Goal: Task Accomplishment & Management: Contribute content

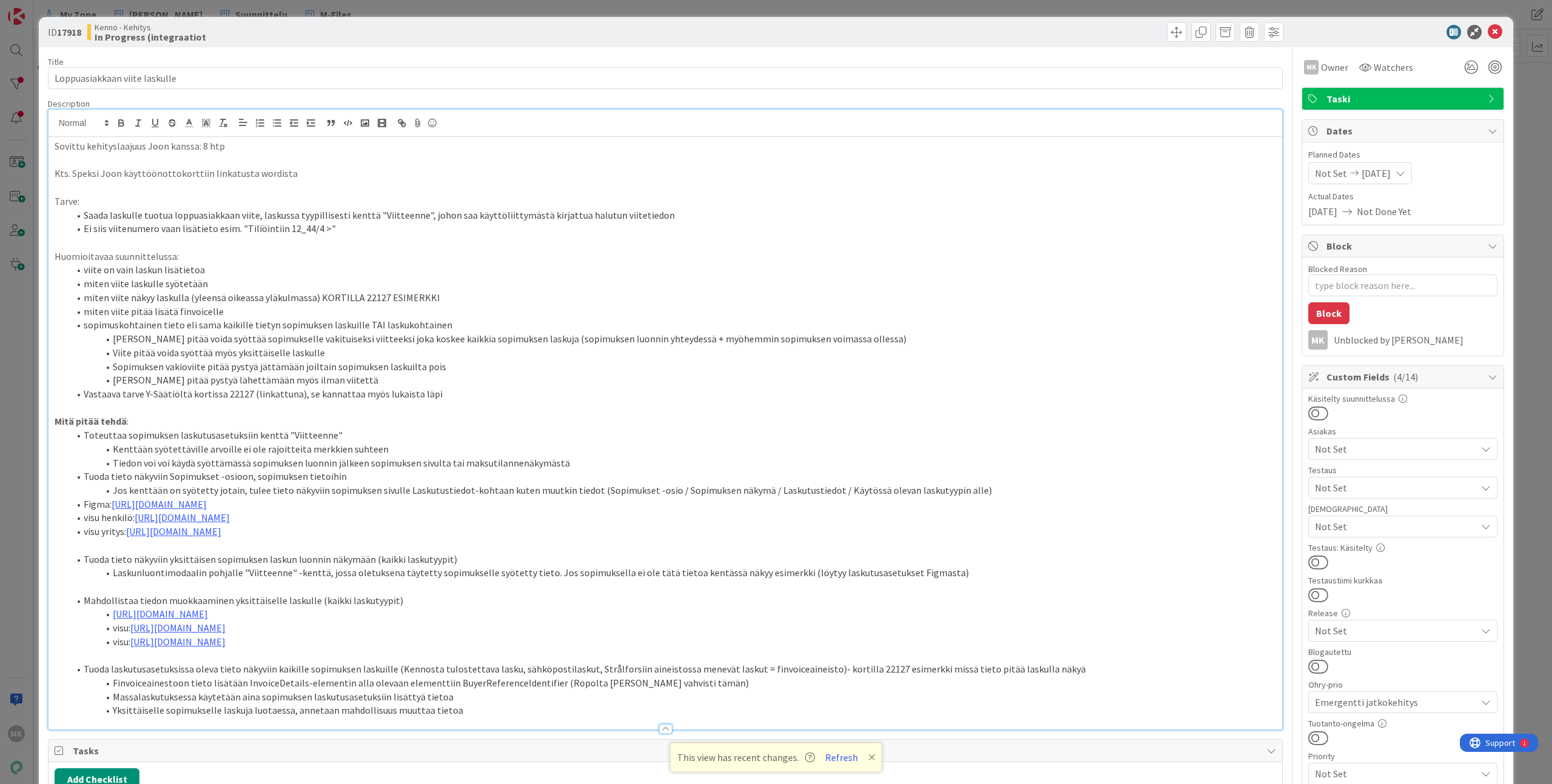
click at [266, 39] on div "Kenno - Kehitys In Progress (integraatiot" at bounding box center [375, 32] width 575 height 20
click at [268, 11] on div "ID 17918 Kenno - Kehitys In Progress (integraatiot Title 29 / 128 Loppuasiakkaa…" at bounding box center [776, 392] width 1552 height 784
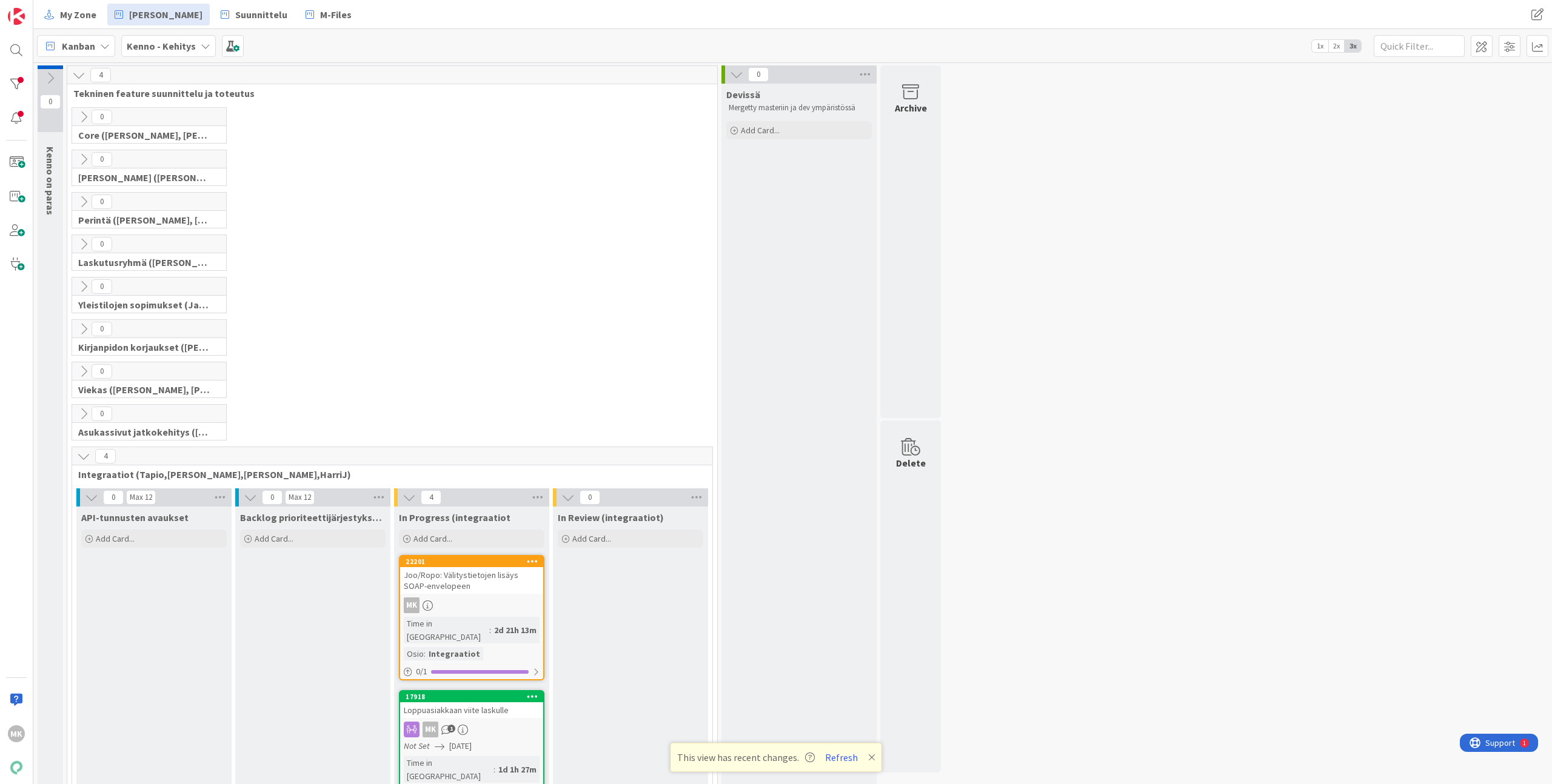
scroll to position [265, 0]
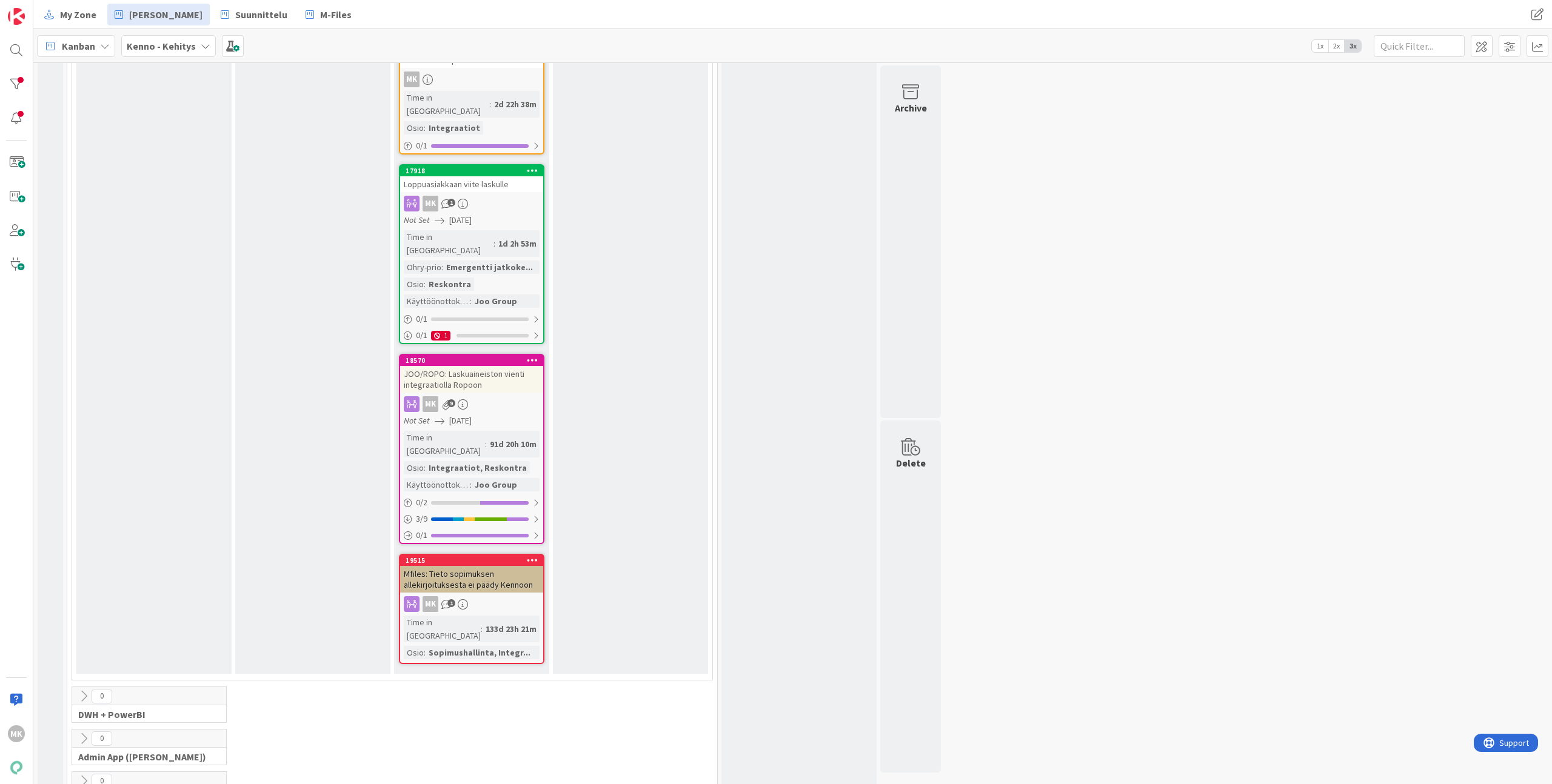
scroll to position [250, 0]
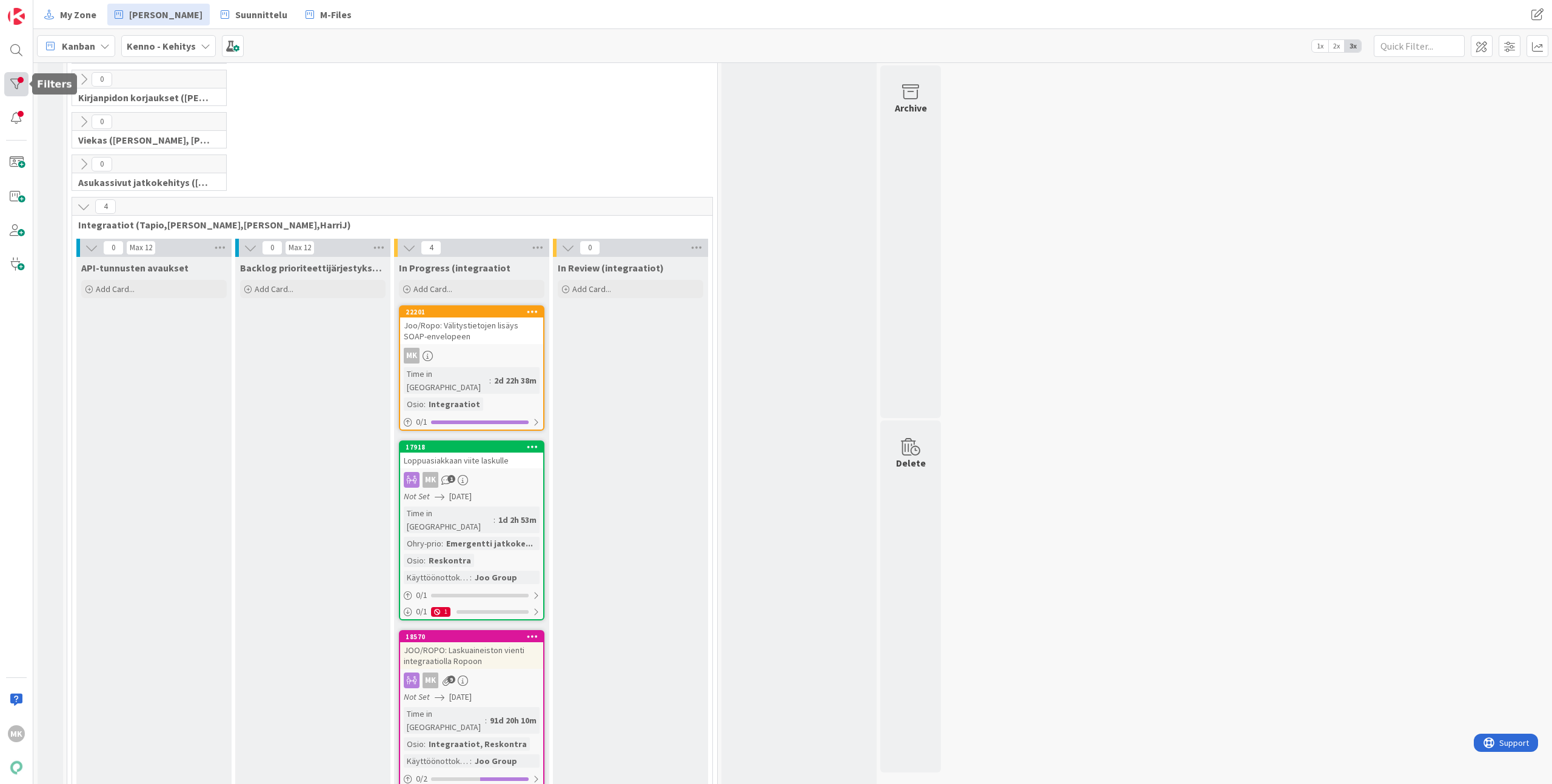
click at [16, 86] on div at bounding box center [16, 84] width 24 height 24
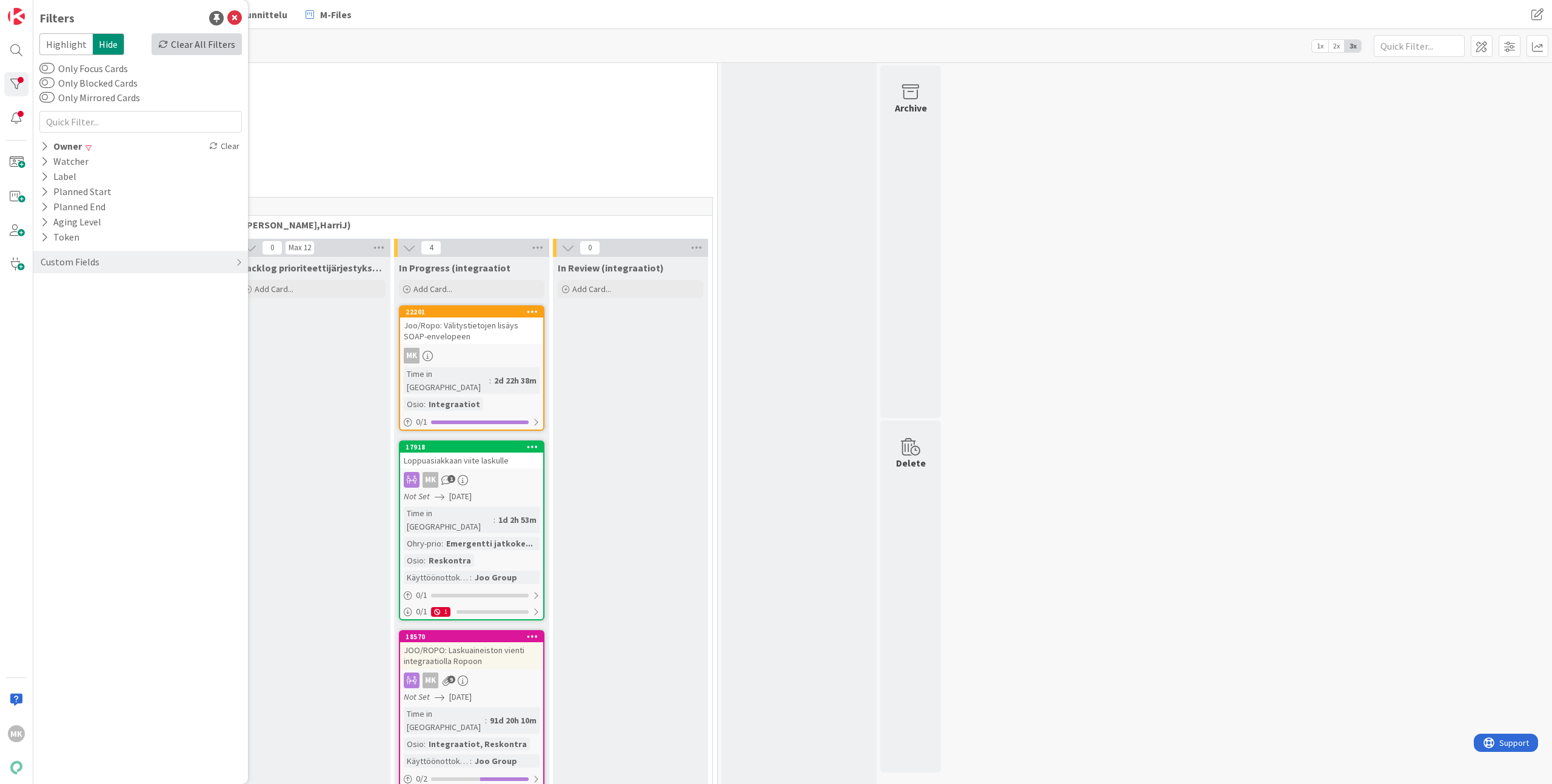
click at [211, 47] on div "Clear All Filters" at bounding box center [197, 44] width 90 height 22
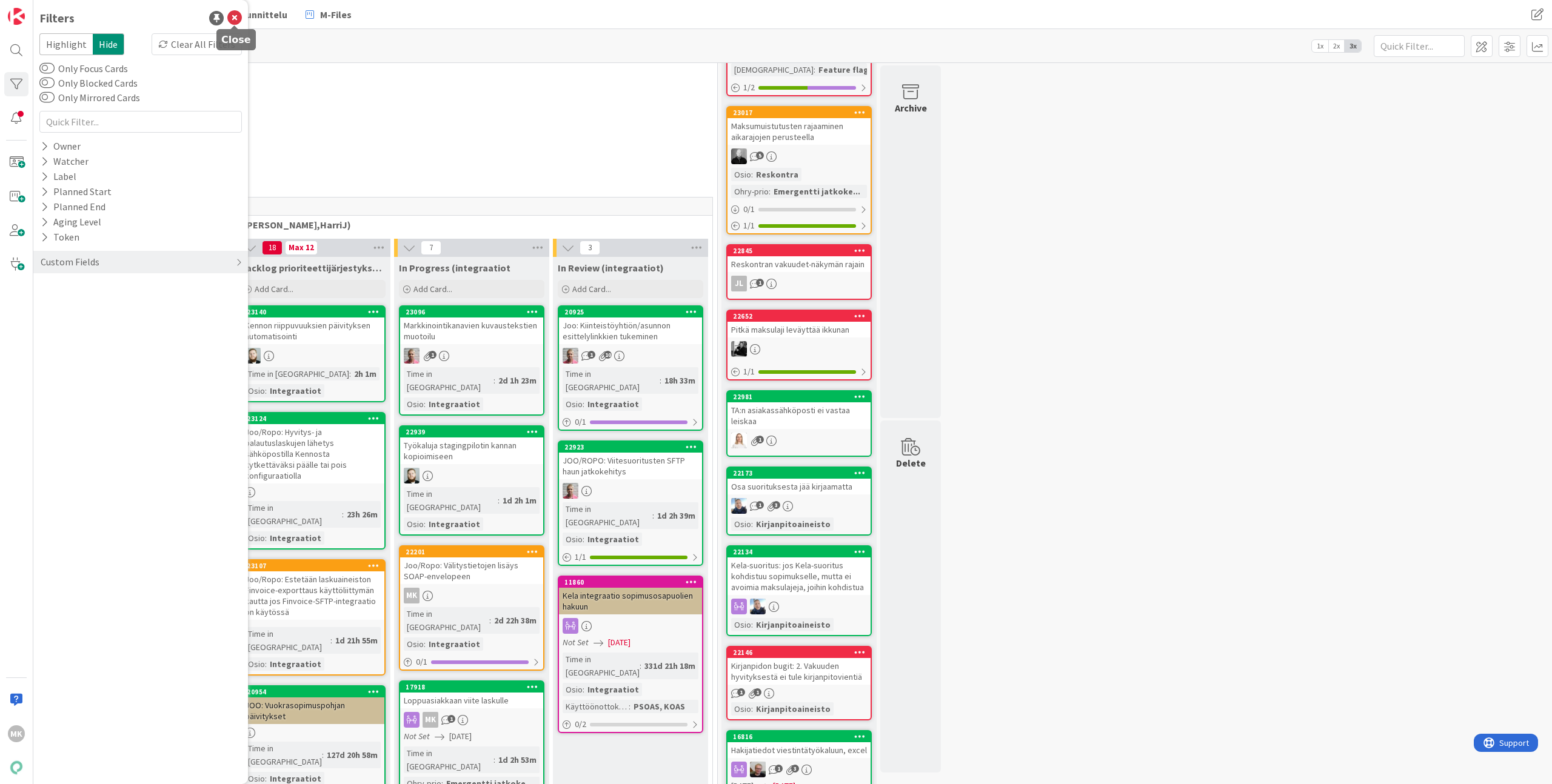
click at [240, 15] on icon at bounding box center [235, 18] width 15 height 15
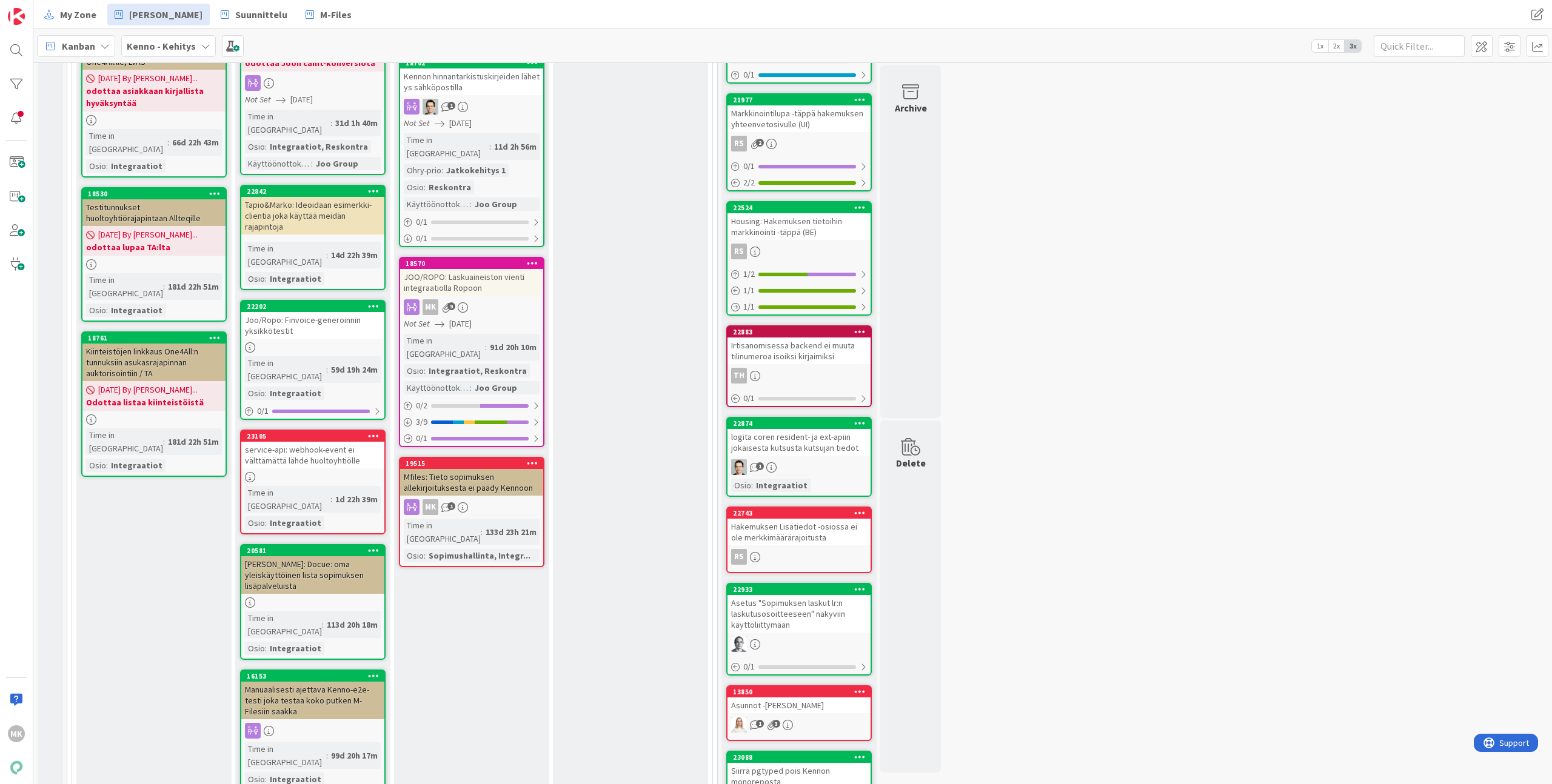
scroll to position [1230, 0]
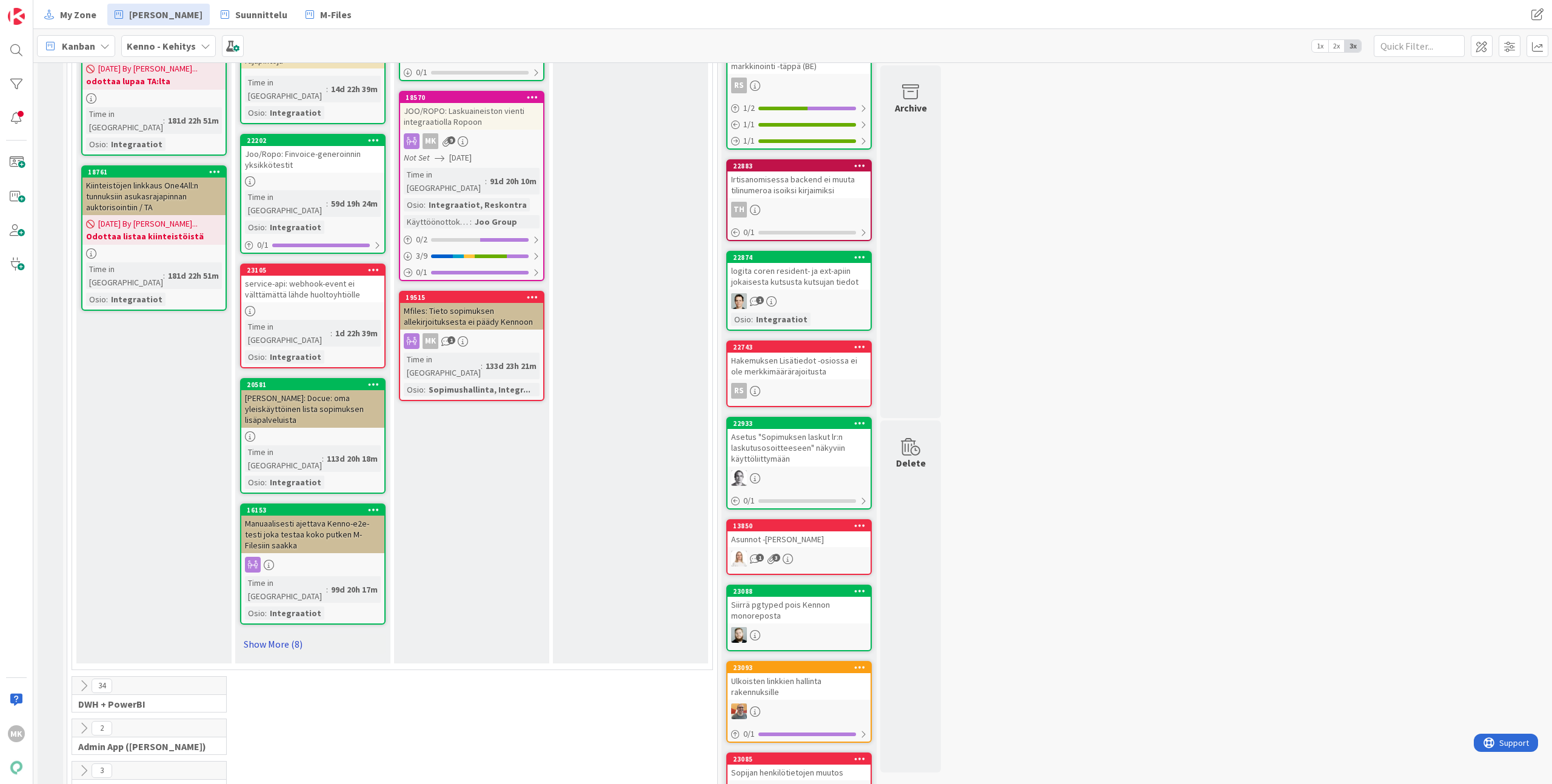
click at [302, 635] on link "Show More (8)" at bounding box center [313, 644] width 146 height 20
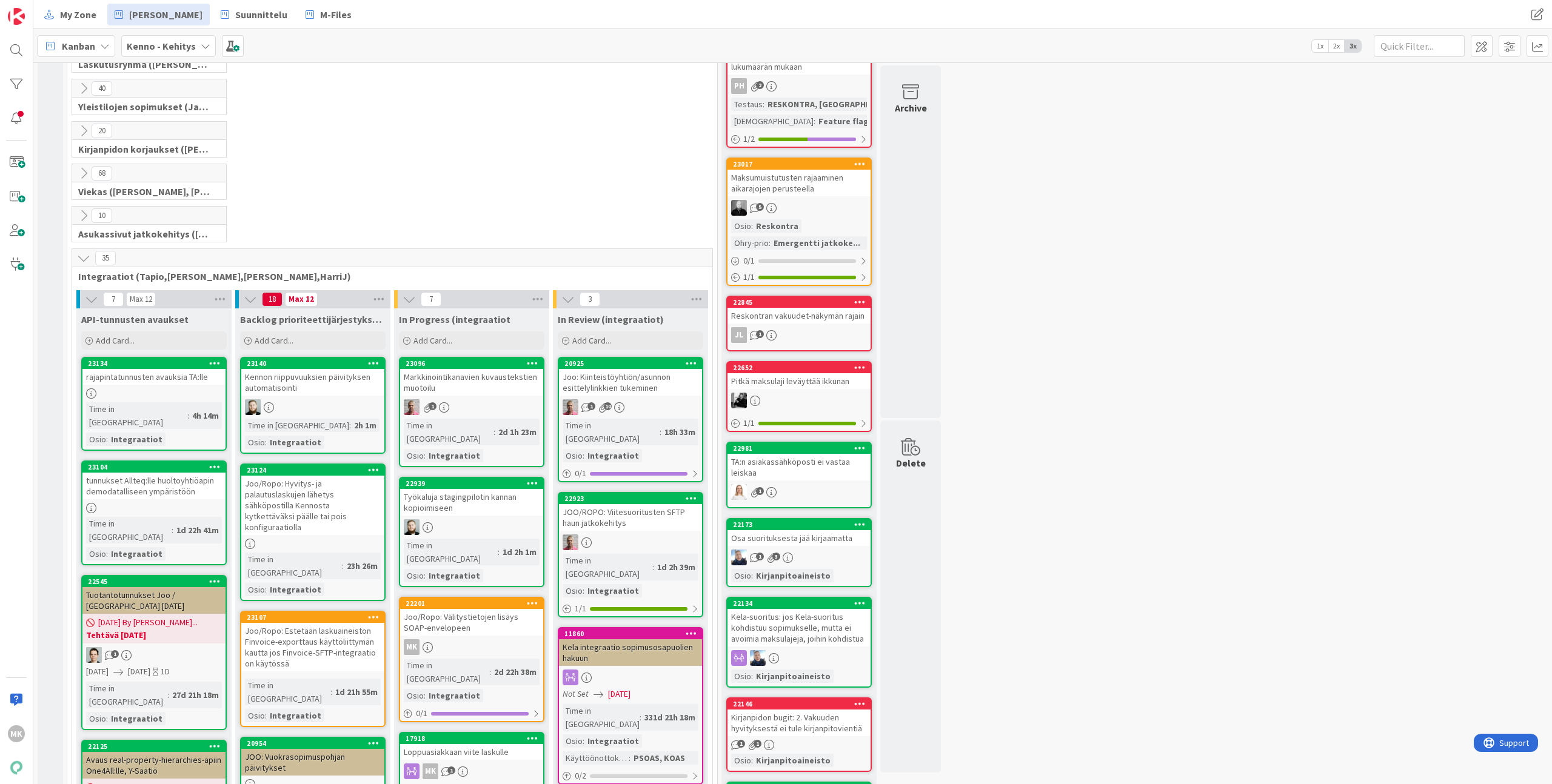
scroll to position [0, 0]
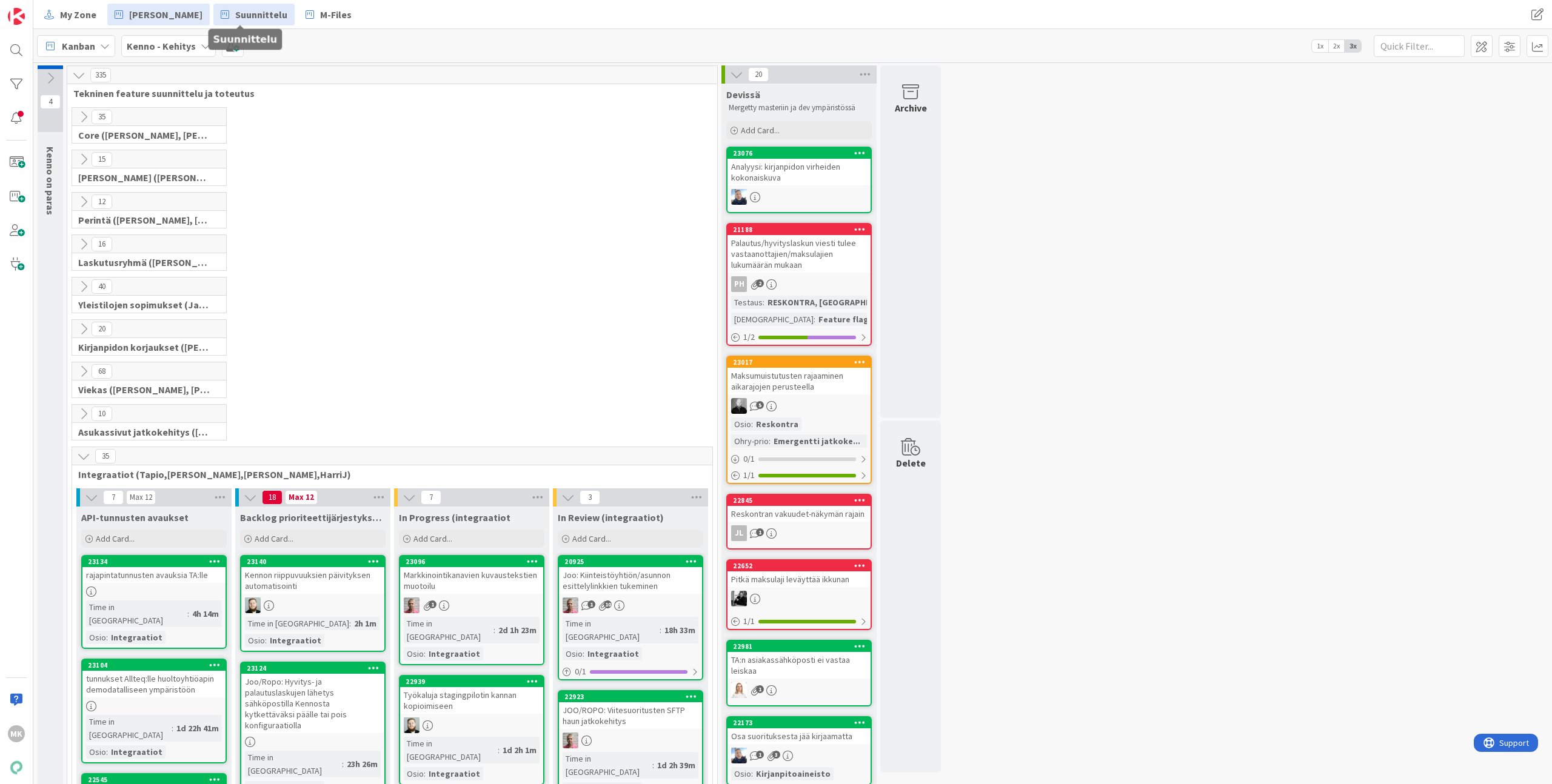
click at [239, 23] on link "Suunnittelu" at bounding box center [254, 15] width 82 height 22
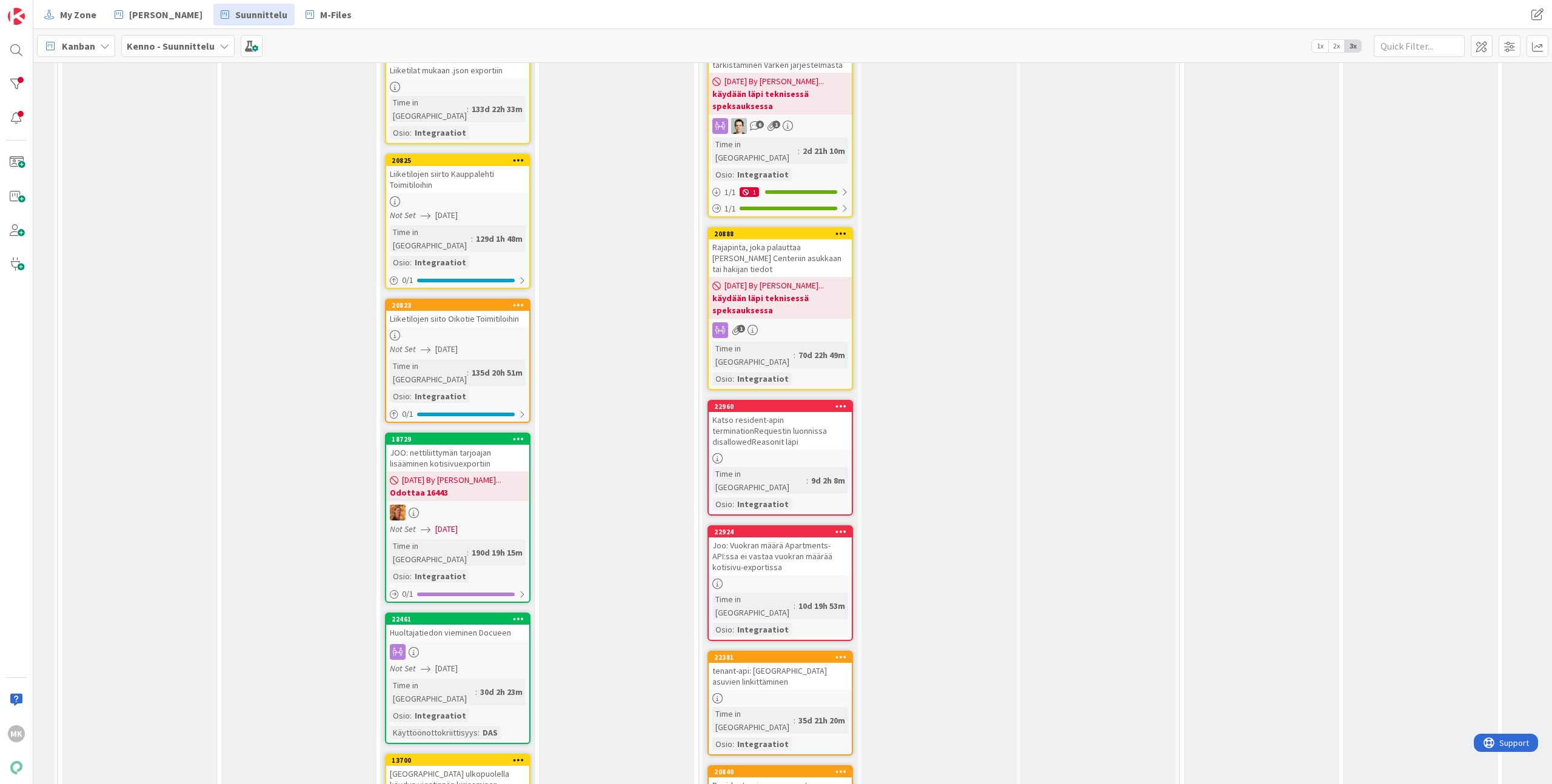
scroll to position [894, 96]
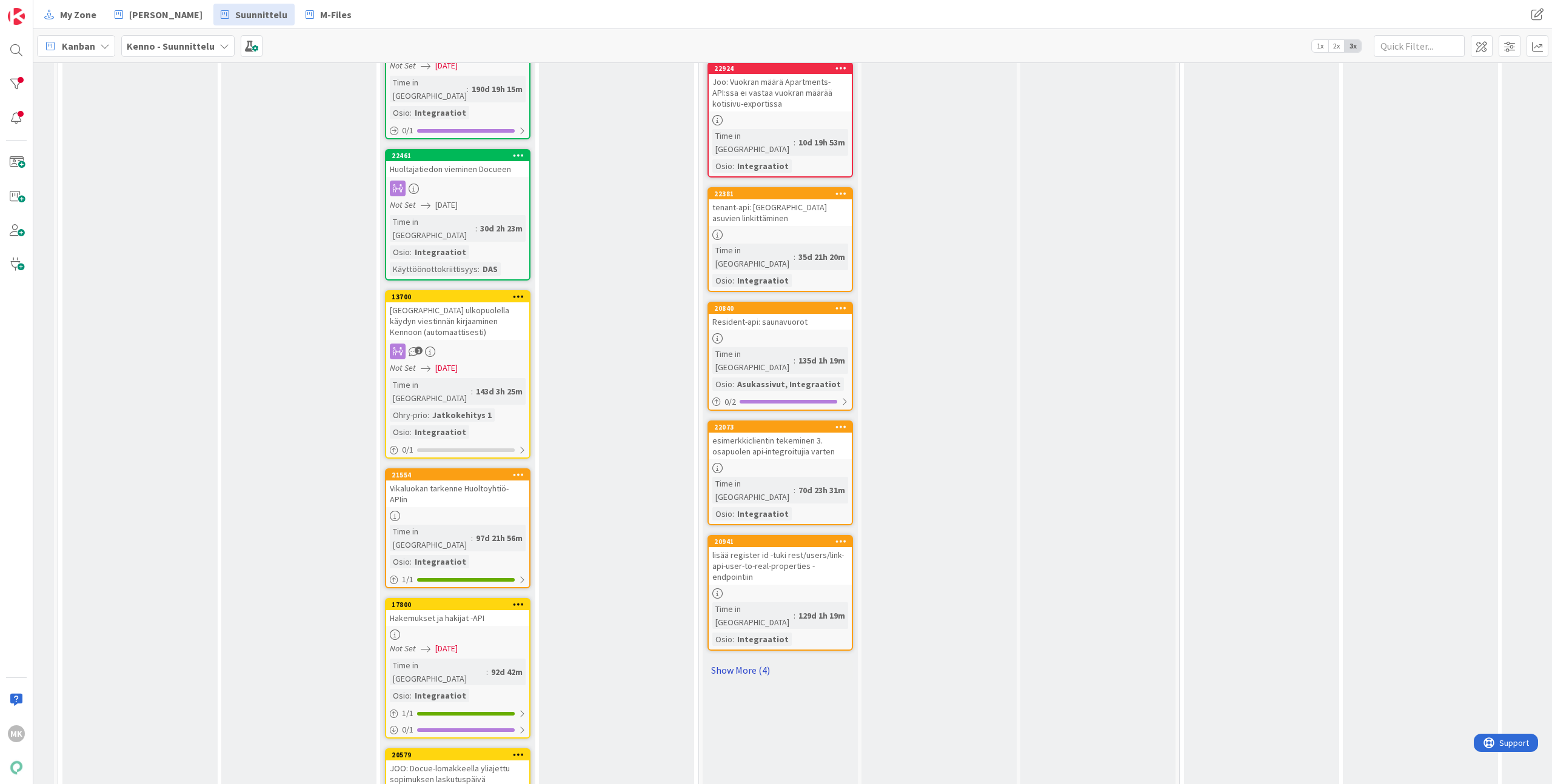
click at [738, 660] on link "Show More (4)" at bounding box center [780, 670] width 146 height 20
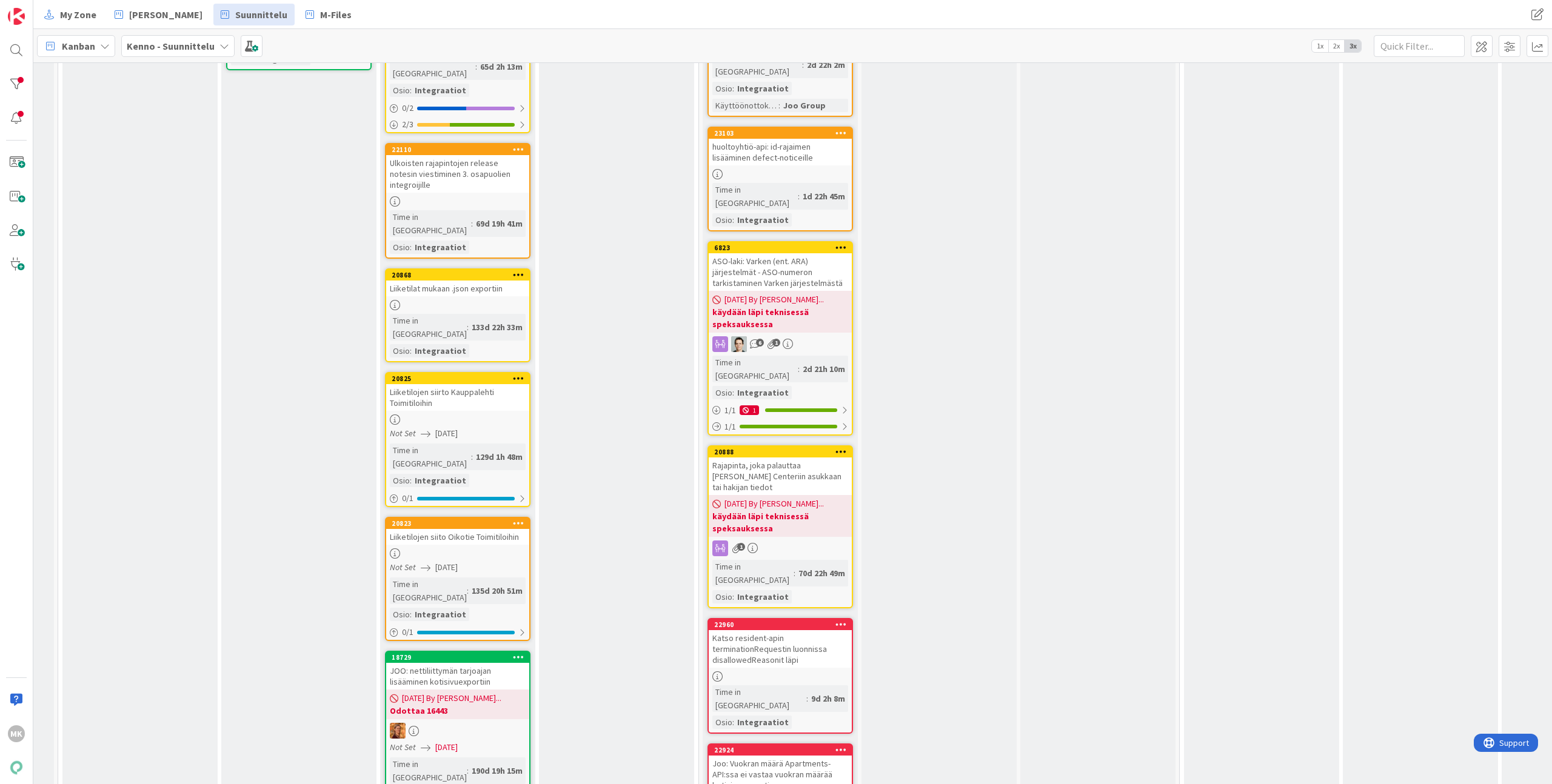
scroll to position [0, 96]
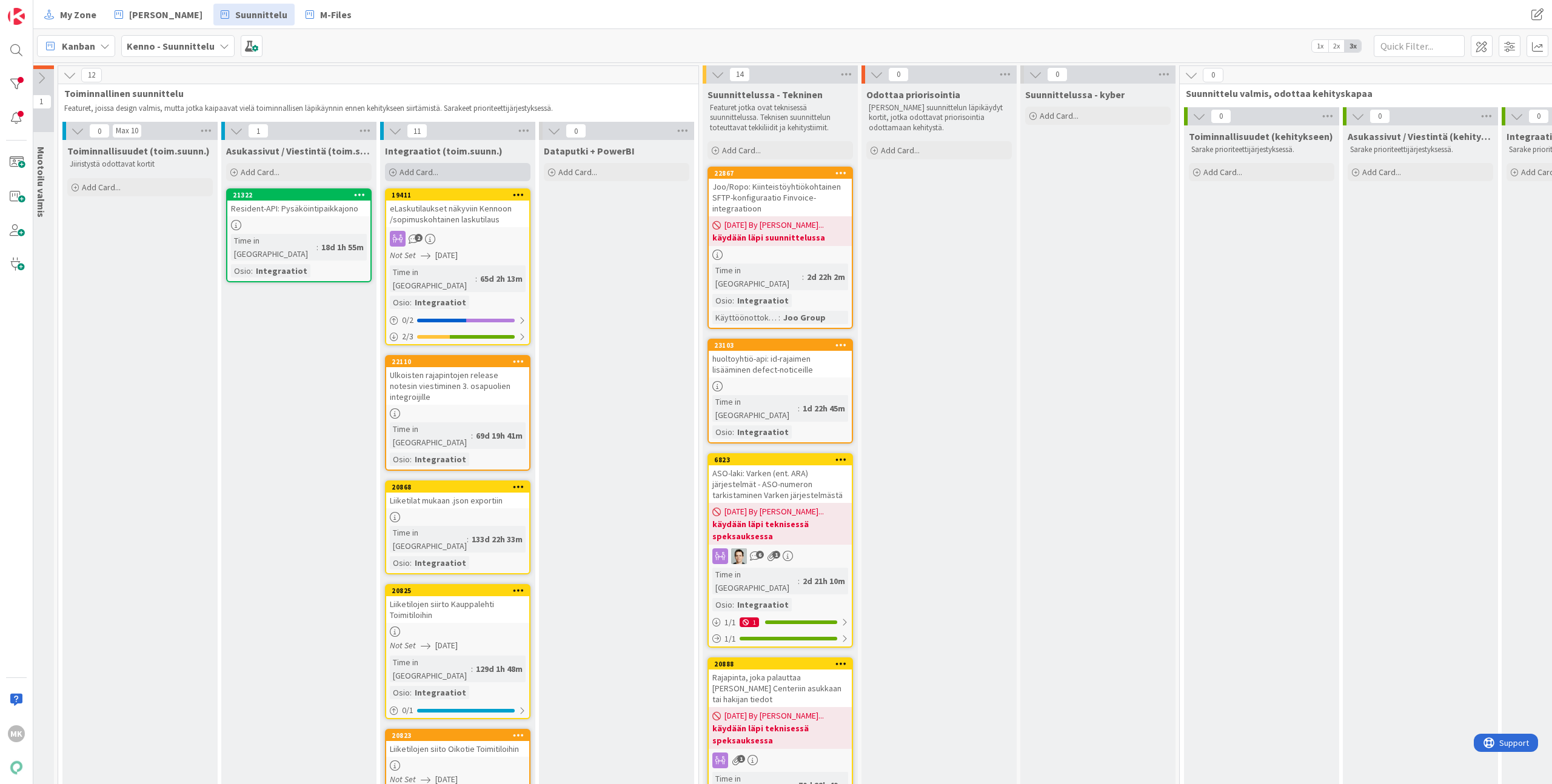
click at [459, 170] on div "Add Card..." at bounding box center [458, 172] width 146 height 18
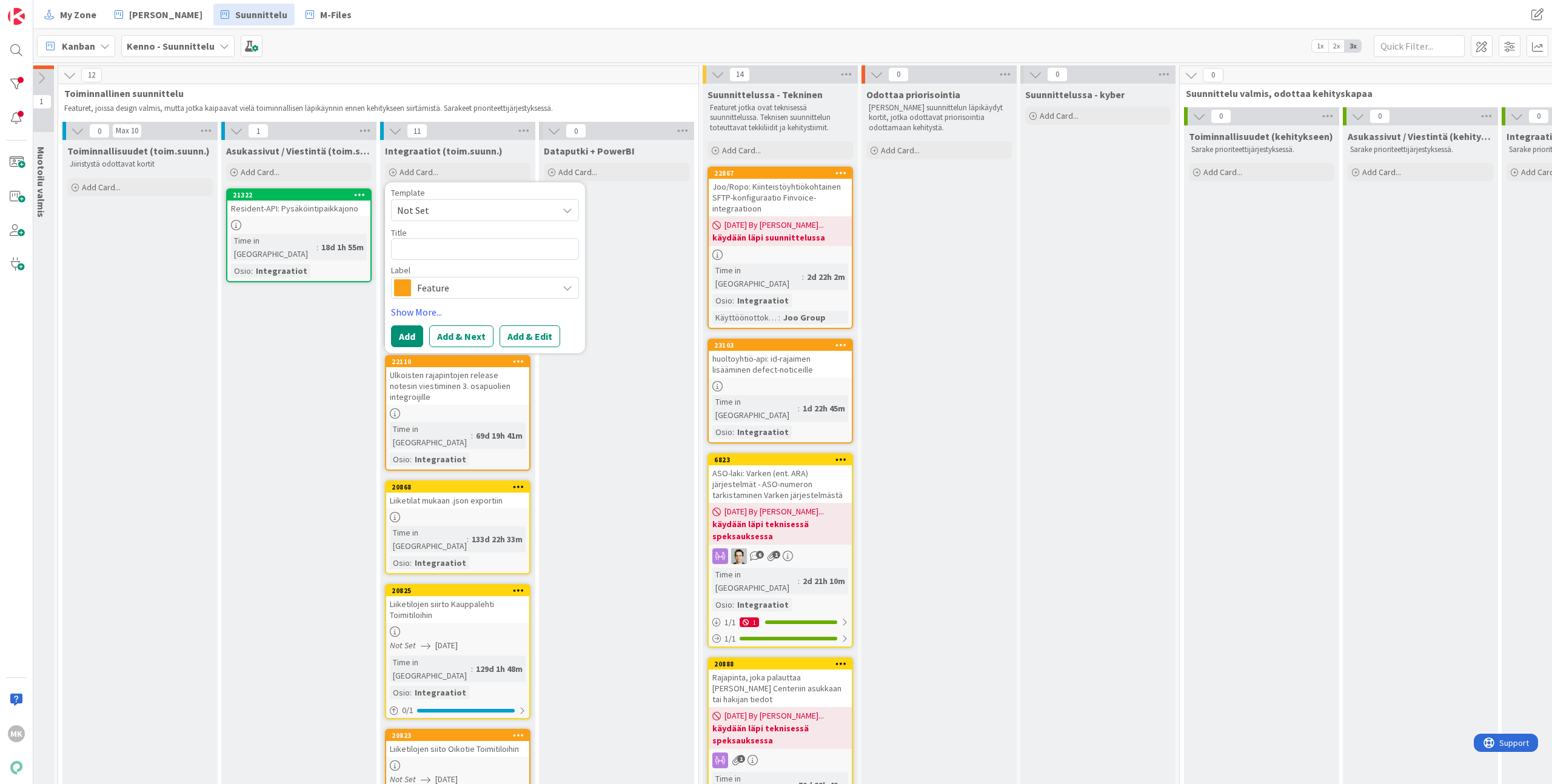
type textarea "x"
type textarea "J"
type textarea "x"
type textarea "Jo"
type textarea "x"
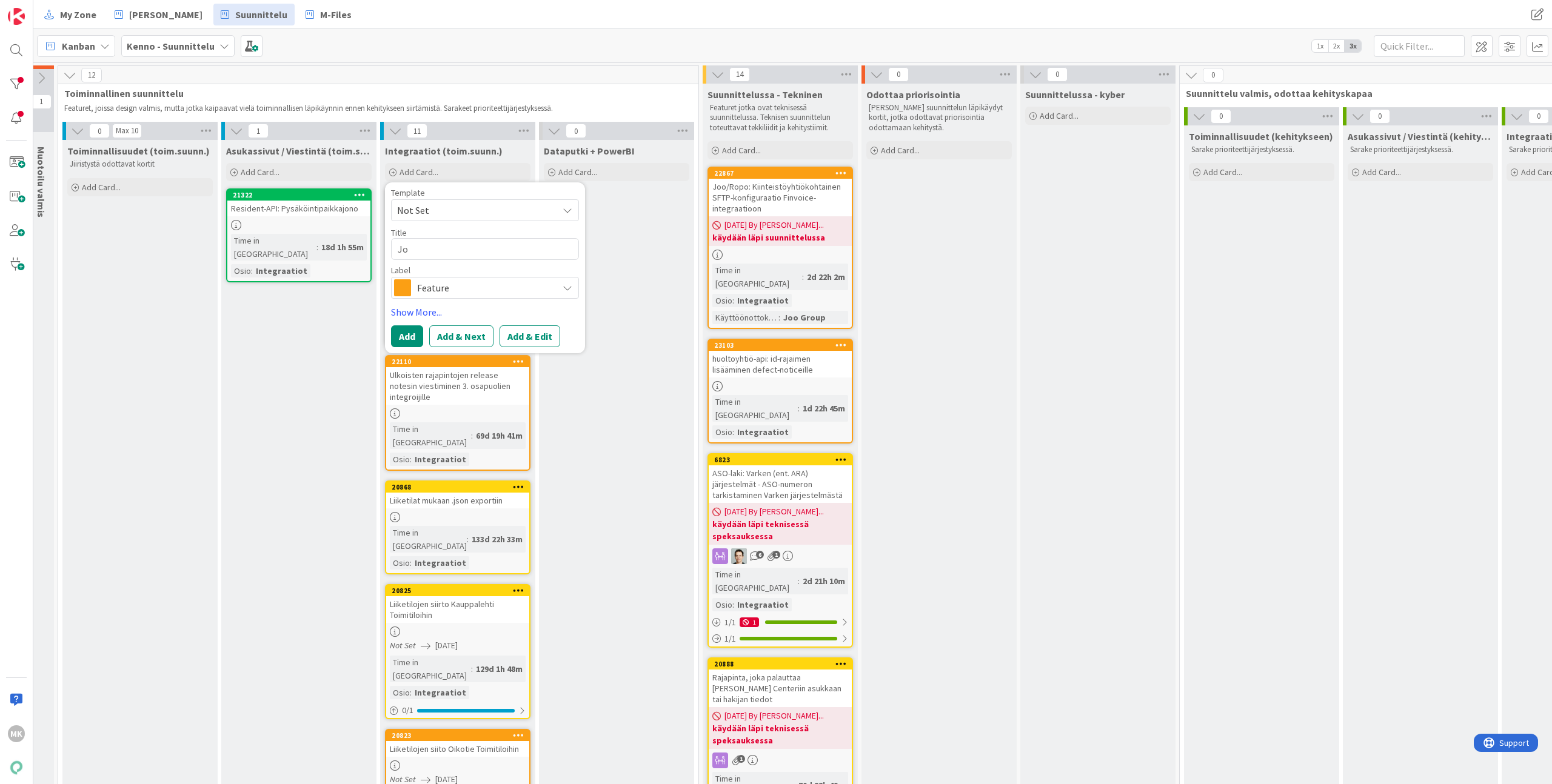
type textarea "Joo"
type textarea "x"
type textarea "Joo/"
type textarea "x"
type textarea "Joo/R"
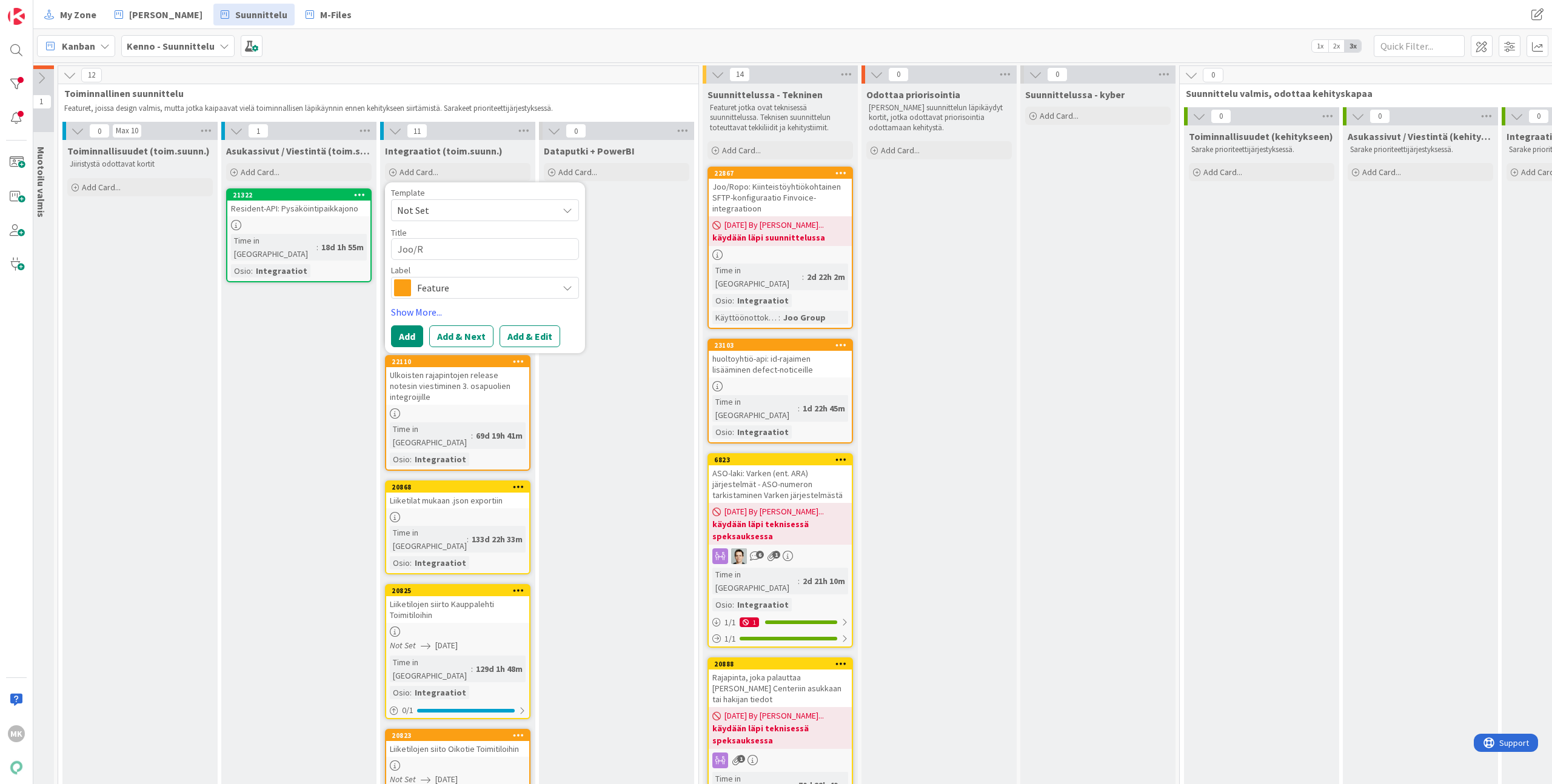
type textarea "x"
type textarea "Joo/Ro"
type textarea "x"
type textarea "Joo/Rop"
type textarea "x"
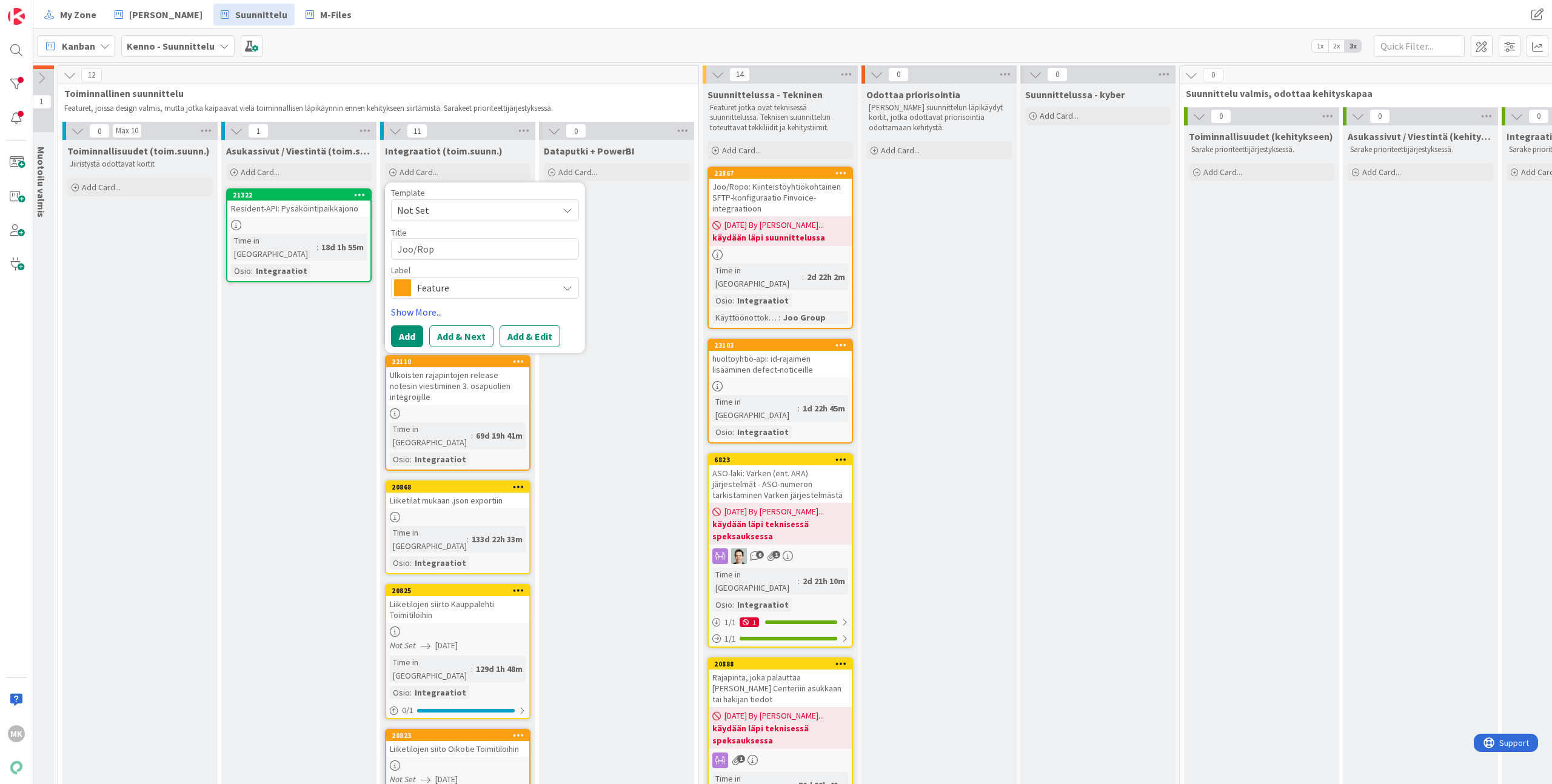
type textarea "Joo/Ropo"
type textarea "x"
type textarea "Joo/Ropo:"
type textarea "x"
type textarea "Joo/Ropo:"
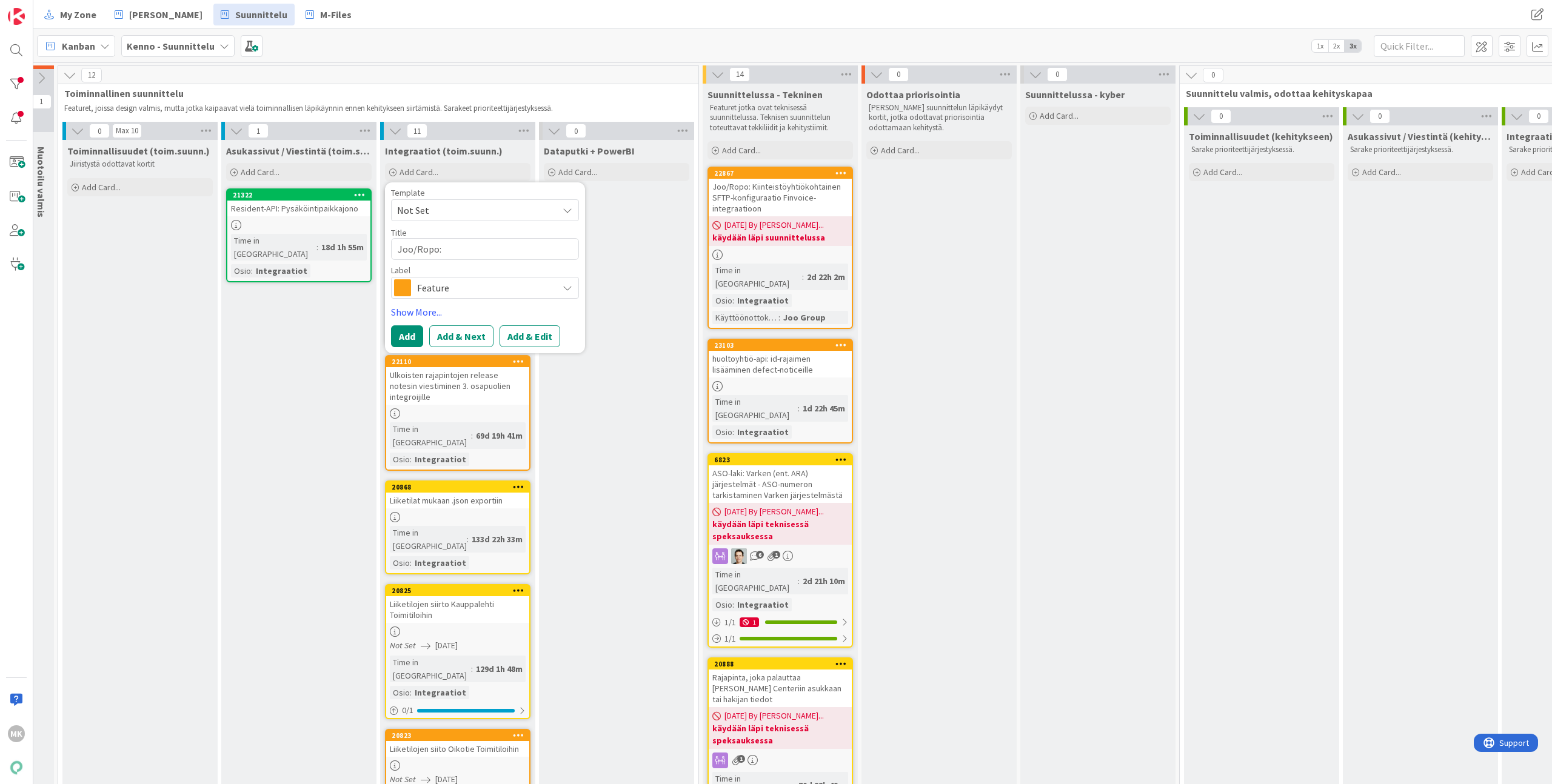
type textarea "x"
type textarea "Joo/Ropo: Ed"
type textarea "x"
type textarea "Joo/Ropo: Edu"
type textarea "x"
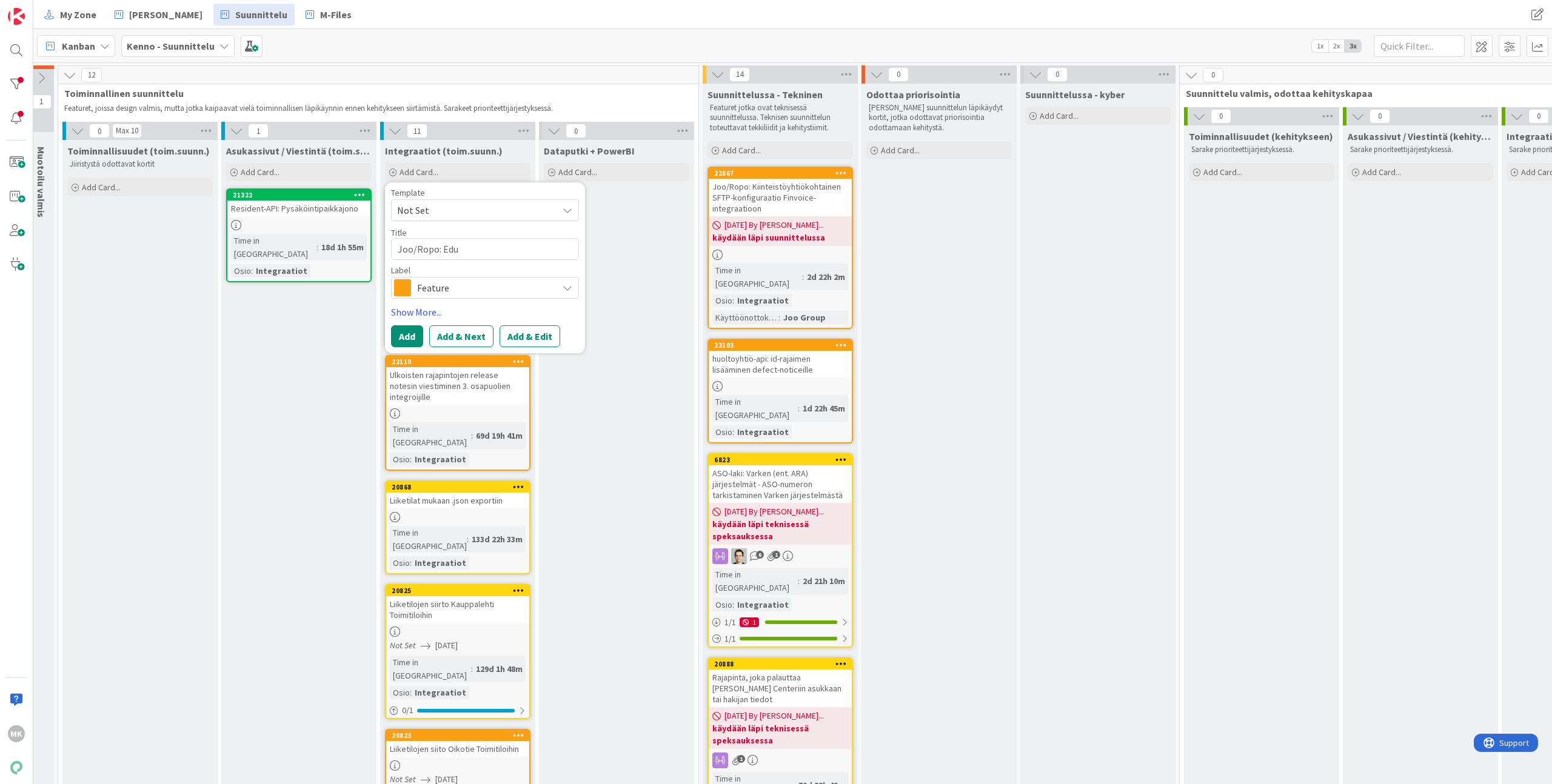
type textarea "Joo/Ropo: Edun"
type textarea "x"
type textarea "Joo/Ropo: Edunv"
type textarea "x"
type textarea "Joo/Ropo: Edunva"
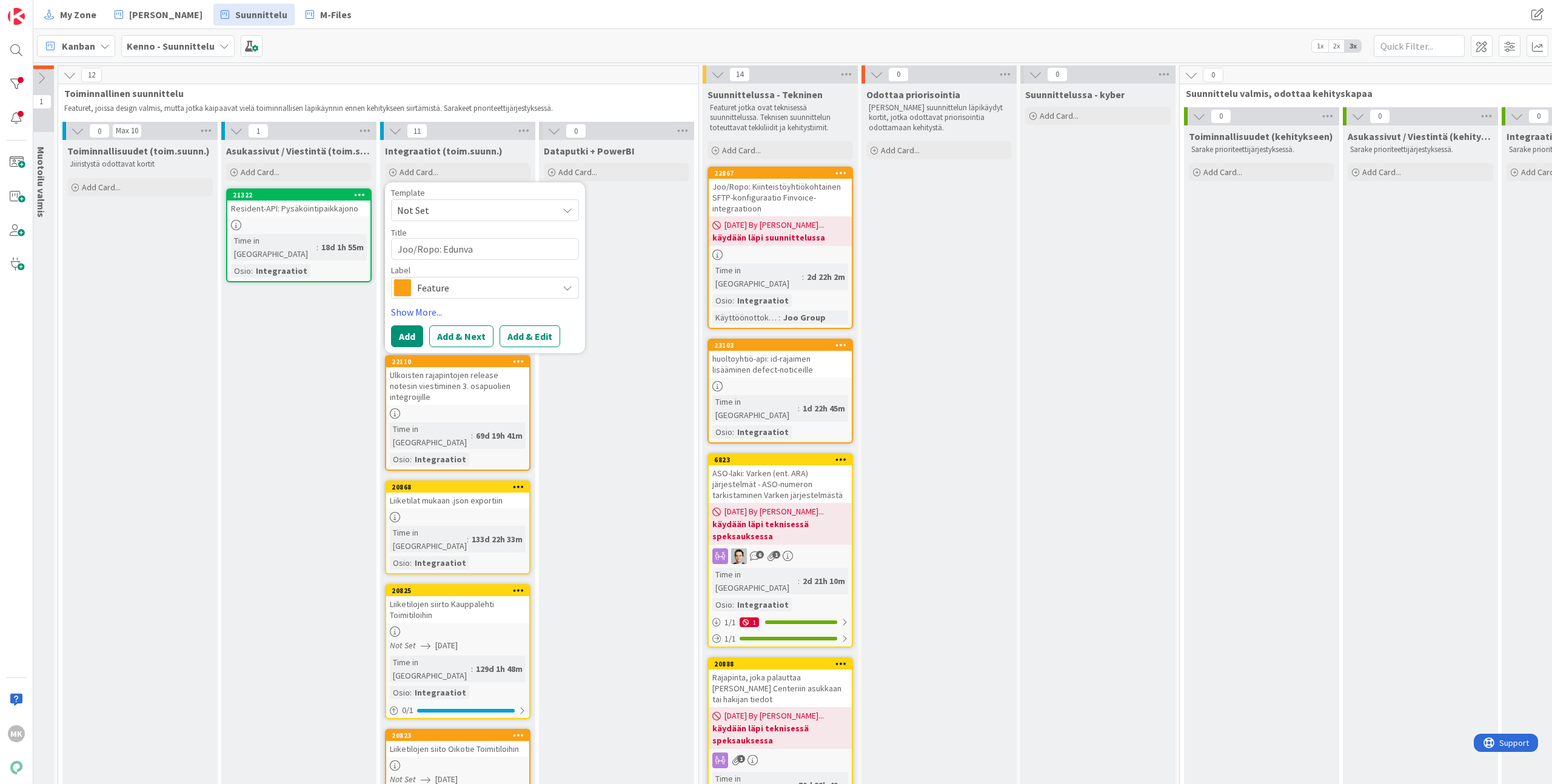
type textarea "x"
type textarea "Joo/Ropo: Edunval"
type textarea "x"
type textarea "Joo/Ropo: Edunvalv"
type textarea "x"
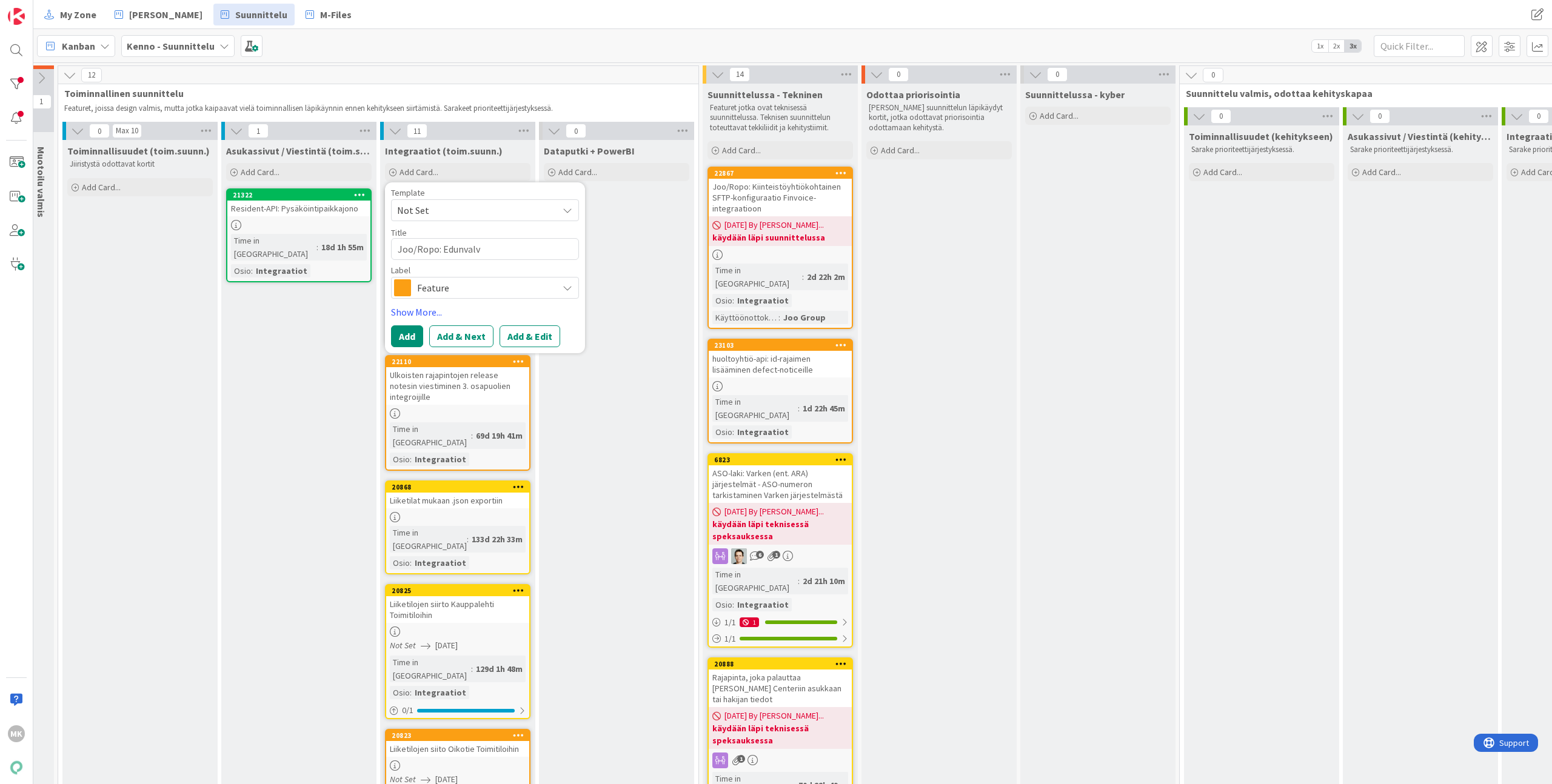
type textarea "Joo/Ropo: Edunvalvo"
type textarea "x"
type textarea "Joo/Ropo: Edunvalvoj"
type textarea "x"
type textarea "Joo/Ropo: Edunvalvoja"
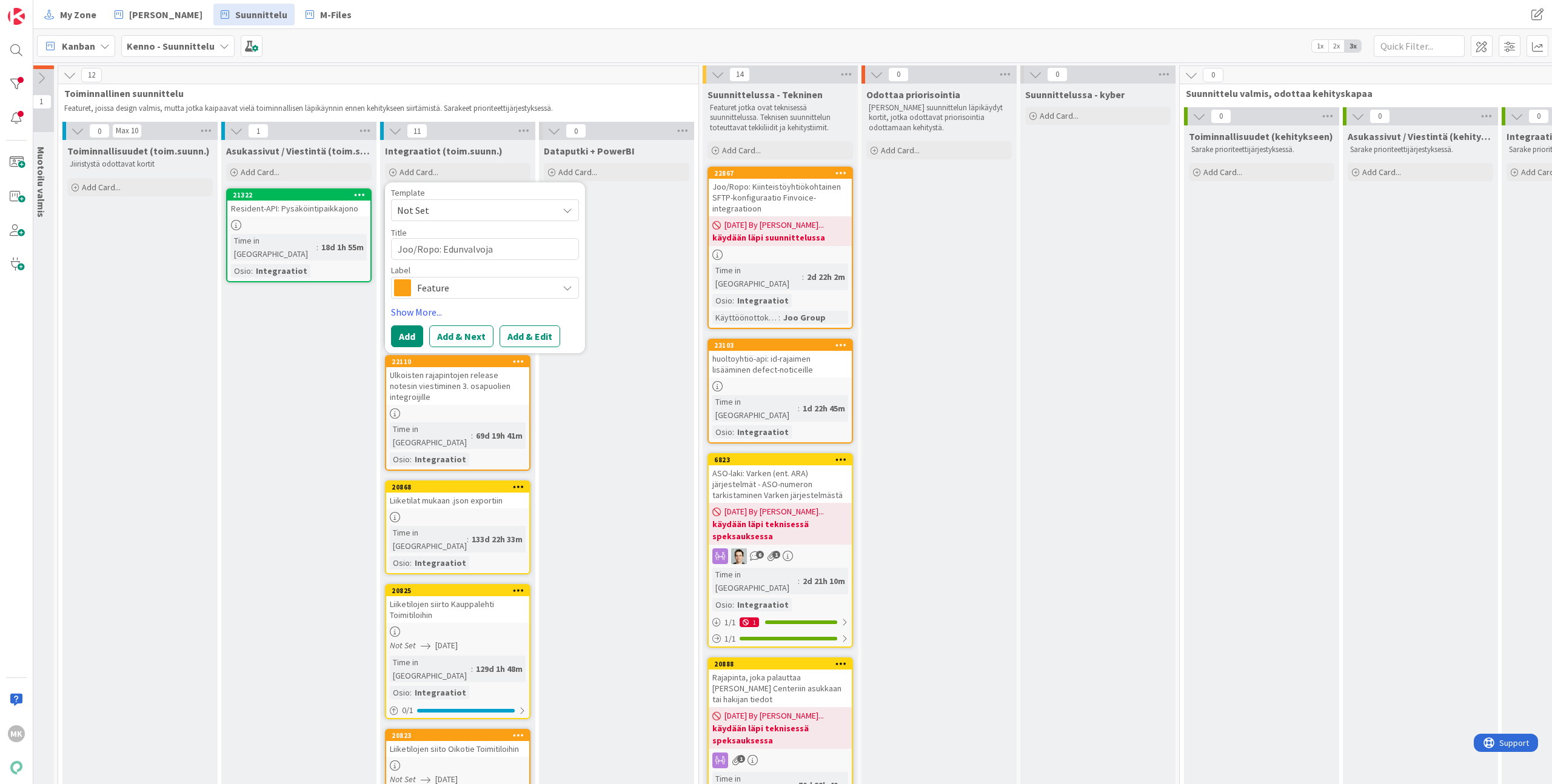
type textarea "x"
type textarea "Joo/Ropo: Edunvalvojan"
type textarea "x"
type textarea "Joo/Ropo: Edunvalvojan"
type textarea "x"
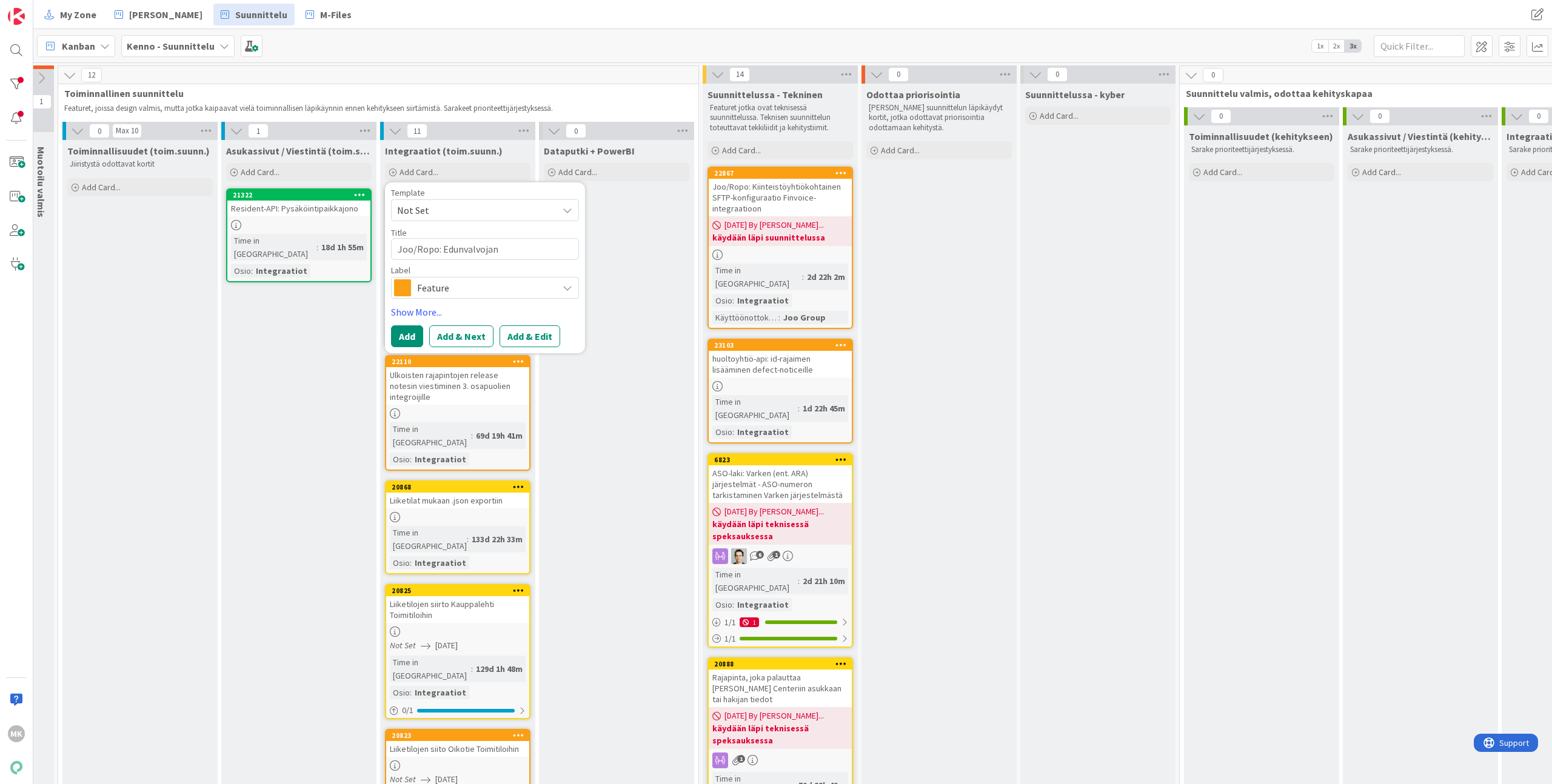
type textarea "Joo/Ropo: Edunvalvojan t"
type textarea "x"
type textarea "Joo/Ropo: Edunvalvojan ti"
type textarea "x"
type textarea "Joo/Ropo: Edunvalvojan tie"
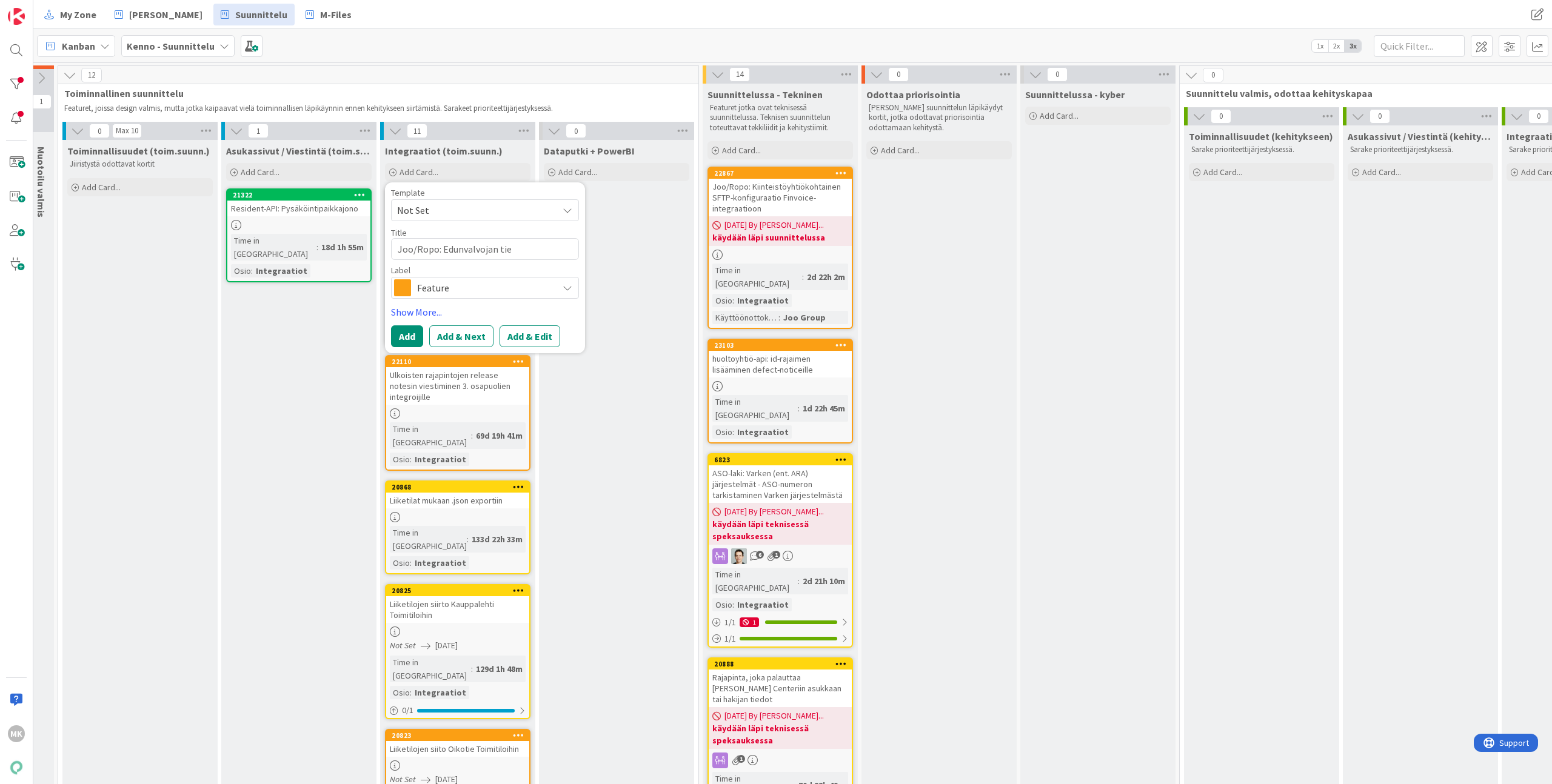
type textarea "x"
type textarea "Joo/Ropo: Edunvalvojan tied"
type textarea "x"
type textarea "Joo/Ropo: Edunvalvojan tiedo"
type textarea "x"
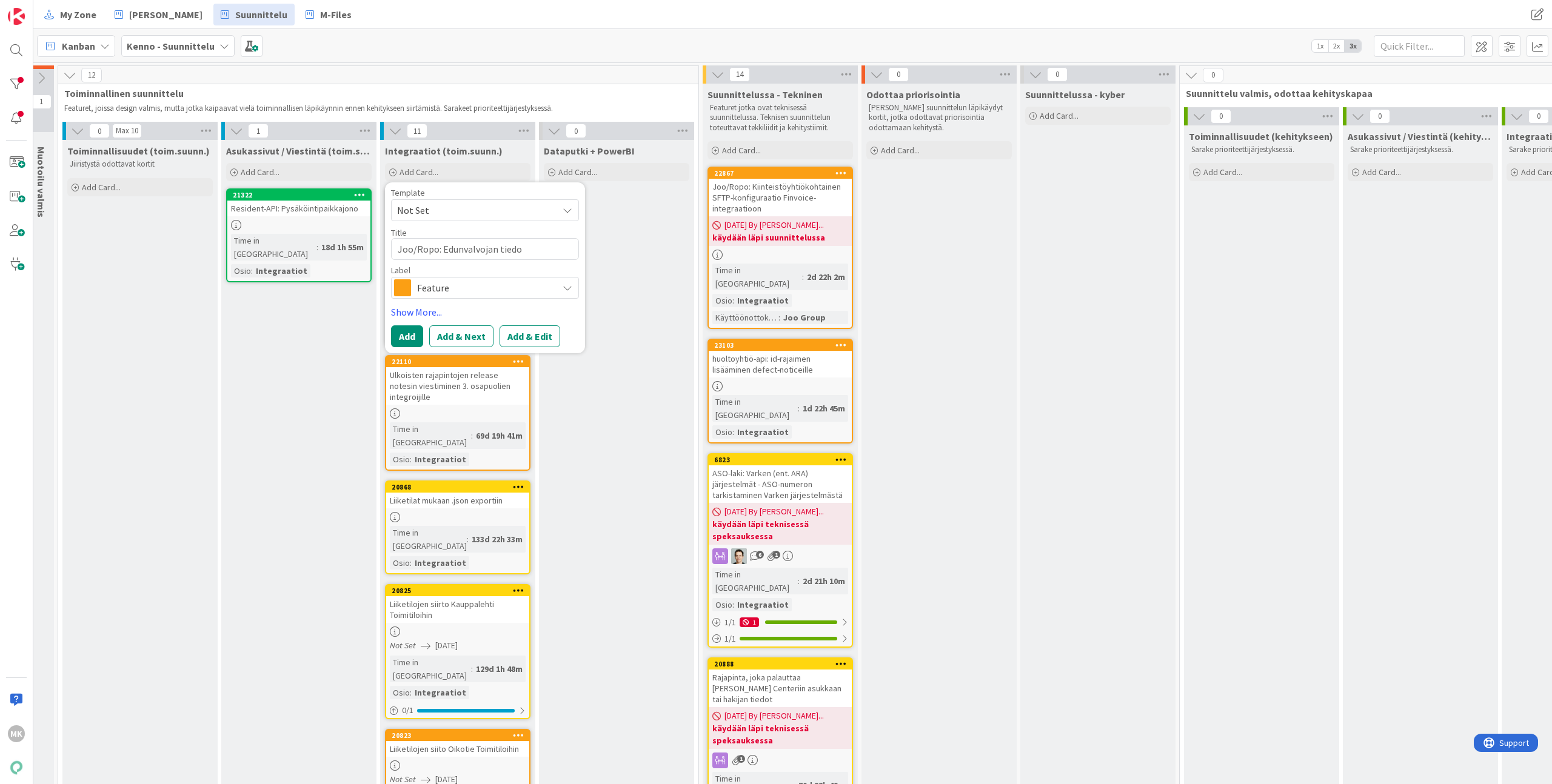
type textarea "Joo/Ropo: Edunvalvojan tiedot"
type textarea "x"
type textarea "Joo/Ropo: Edunvalvojan tiedot"
type textarea "x"
type textarea "Joo/Ropo: Edunvalvojan tiedot la"
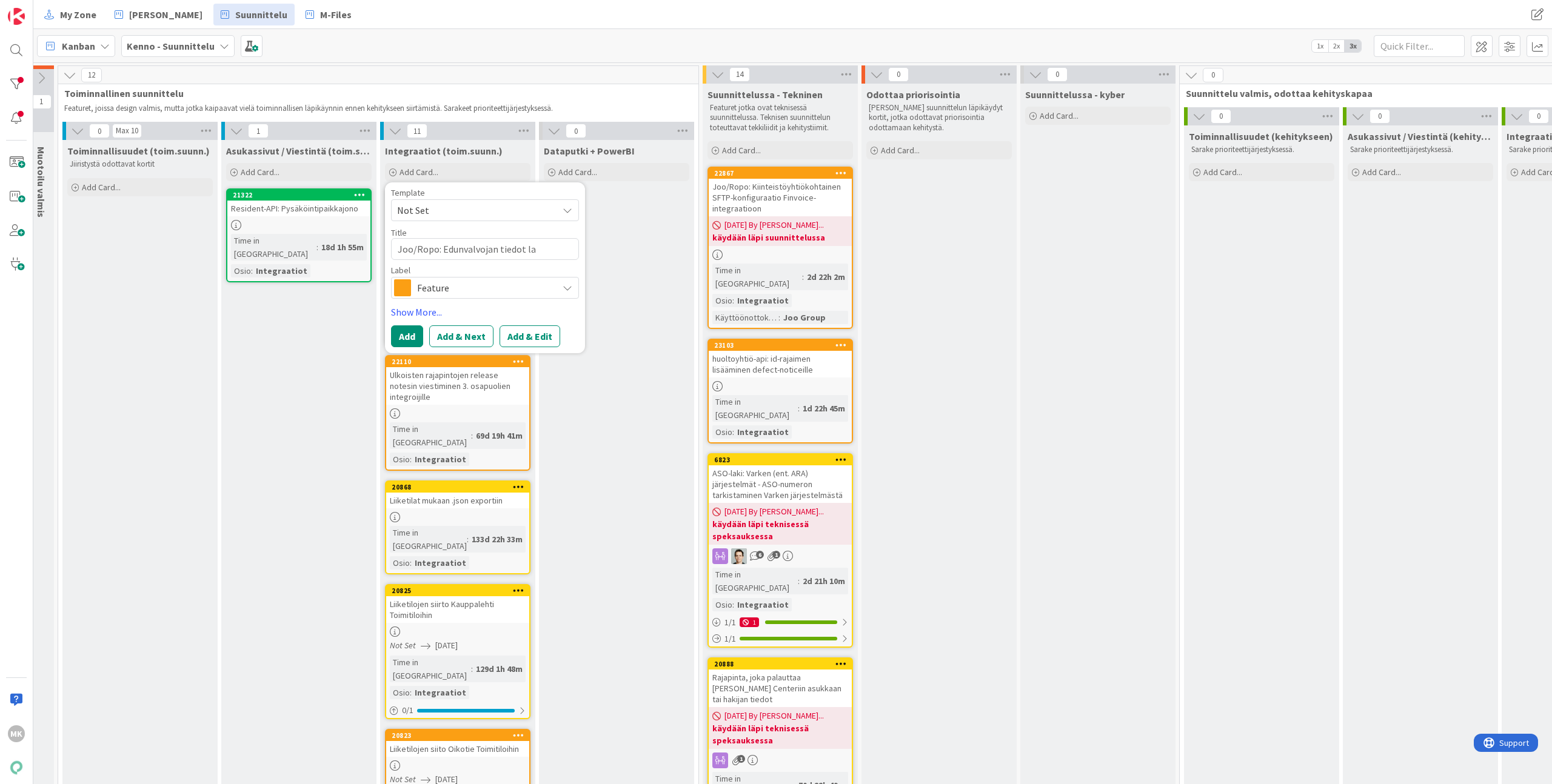
type textarea "x"
type textarea "Joo/Ropo: Edunvalvojan tiedot las"
type textarea "x"
type textarea "Joo/Ropo: Edunvalvojan tiedot lask"
type textarea "x"
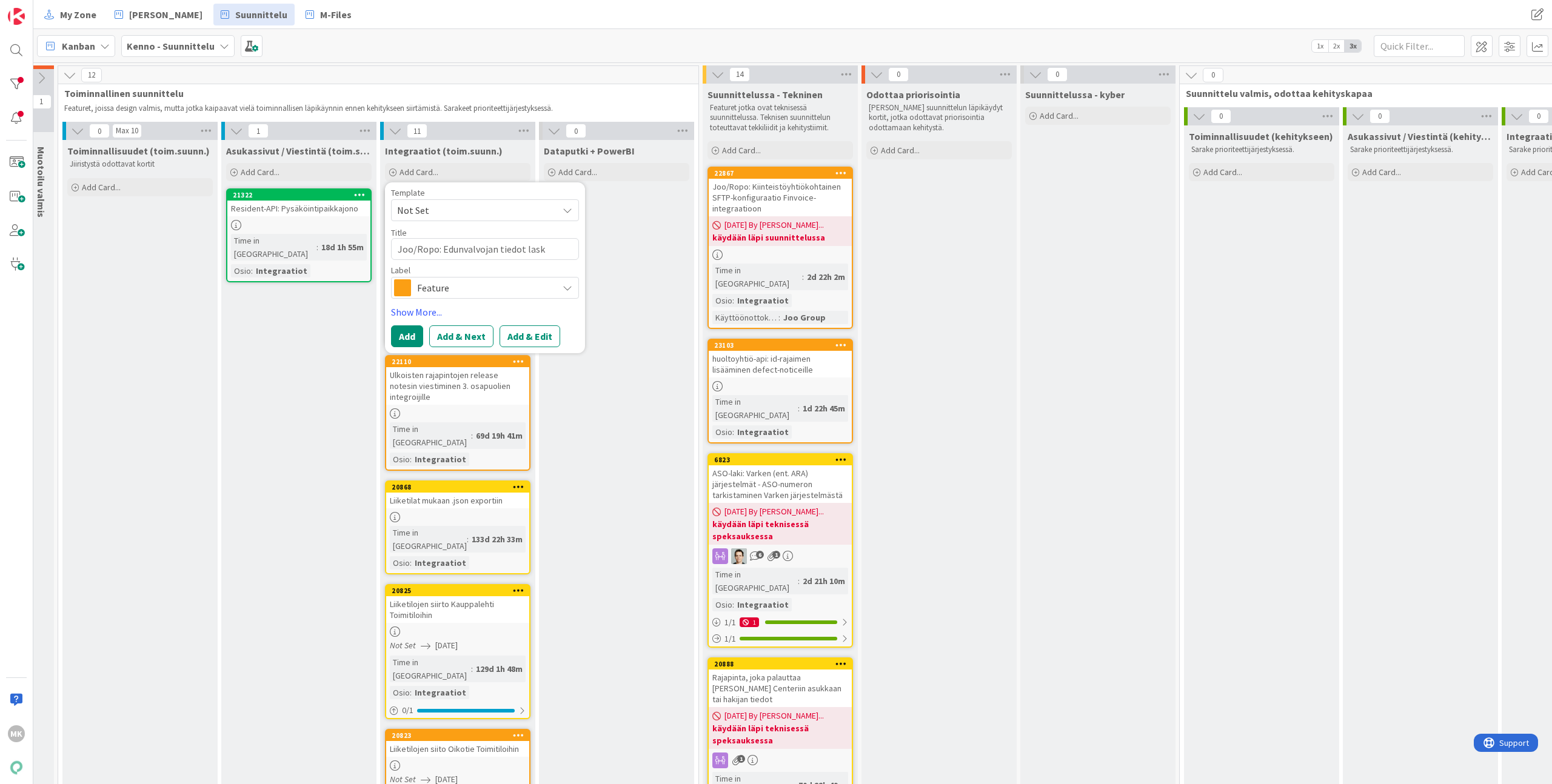
type textarea "Joo/Ropo: Edunvalvojan tiedot lasku"
type textarea "x"
type textarea "Joo/Ropo: Edunvalvojan tiedot laskul"
type textarea "x"
type textarea "Joo/Ropo: Edunvalvojan tiedot laskull"
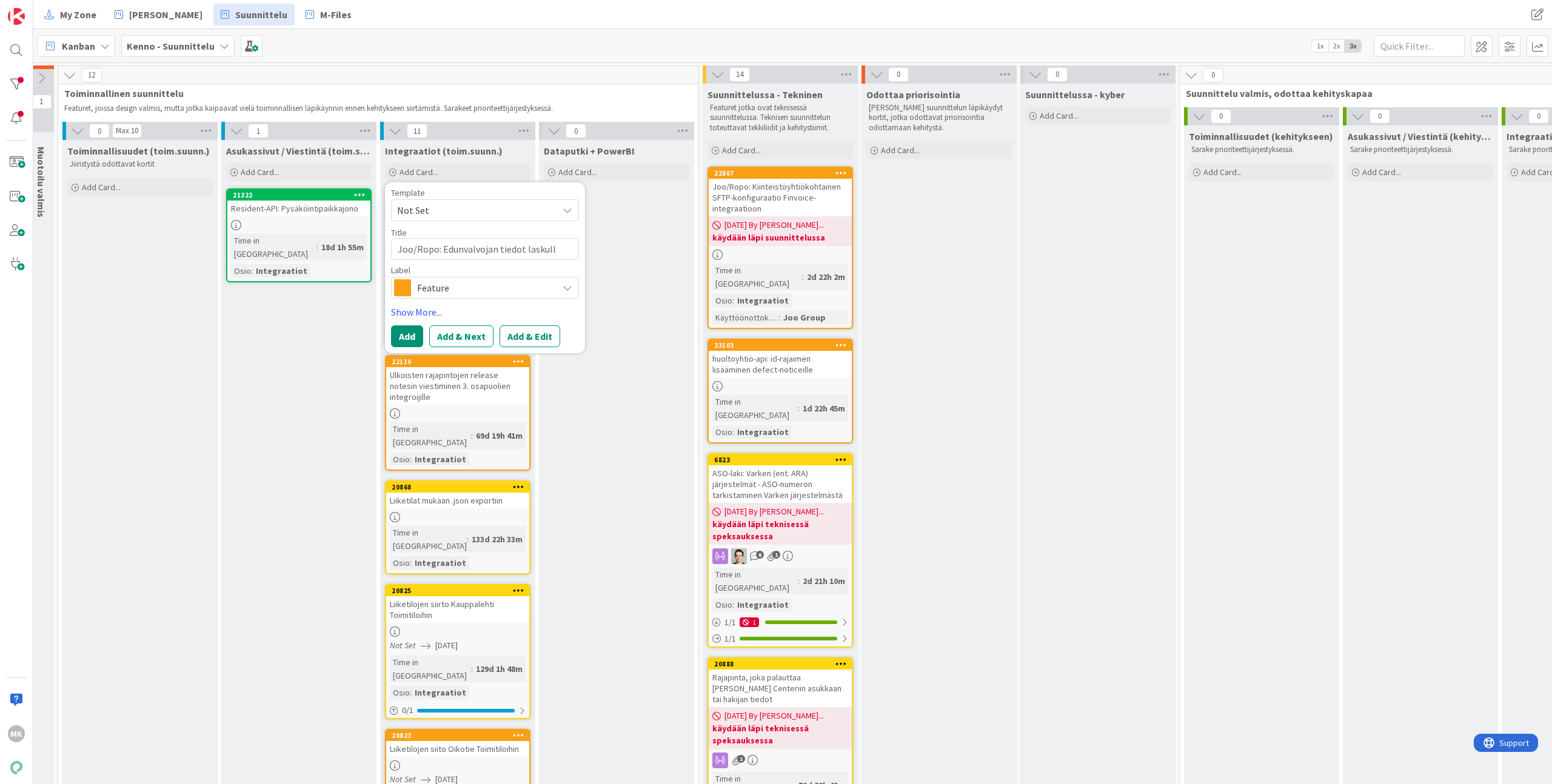
type textarea "x"
type textarea "Joo/Ropo: Edunvalvojan tiedot laskulle"
type textarea "x"
type textarea "Joo/Ropo: Edunvalvojan tiedot laskulle"
click at [519, 337] on button "Add & Edit" at bounding box center [529, 336] width 60 height 22
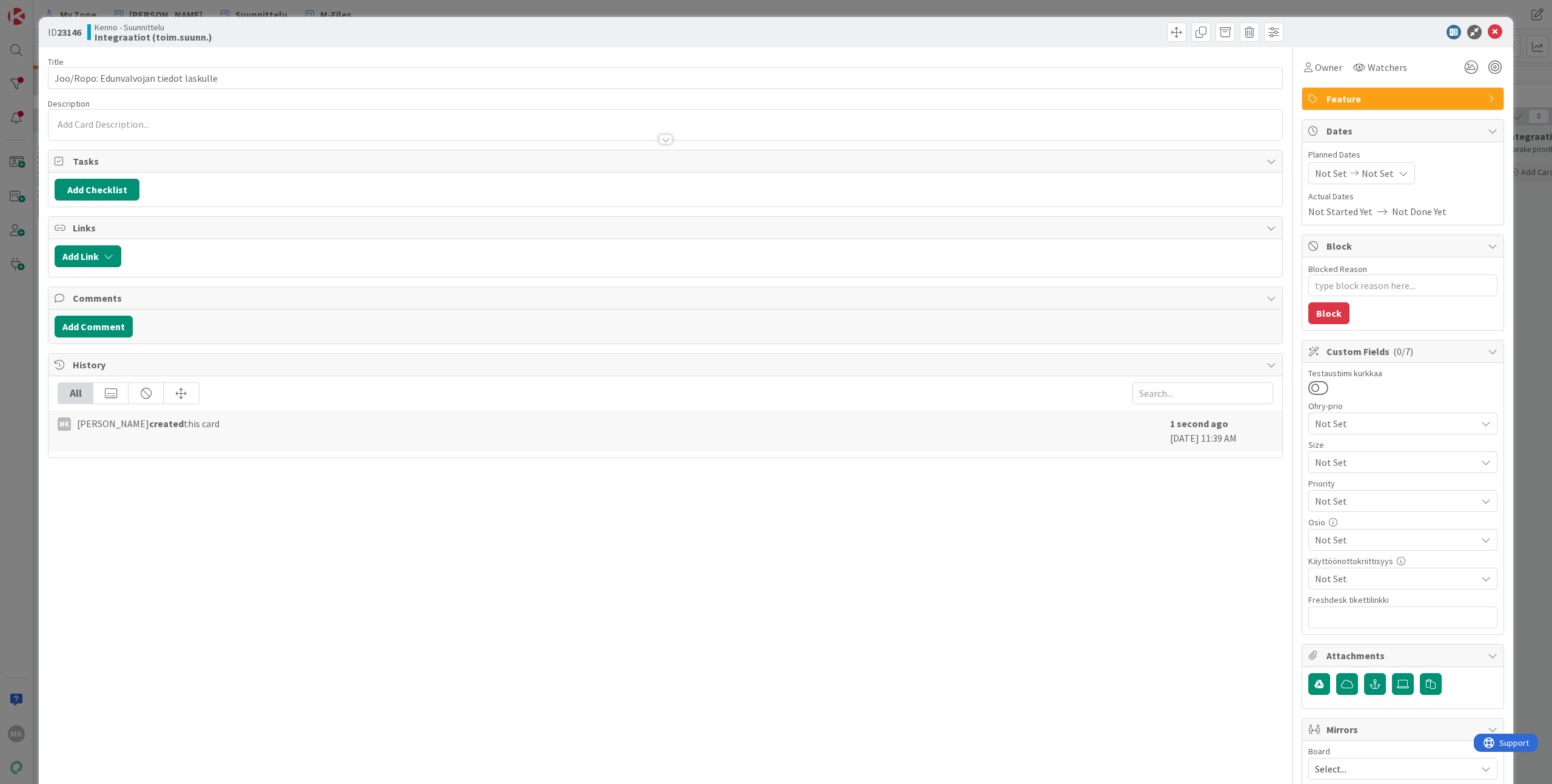
click at [539, 132] on div at bounding box center [666, 133] width 1234 height 12
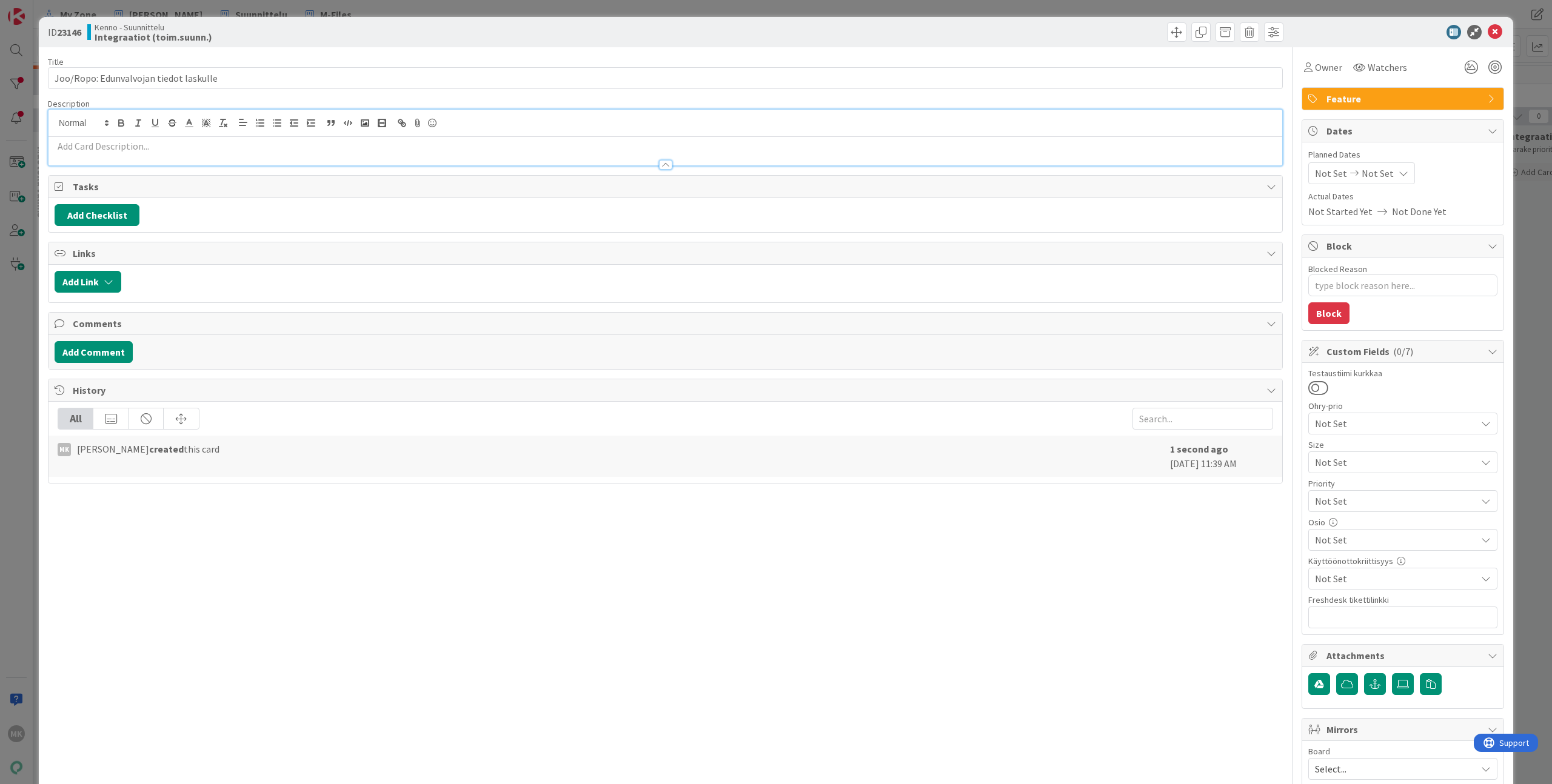
click at [535, 148] on p at bounding box center [665, 146] width 1221 height 14
click at [312, 150] on p at bounding box center [665, 146] width 1221 height 14
click at [397, 151] on p at bounding box center [665, 146] width 1221 height 14
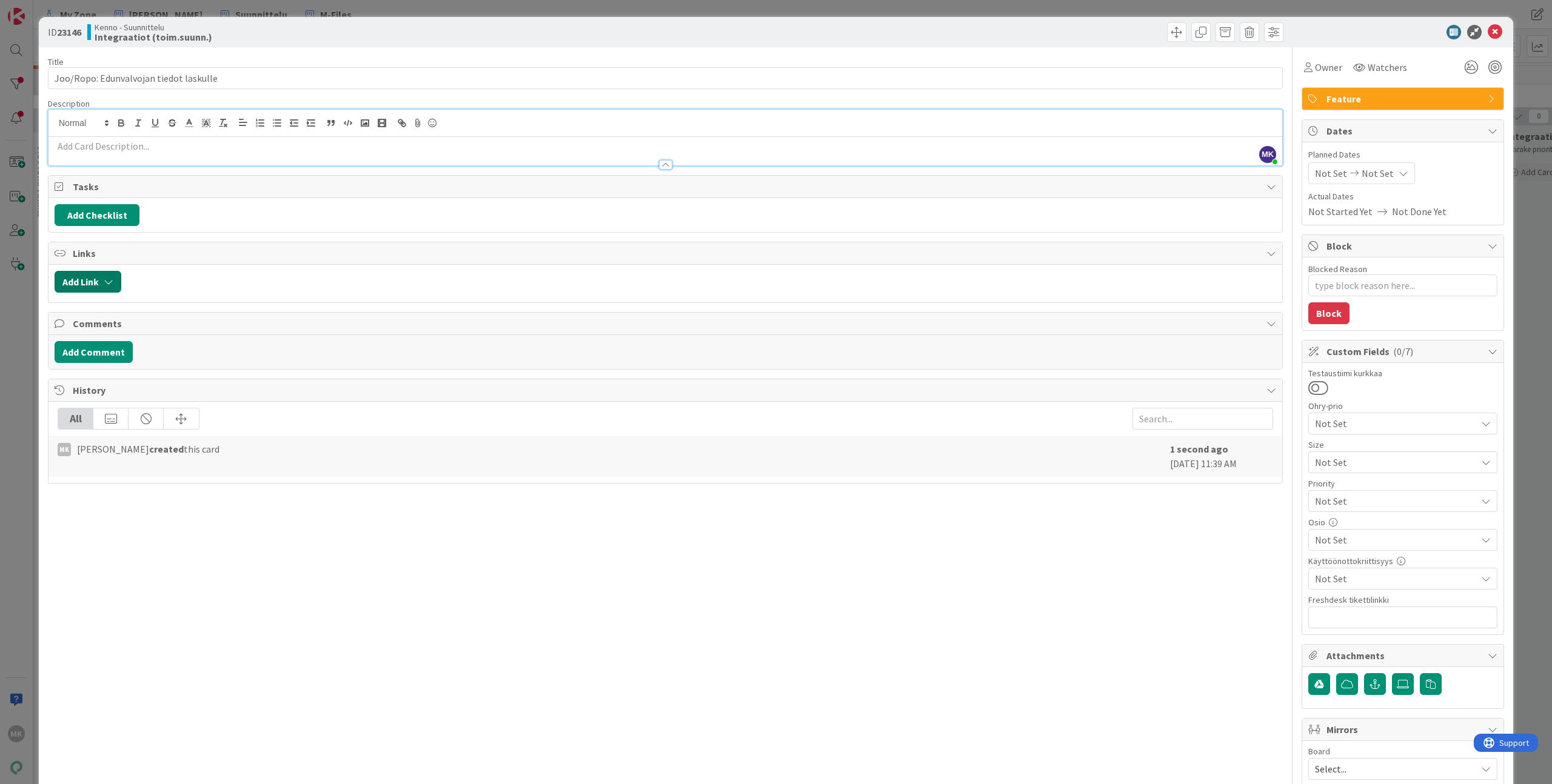
click at [100, 285] on button "Add Link" at bounding box center [88, 282] width 67 height 22
click at [119, 389] on input "text" at bounding box center [145, 385] width 170 height 22
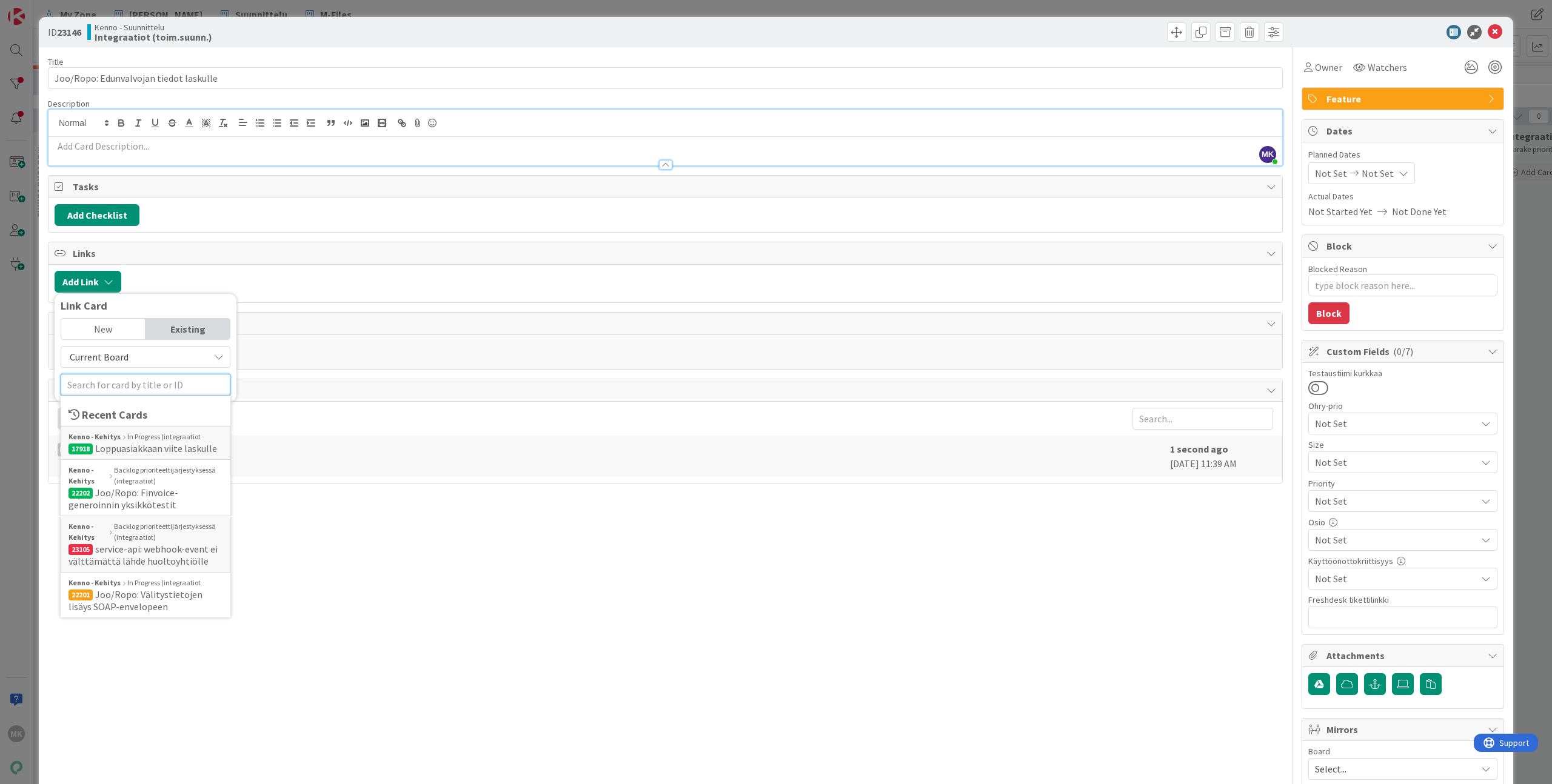
click at [146, 380] on input "text" at bounding box center [145, 385] width 170 height 22
type textarea "x"
type input "11"
type textarea "x"
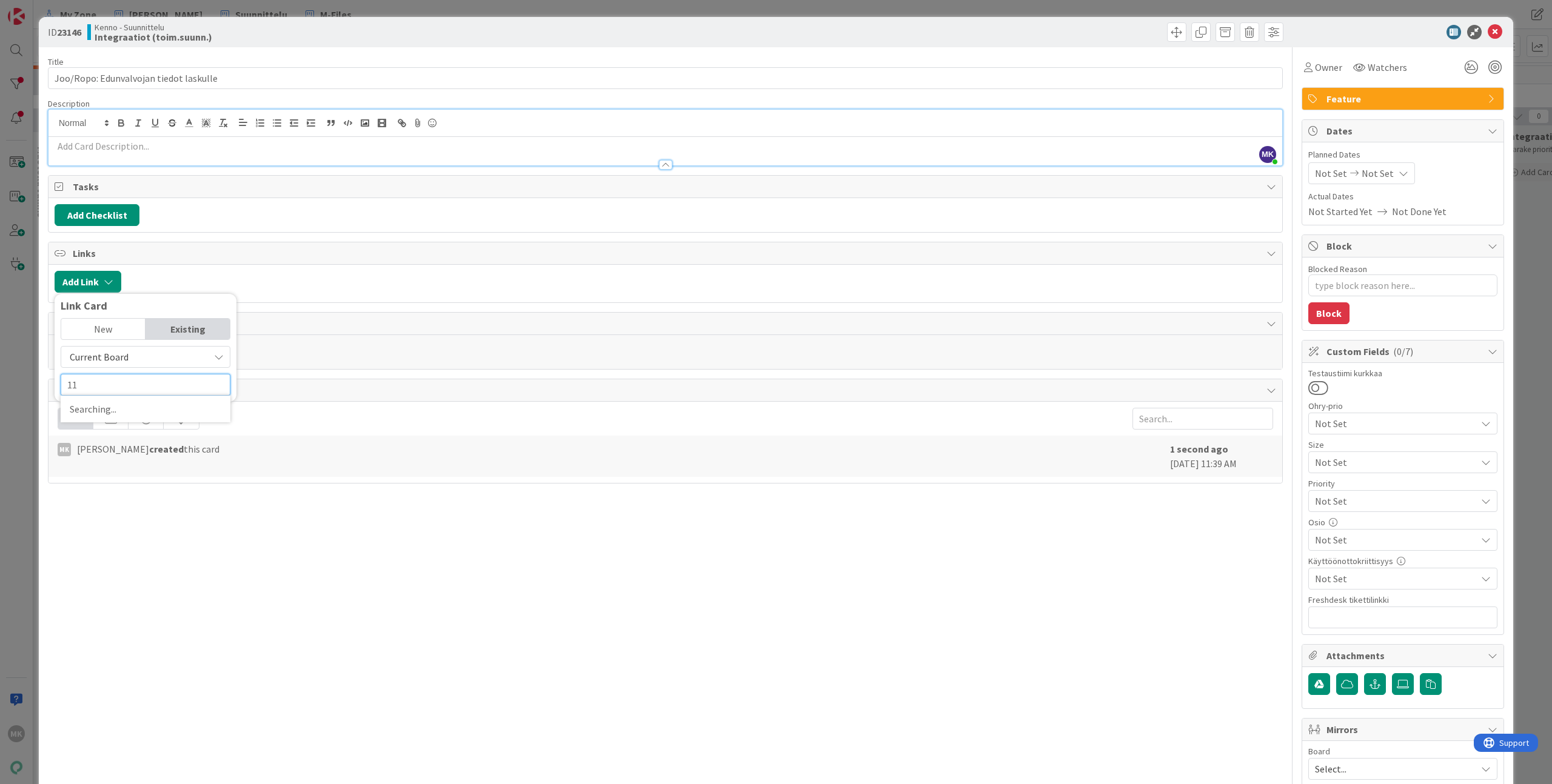
type input "115"
type textarea "x"
type input "11538"
type textarea "x"
type input "11538"
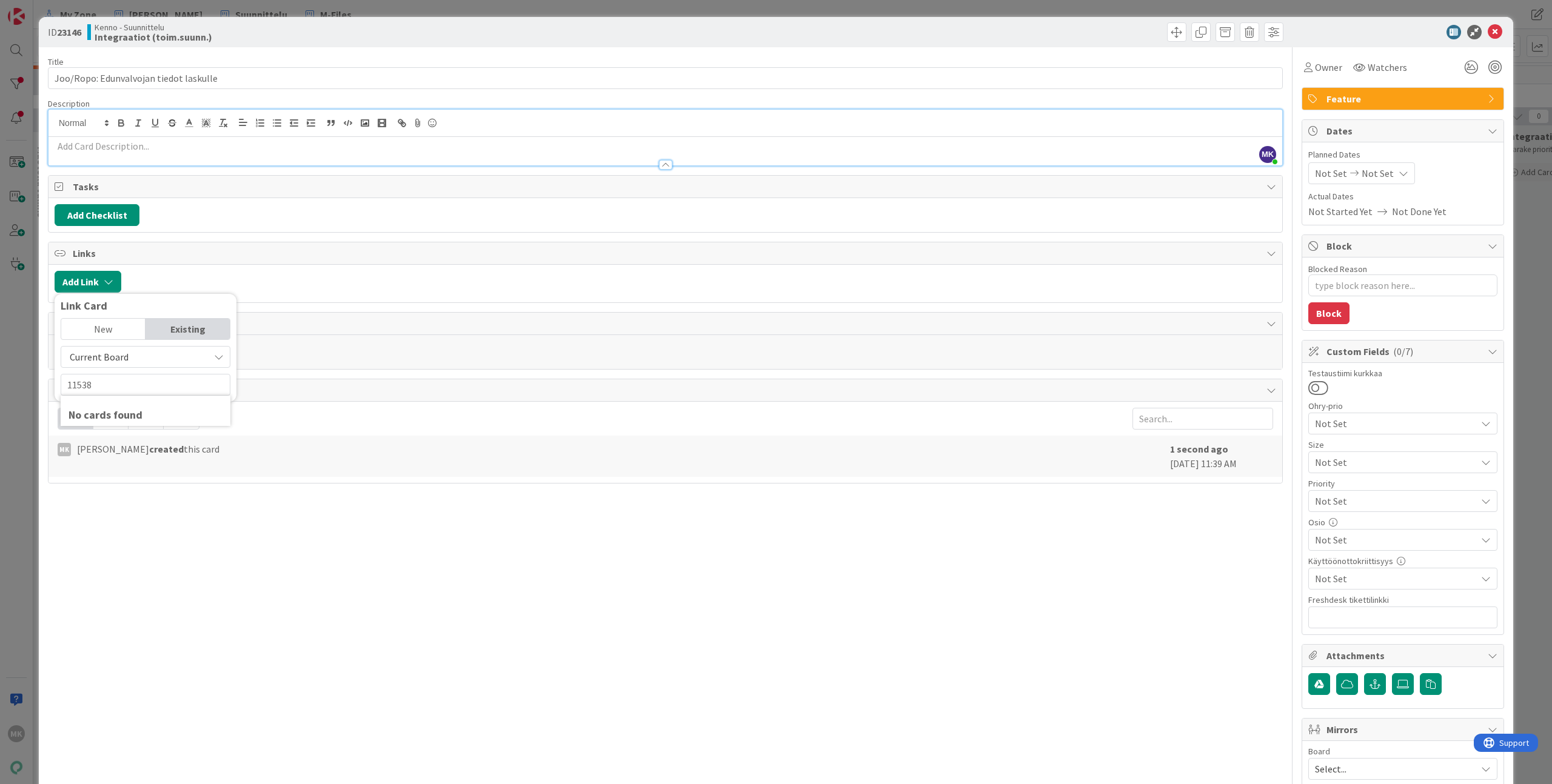
click at [153, 364] on span "Current Board" at bounding box center [135, 357] width 135 height 17
click at [138, 403] on span "All Boards" at bounding box center [151, 407] width 168 height 18
click at [135, 389] on input "11538" at bounding box center [145, 385] width 170 height 22
click at [131, 476] on span "11538 Laskutusosoite ennen ja jälkeen sopimuksen voimassaolon ja edunvalvonta" at bounding box center [145, 461] width 154 height 36
click at [125, 375] on span "Select..." at bounding box center [135, 377] width 51 height 17
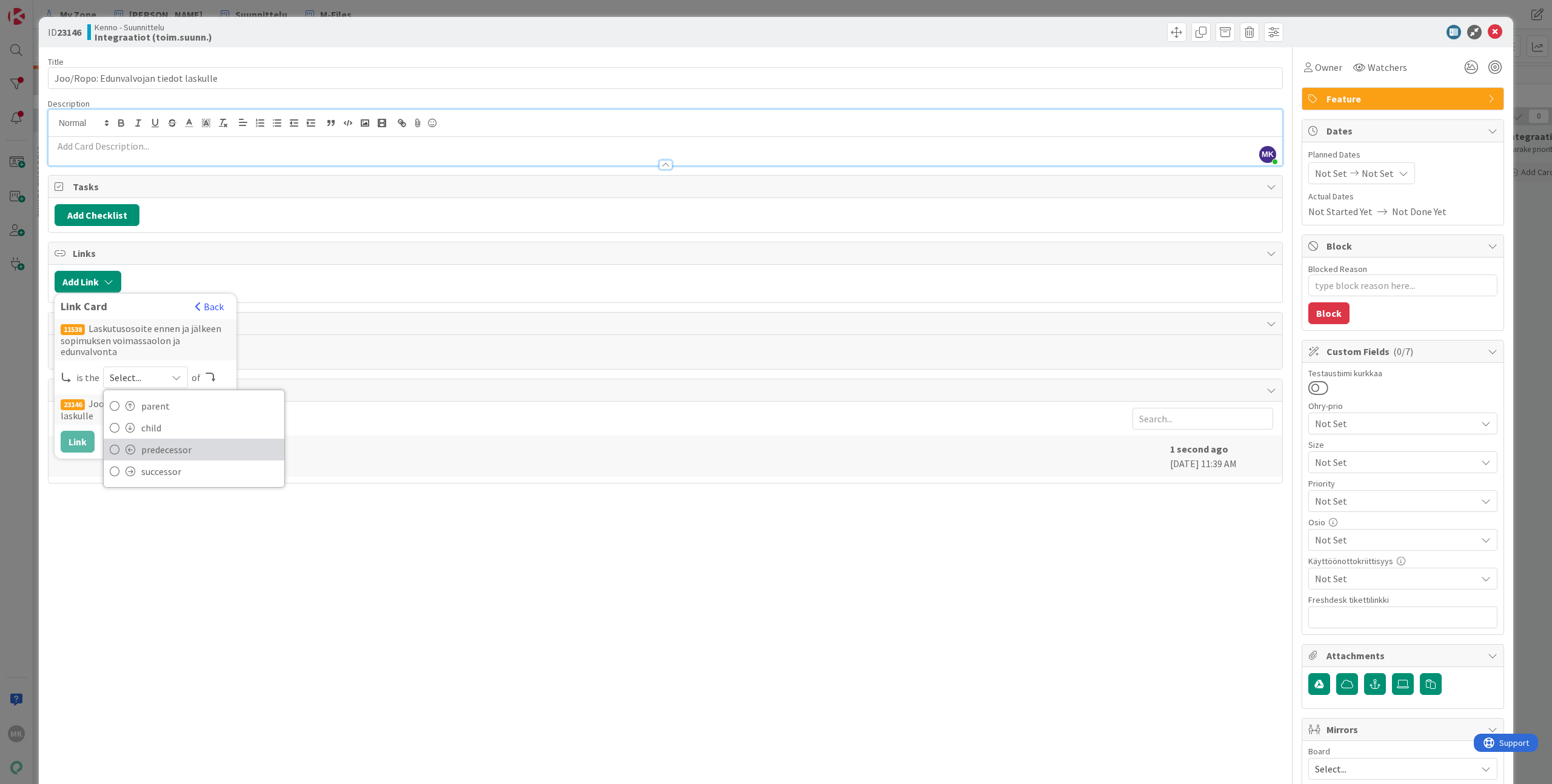
click at [189, 448] on span "predecessor" at bounding box center [210, 449] width 137 height 18
click at [80, 442] on button "Link" at bounding box center [77, 442] width 34 height 22
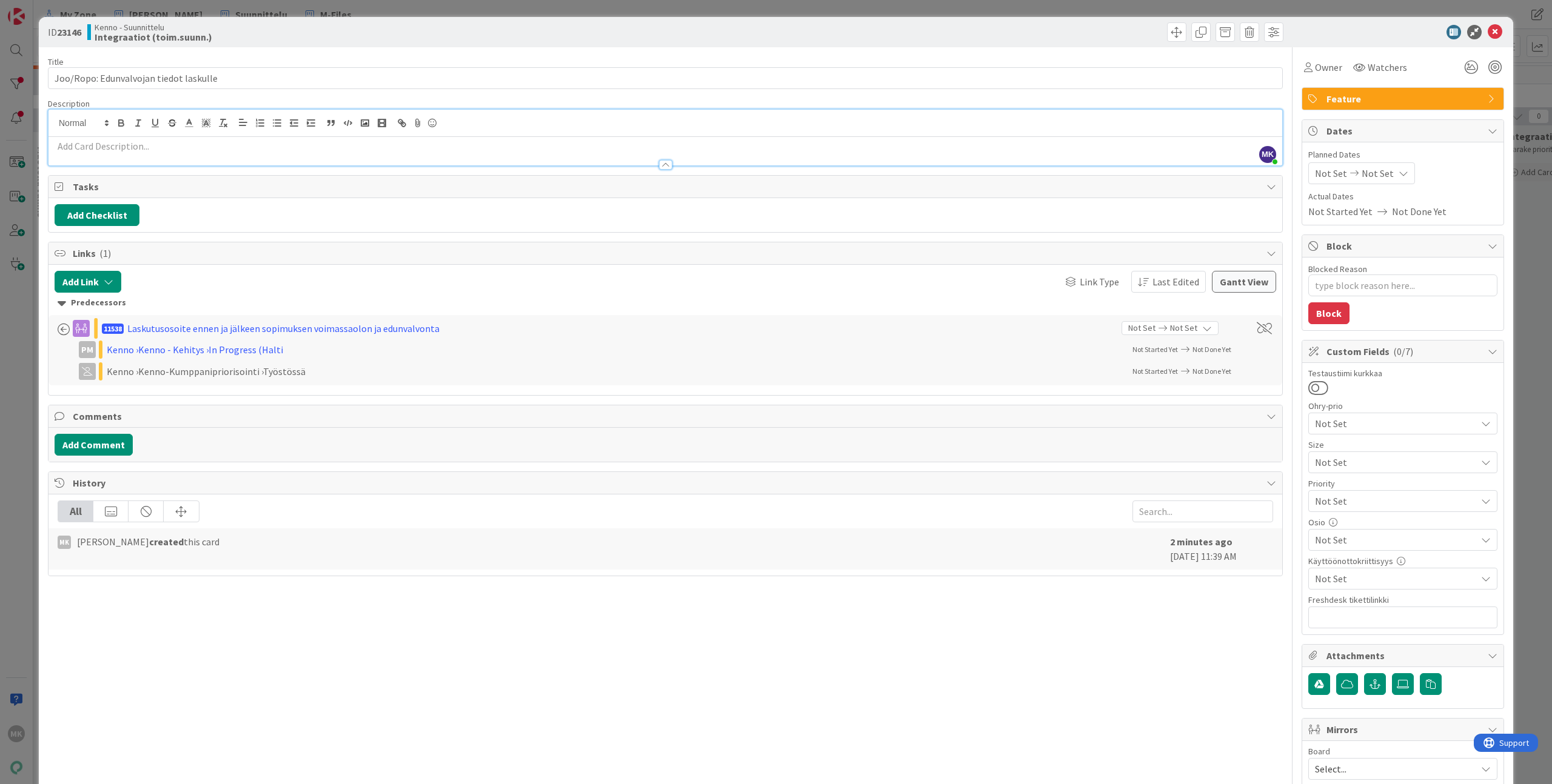
click at [184, 154] on div at bounding box center [666, 159] width 1234 height 12
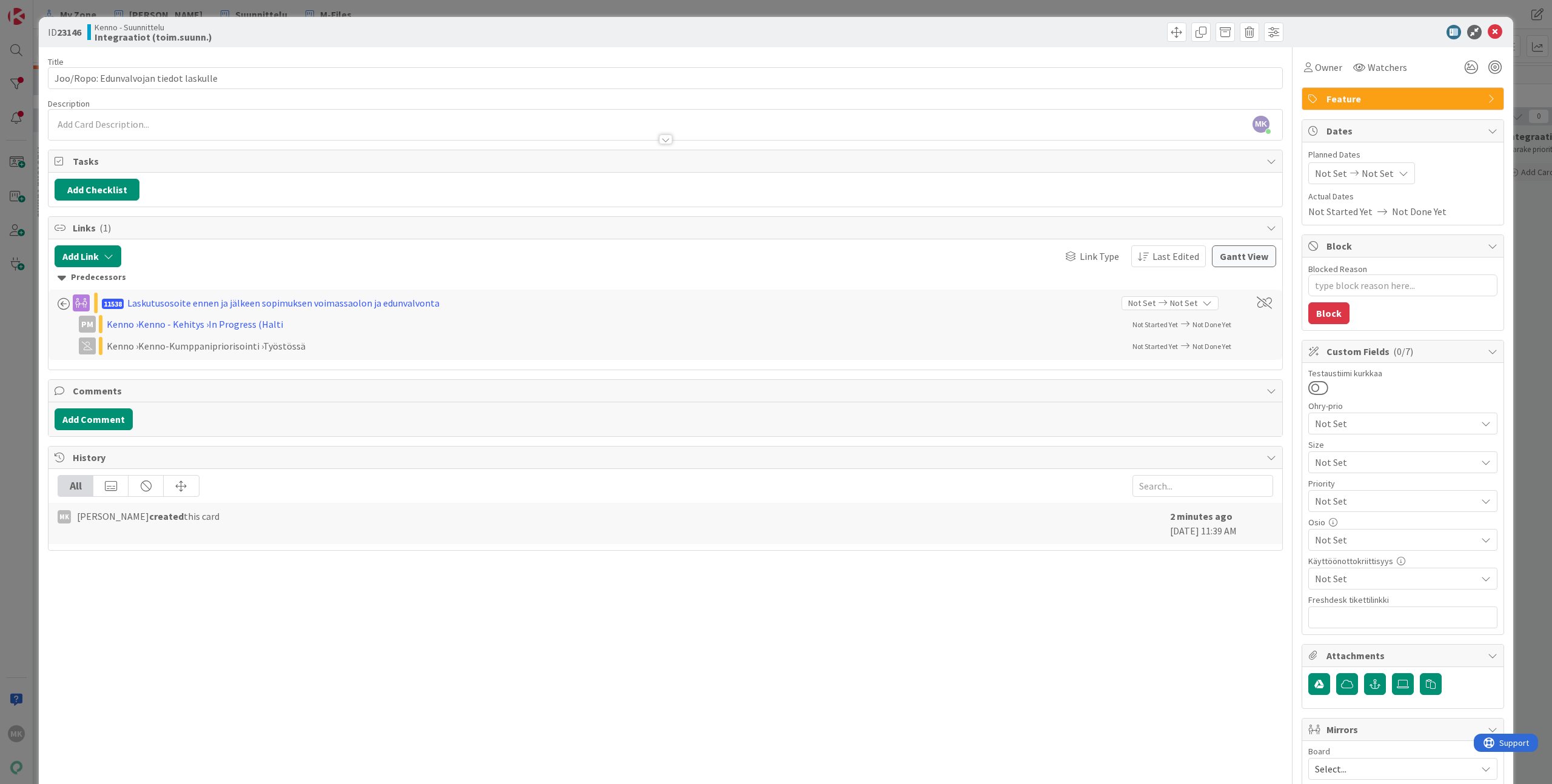
click at [205, 133] on div at bounding box center [666, 133] width 1234 height 12
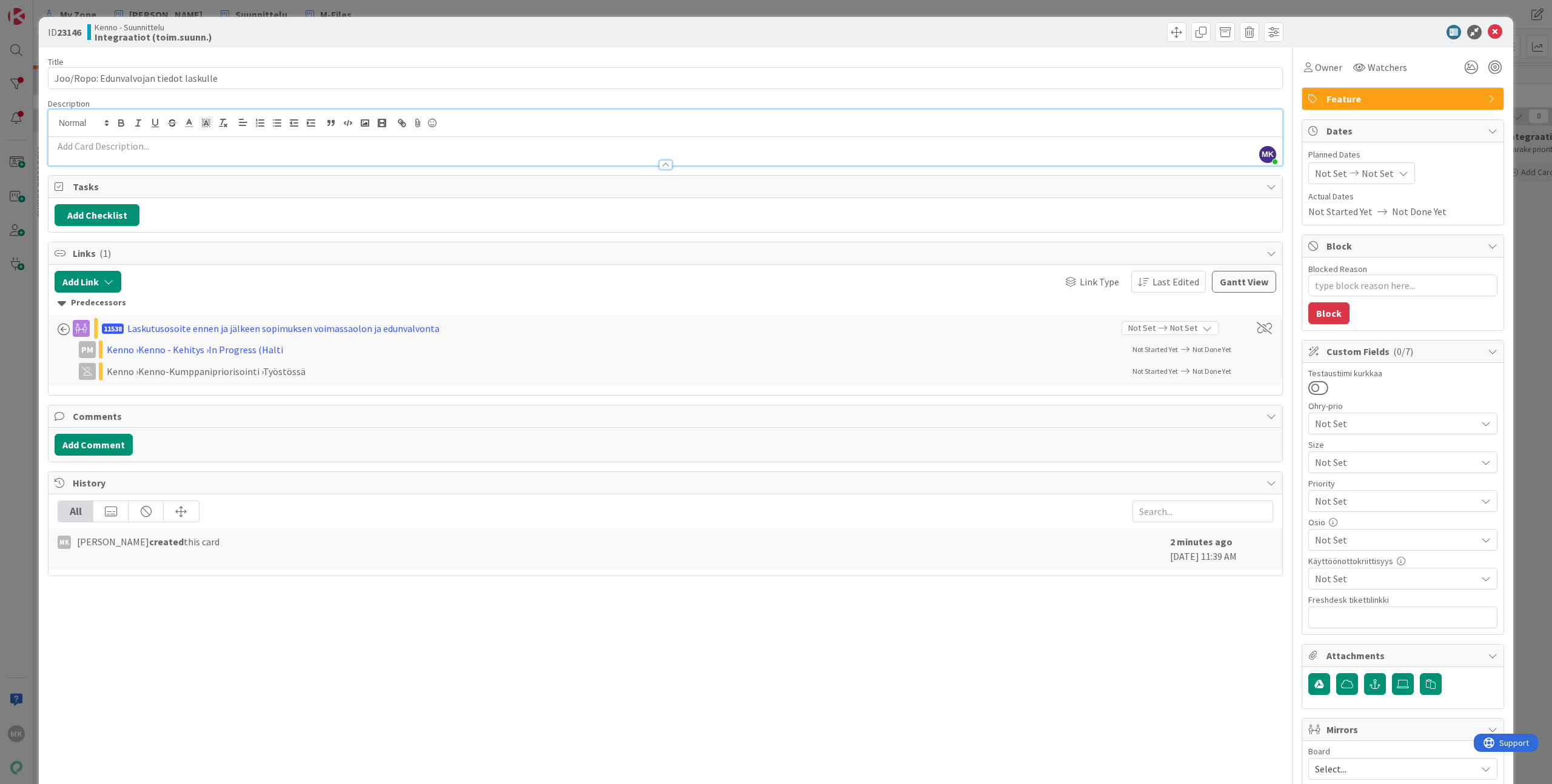
click at [159, 147] on p at bounding box center [665, 146] width 1221 height 14
type textarea "x"
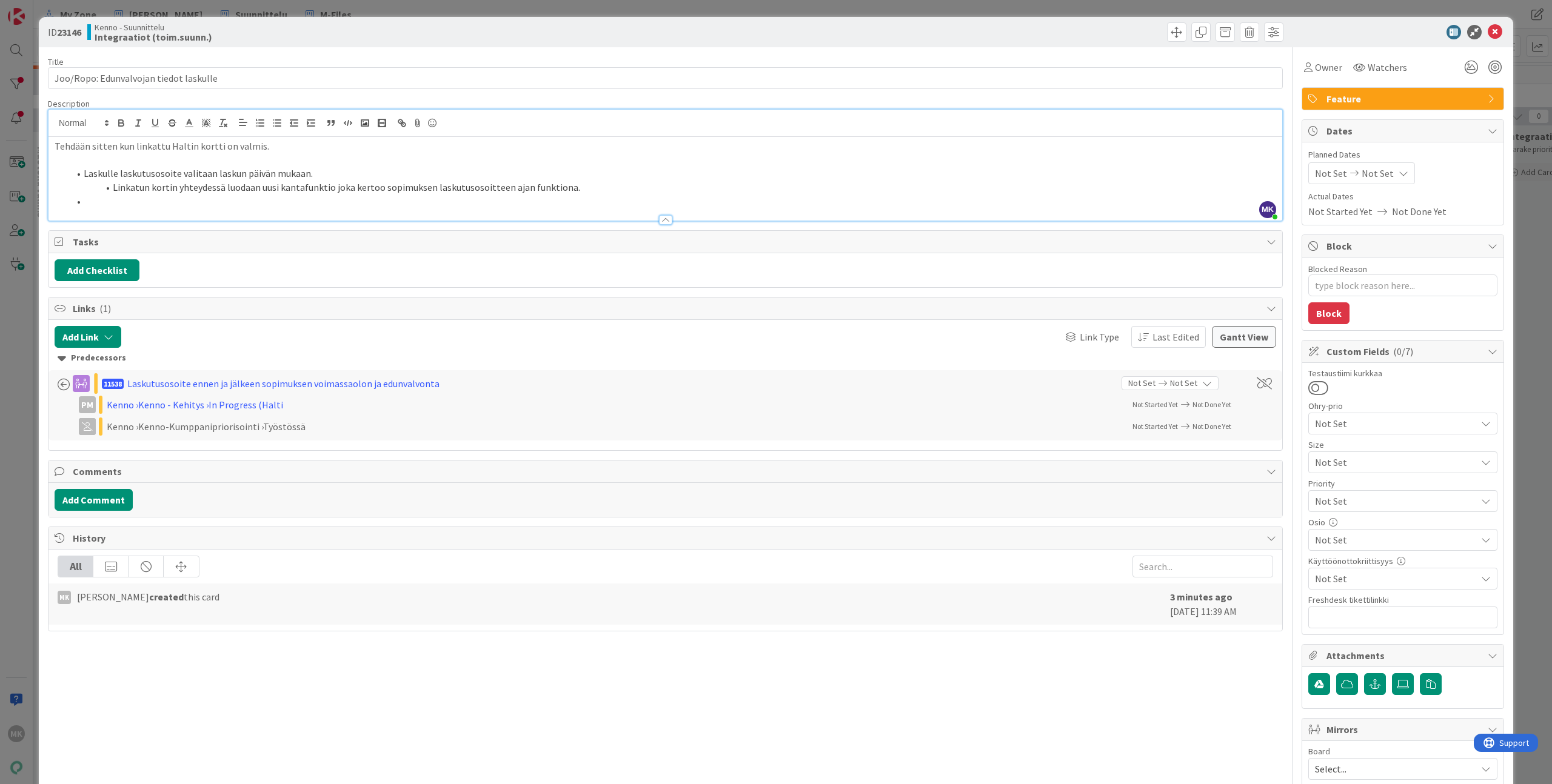
click at [328, 55] on div "Title 38 / 128 Joo/Ropo: Edunvalvojan tiedot laskulle Description MK Marko Kank…" at bounding box center [666, 457] width 1235 height 820
click at [349, 37] on div "Kenno - Suunnittelu Integraatiot (toim.suunn.)" at bounding box center [375, 32] width 575 height 20
click at [257, 203] on li at bounding box center [672, 201] width 1207 height 14
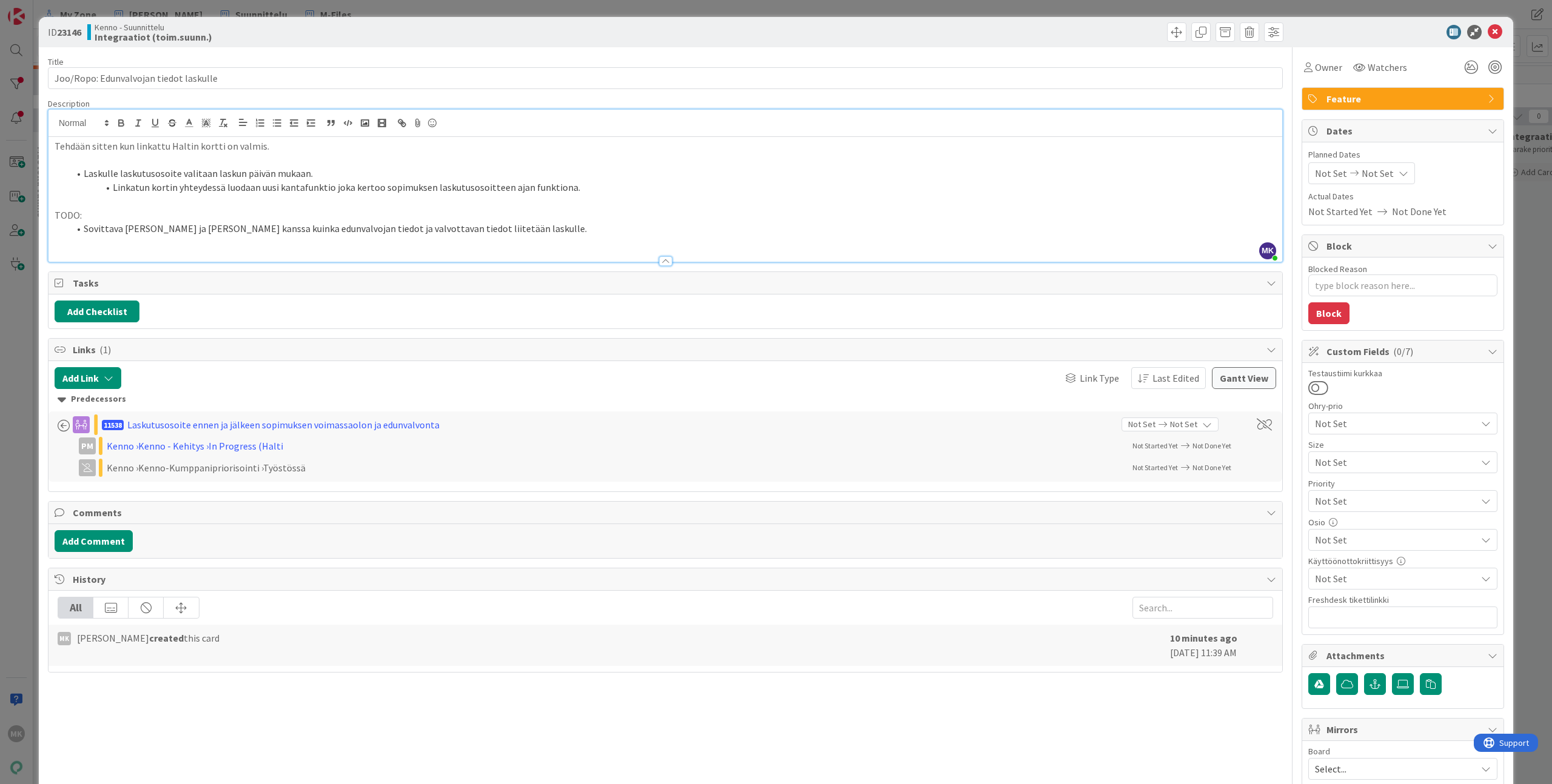
click at [530, 48] on div "Title 38 / 128 Joo/Ropo: Edunvalvojan tiedot laskulle Description MK Marko Kank…" at bounding box center [666, 457] width 1235 height 820
click at [527, 12] on div "ID 23146 Kenno - Suunnittelu Integraatiot (toim.suunn.) Title 38 / 128 Joo/Ropo…" at bounding box center [776, 392] width 1552 height 784
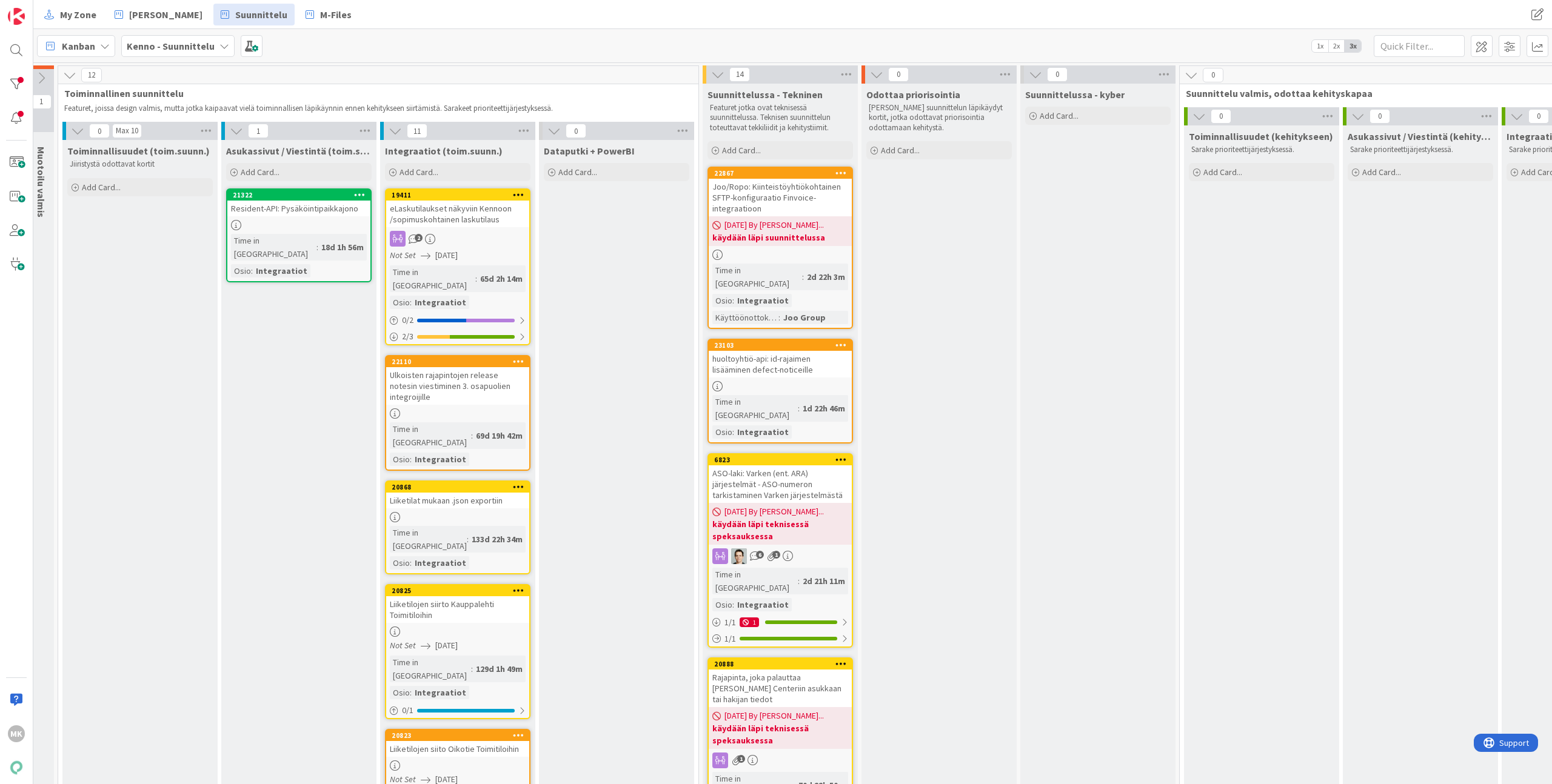
scroll to position [7, 96]
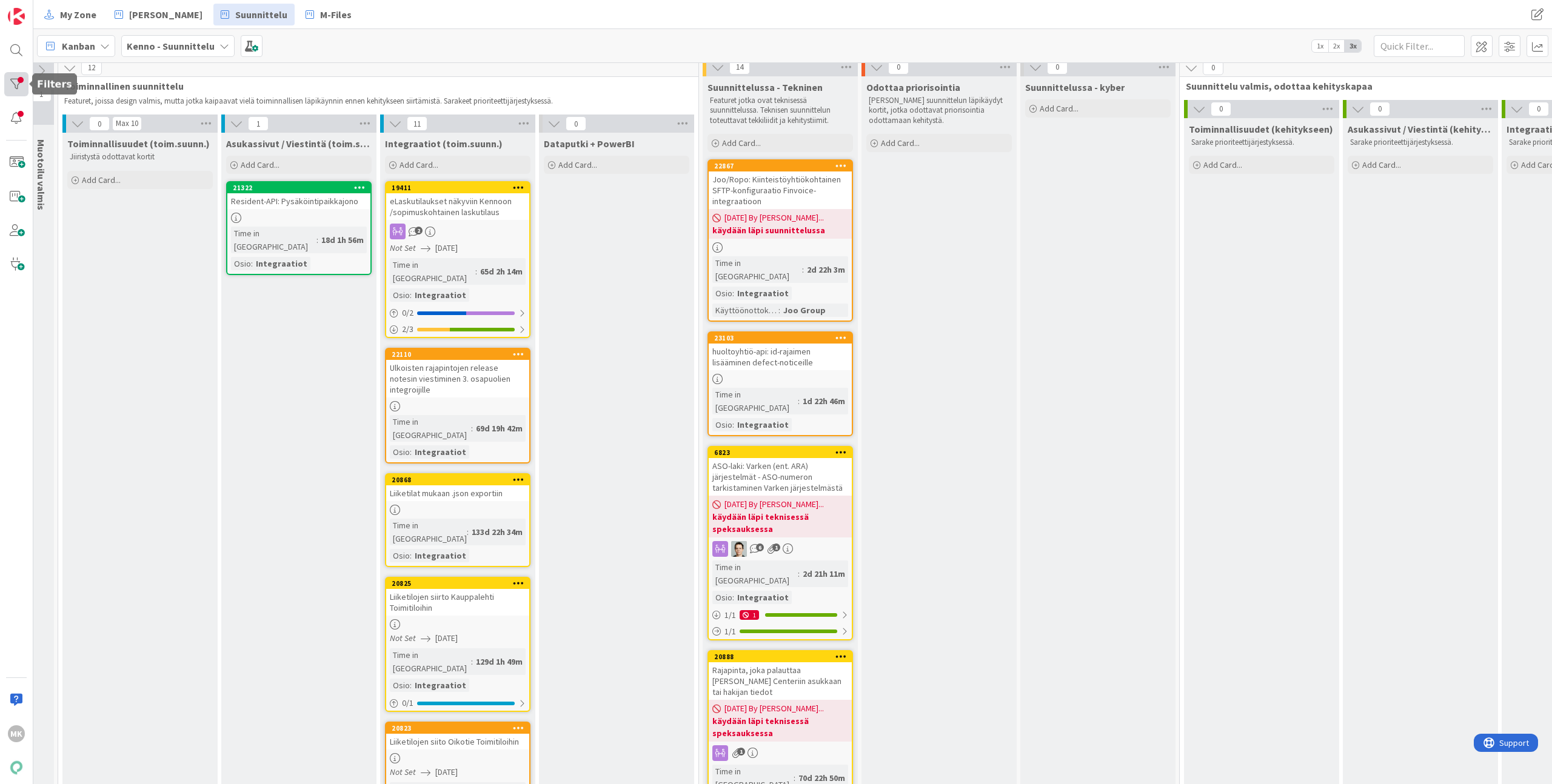
click at [7, 85] on div at bounding box center [16, 84] width 24 height 24
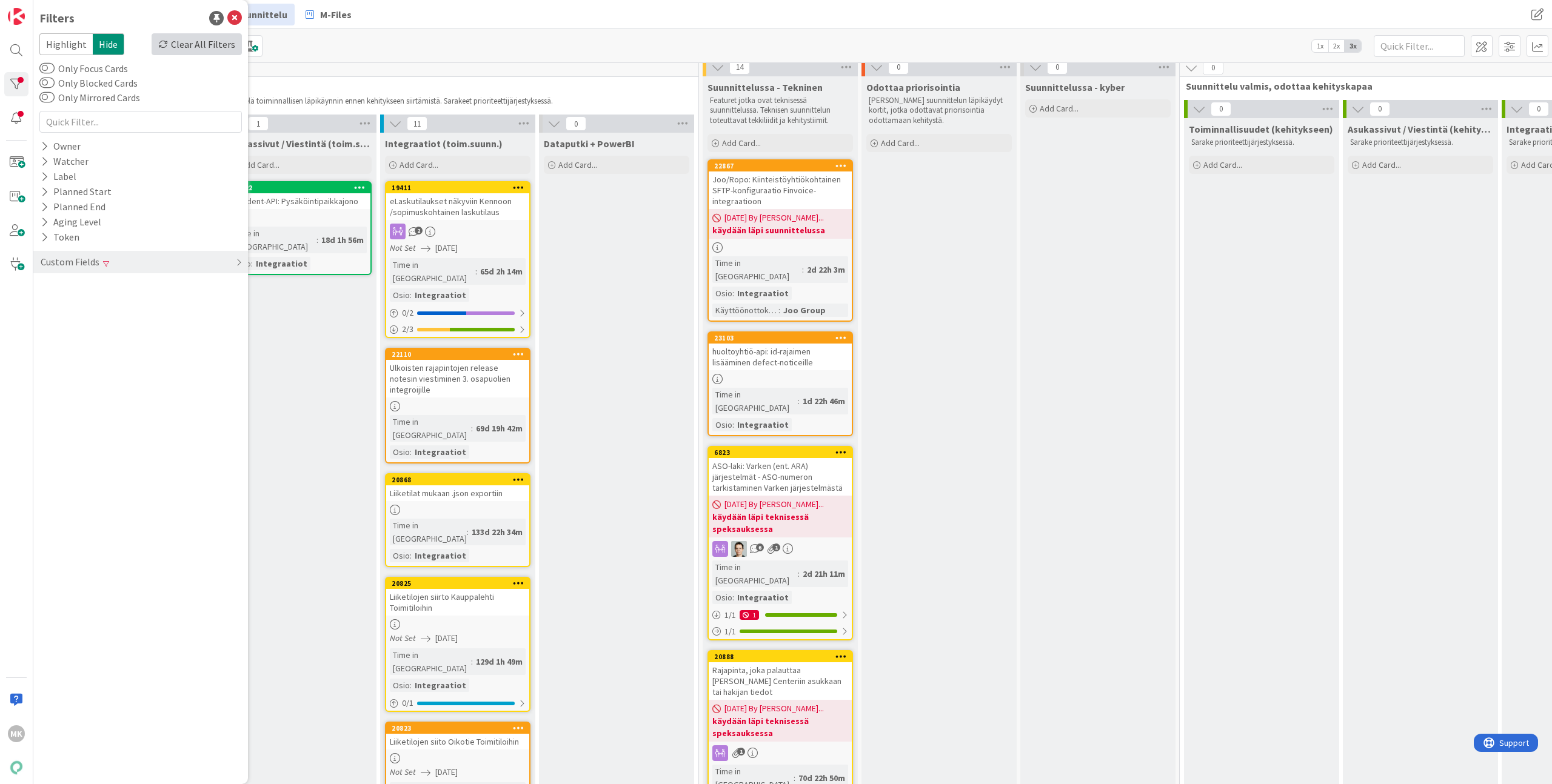
click at [183, 45] on div "Clear All Filters" at bounding box center [197, 44] width 90 height 22
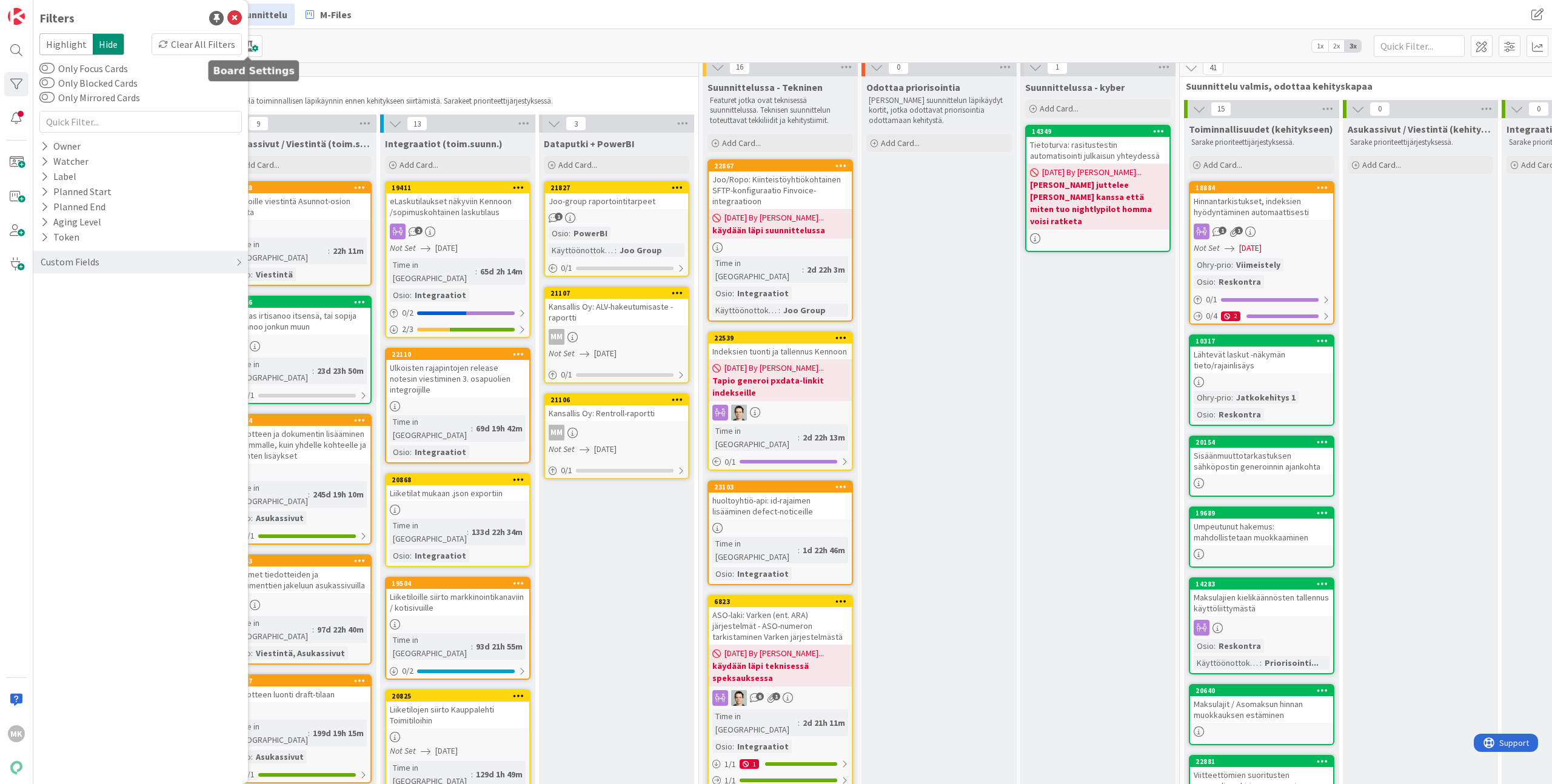
click at [391, 66] on div "47" at bounding box center [378, 68] width 640 height 18
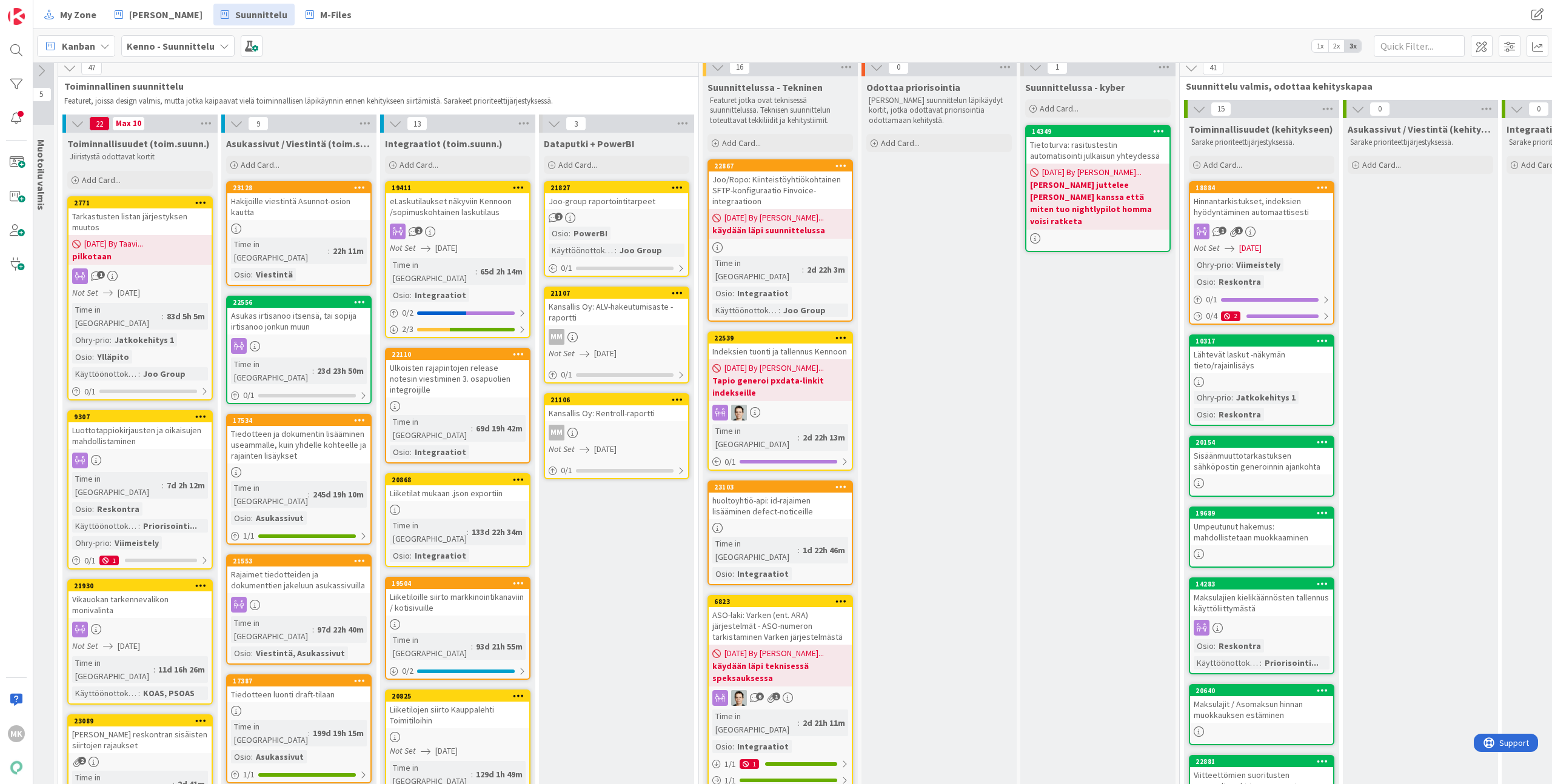
scroll to position [1357, 96]
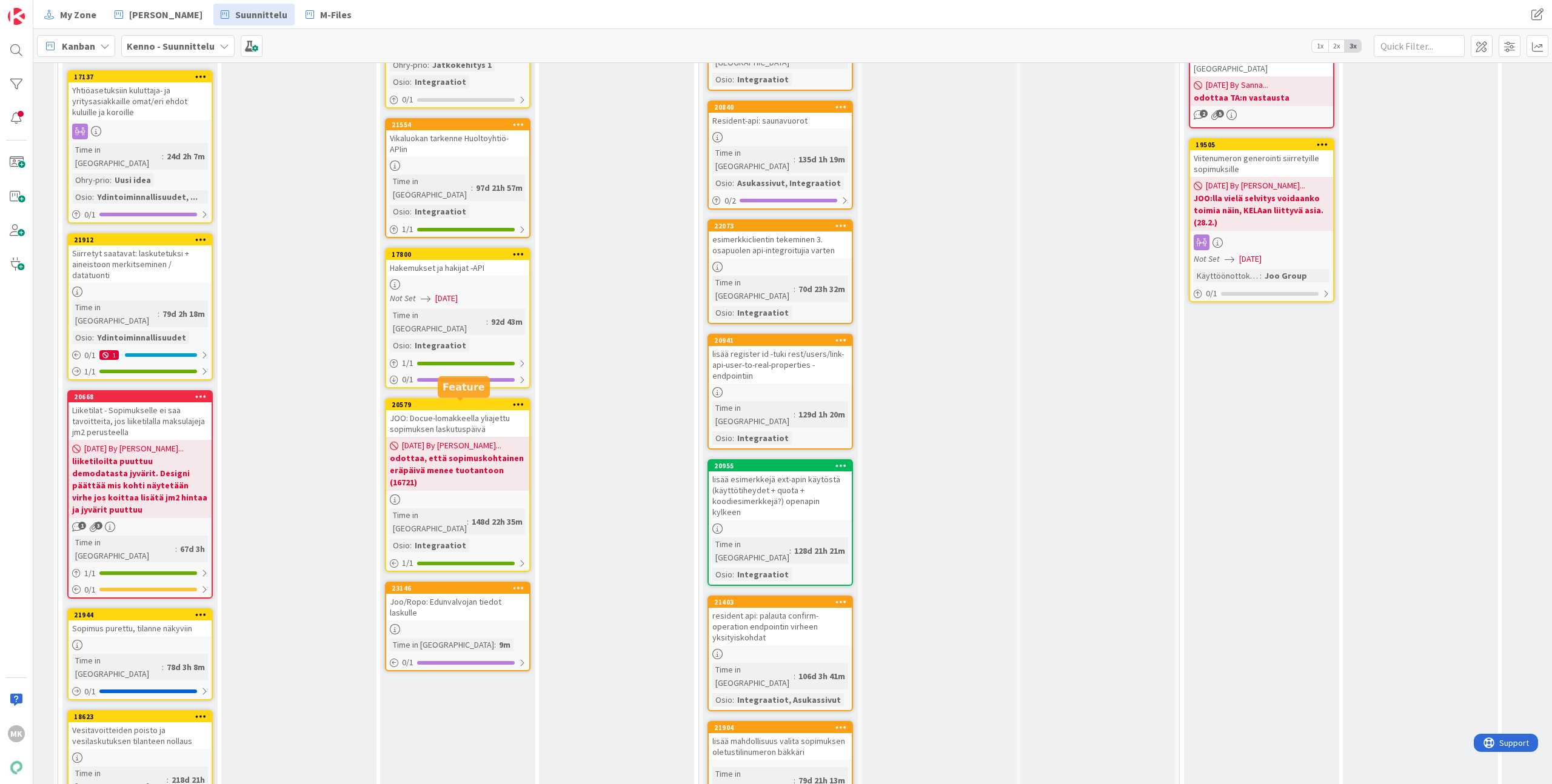
click at [452, 594] on div "Joo/Ropo: Edunvalvojan tiedot laskulle" at bounding box center [457, 607] width 143 height 27
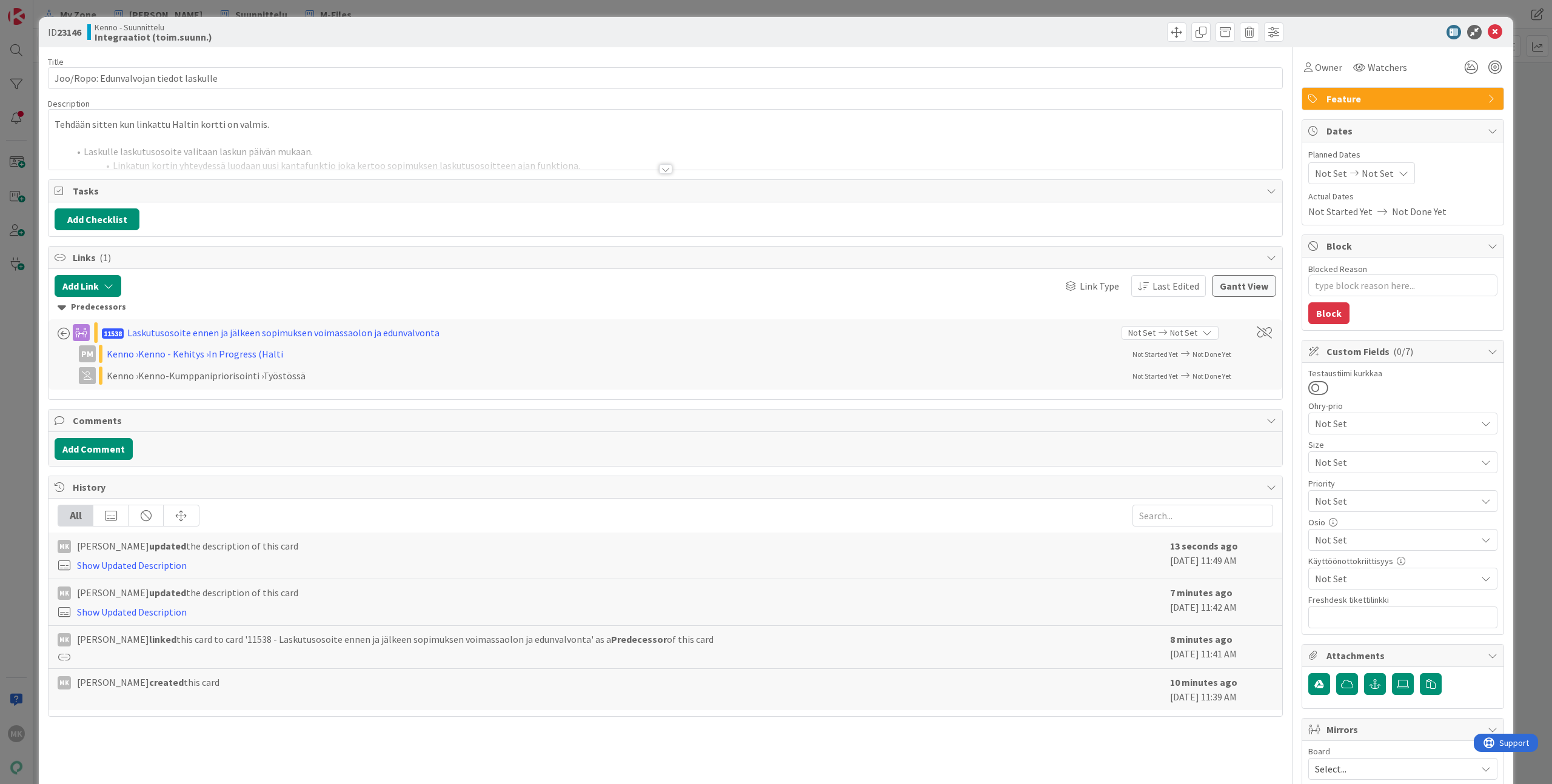
click at [1368, 535] on span "Not Set" at bounding box center [1395, 540] width 161 height 15
click at [1372, 277] on link "Integraatiot" at bounding box center [1401, 272] width 193 height 22
type textarea "x"
click at [1514, 369] on div "ID 23146 Kenno - Suunnittelu Integraatiot (toim.suunn.) Title 38 / 128 Joo/Ropo…" at bounding box center [776, 392] width 1552 height 784
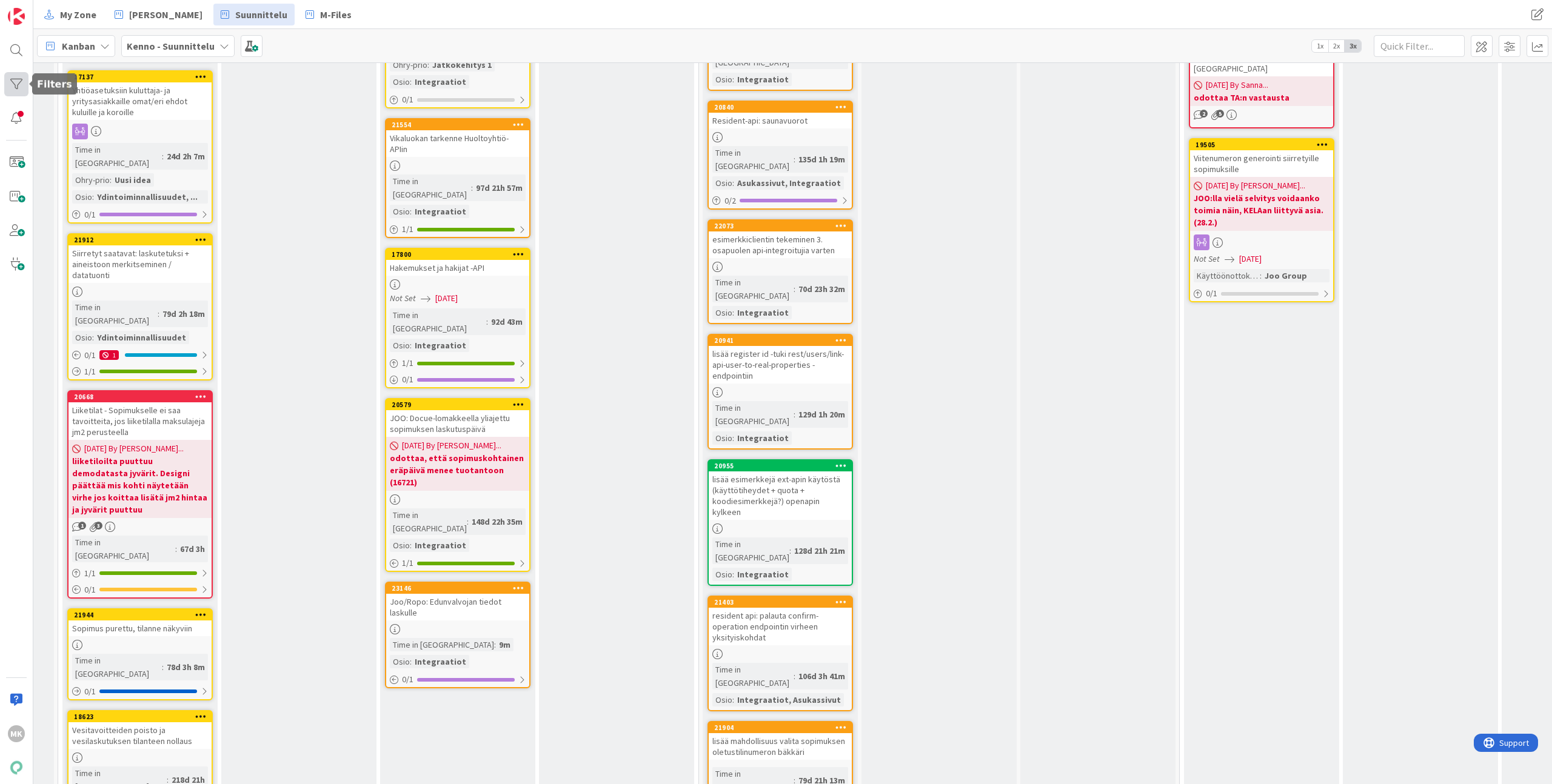
click at [22, 89] on div at bounding box center [16, 84] width 24 height 24
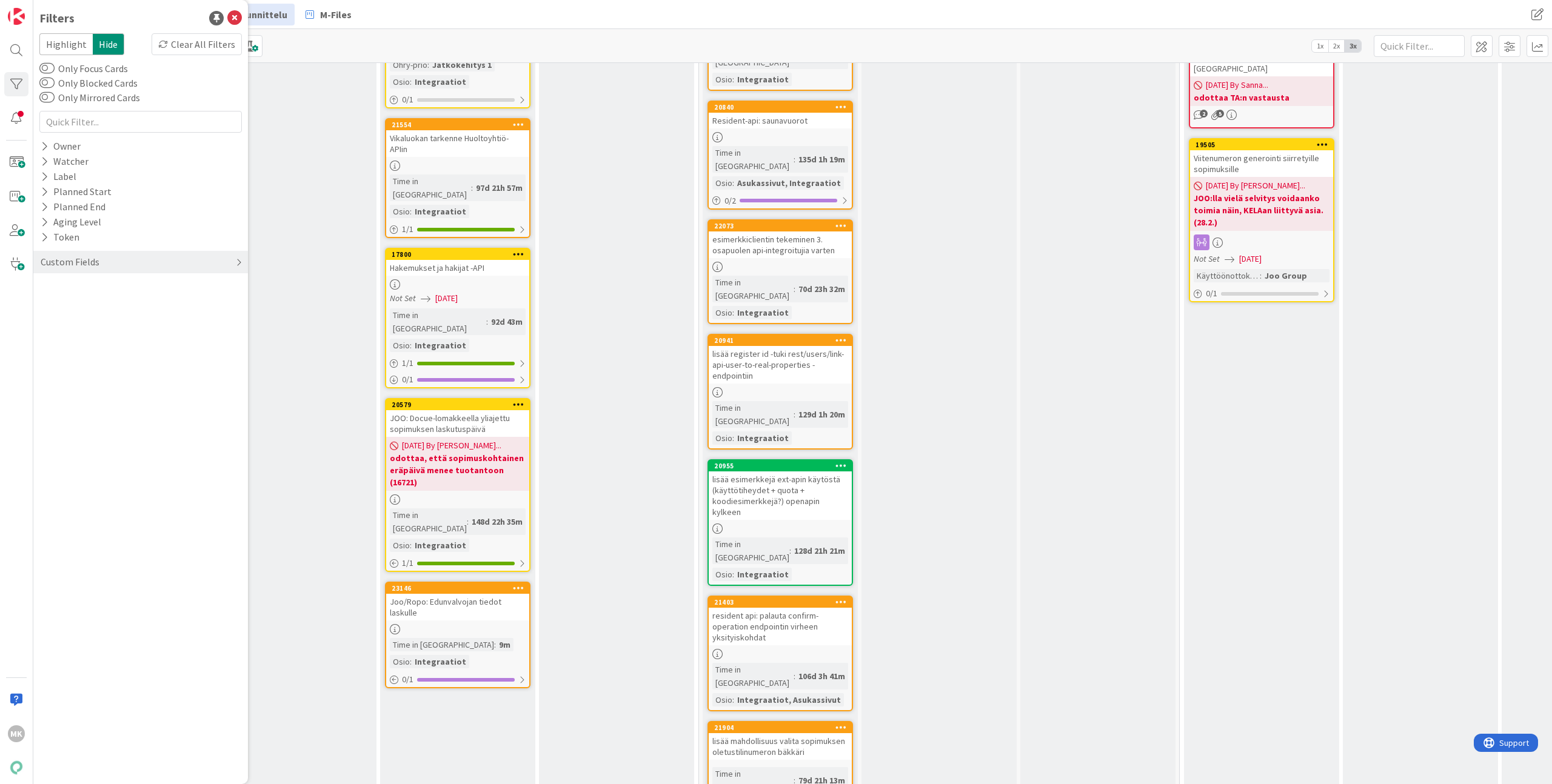
click at [77, 257] on div "Custom Fields" at bounding box center [70, 262] width 61 height 15
click at [74, 345] on div "Osio" at bounding box center [141, 347] width 215 height 15
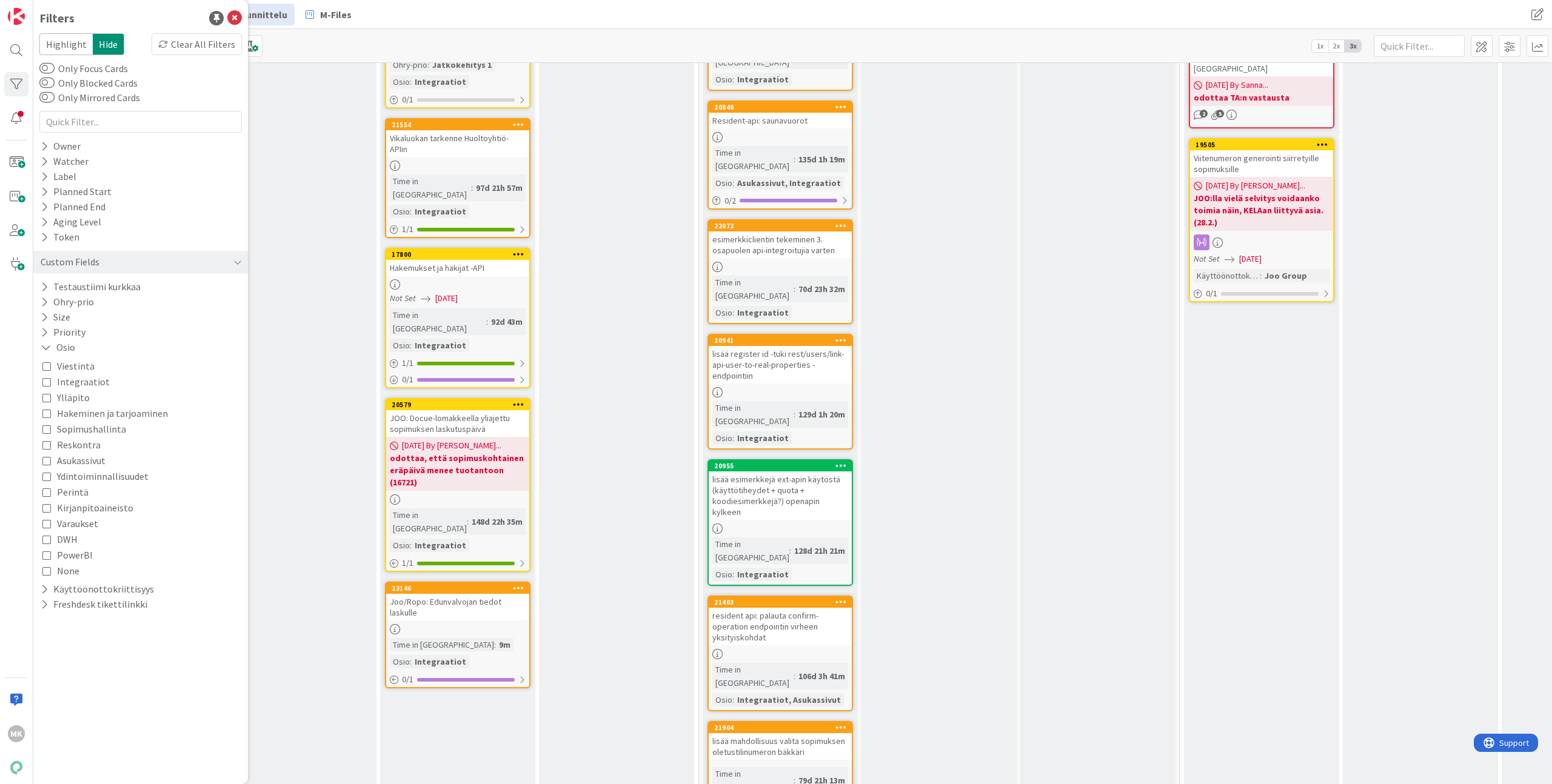
click at [87, 384] on span "Integraatiot" at bounding box center [83, 382] width 52 height 16
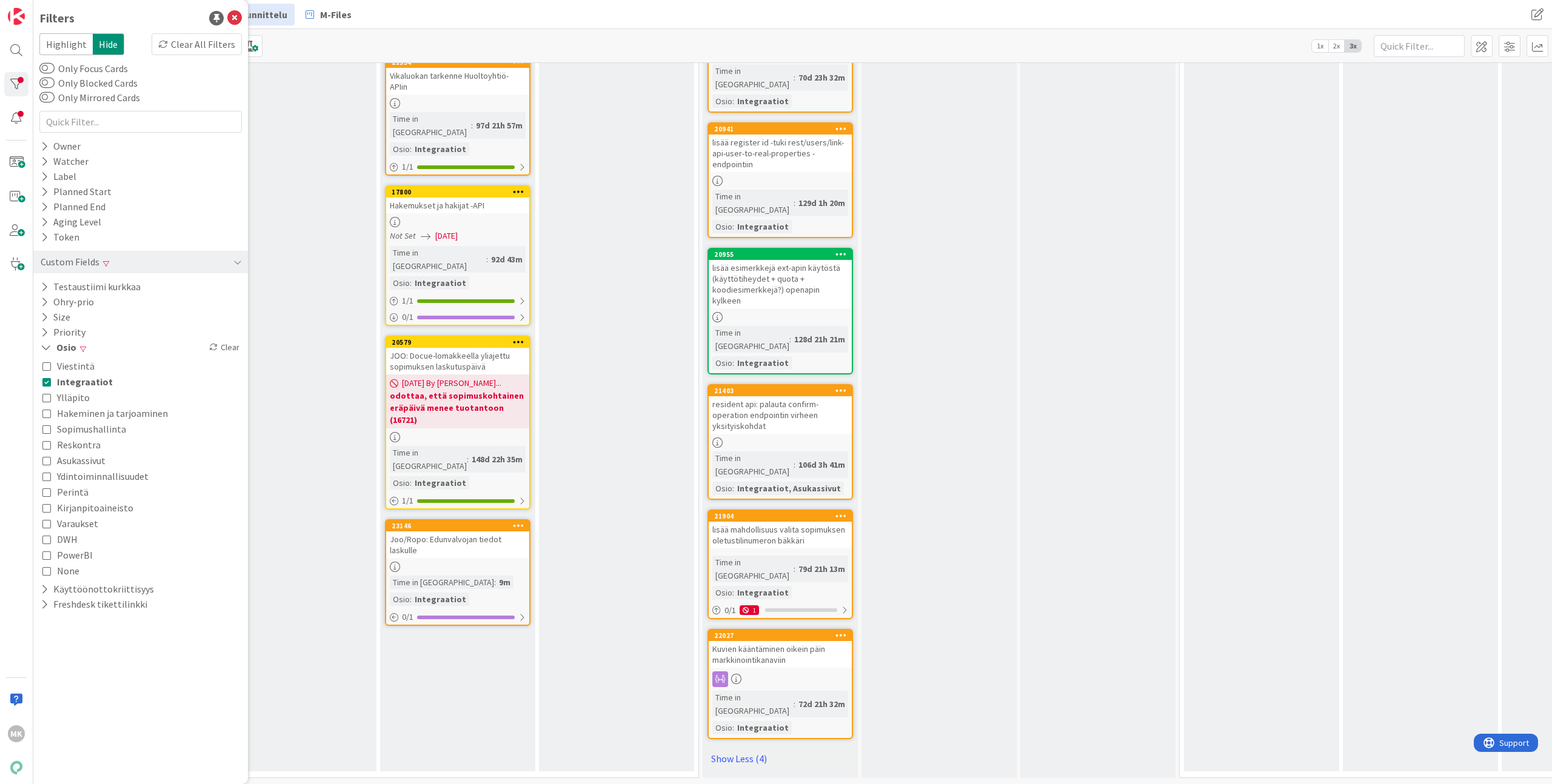
scroll to position [1118, 96]
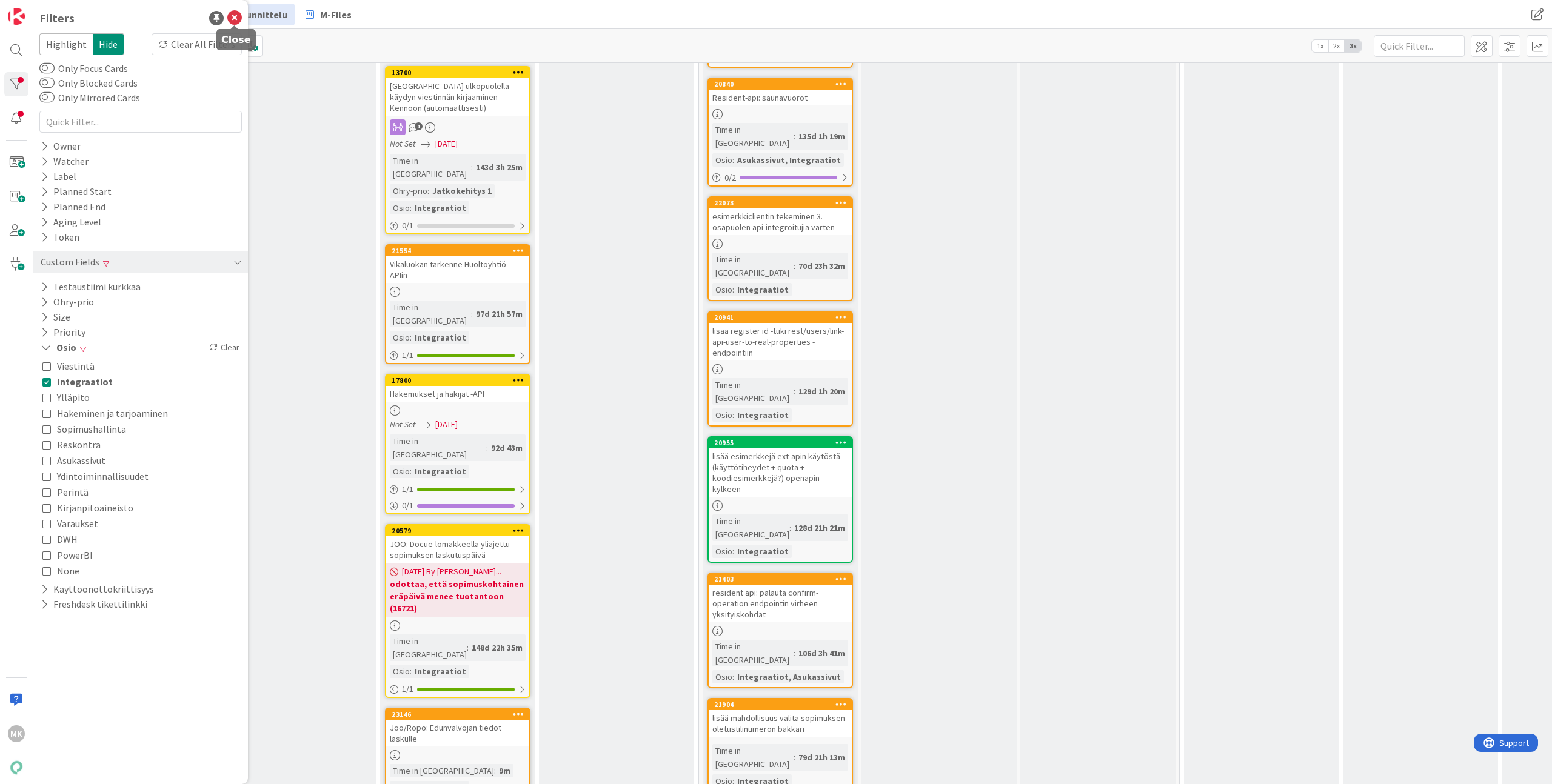
click at [241, 22] on icon at bounding box center [235, 18] width 15 height 15
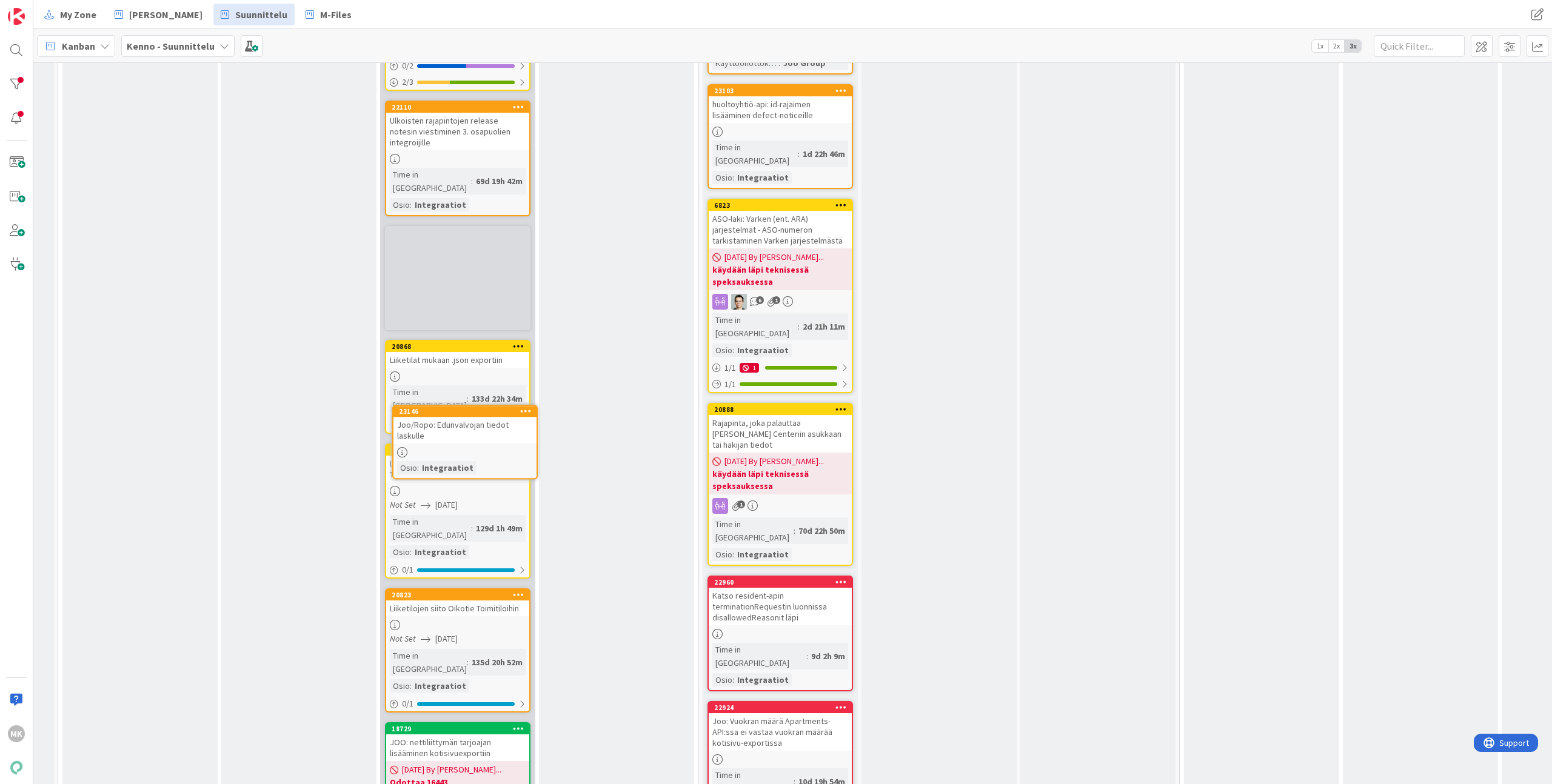
scroll to position [0, 96]
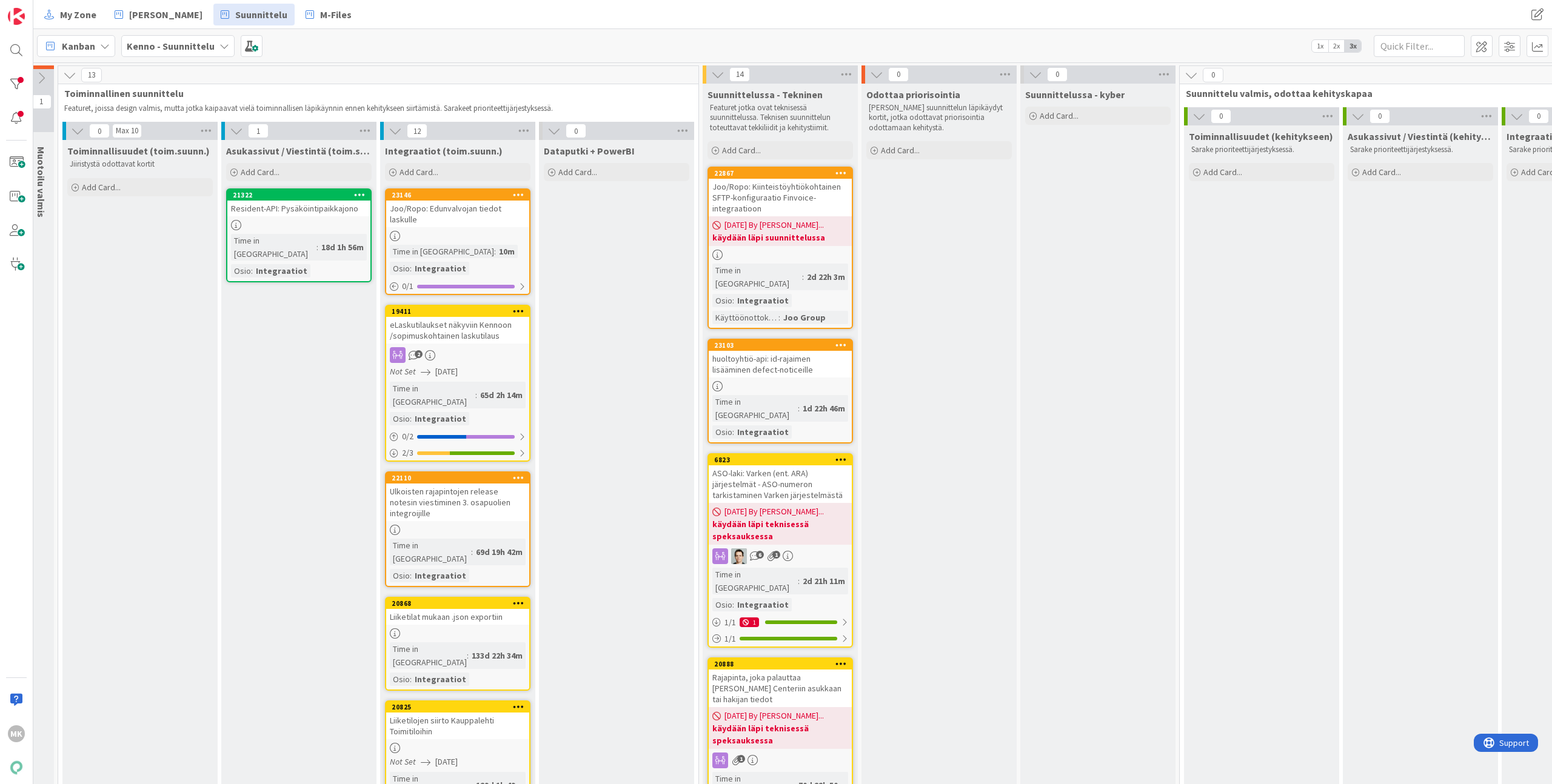
drag, startPoint x: 483, startPoint y: 580, endPoint x: 457, endPoint y: 258, distance: 323.0
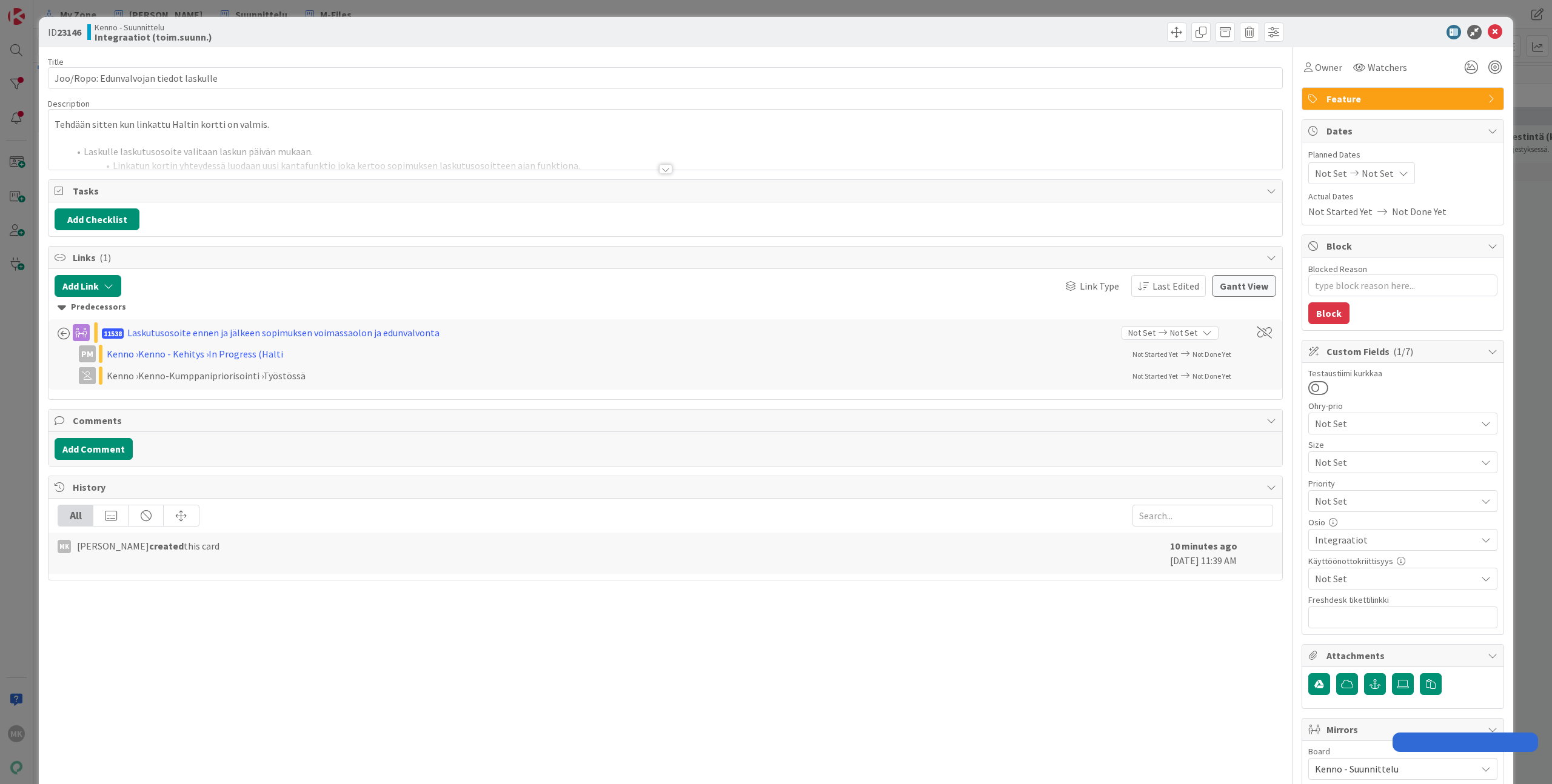
type textarea "x"
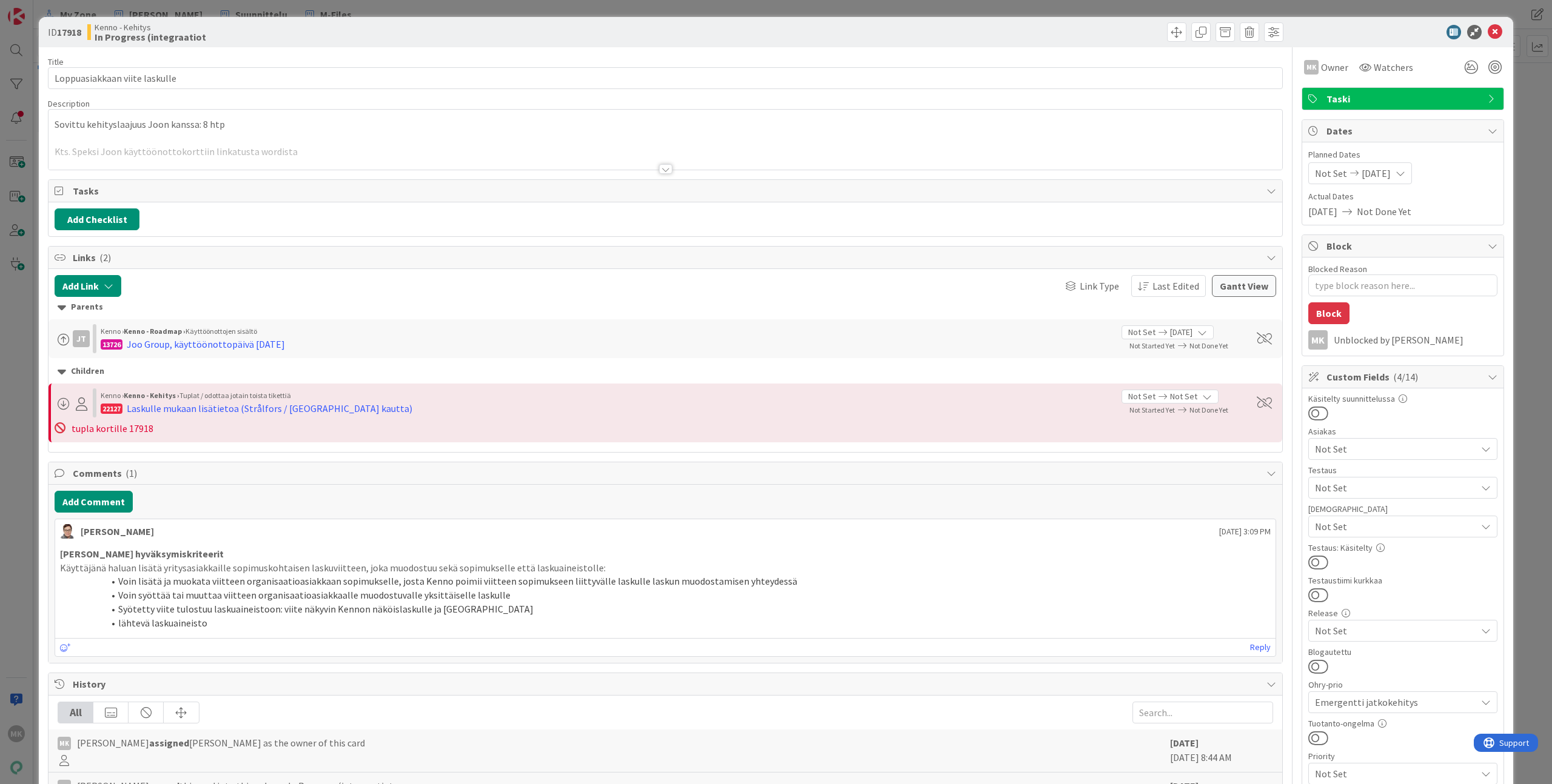
click at [457, 165] on div at bounding box center [666, 154] width 1234 height 31
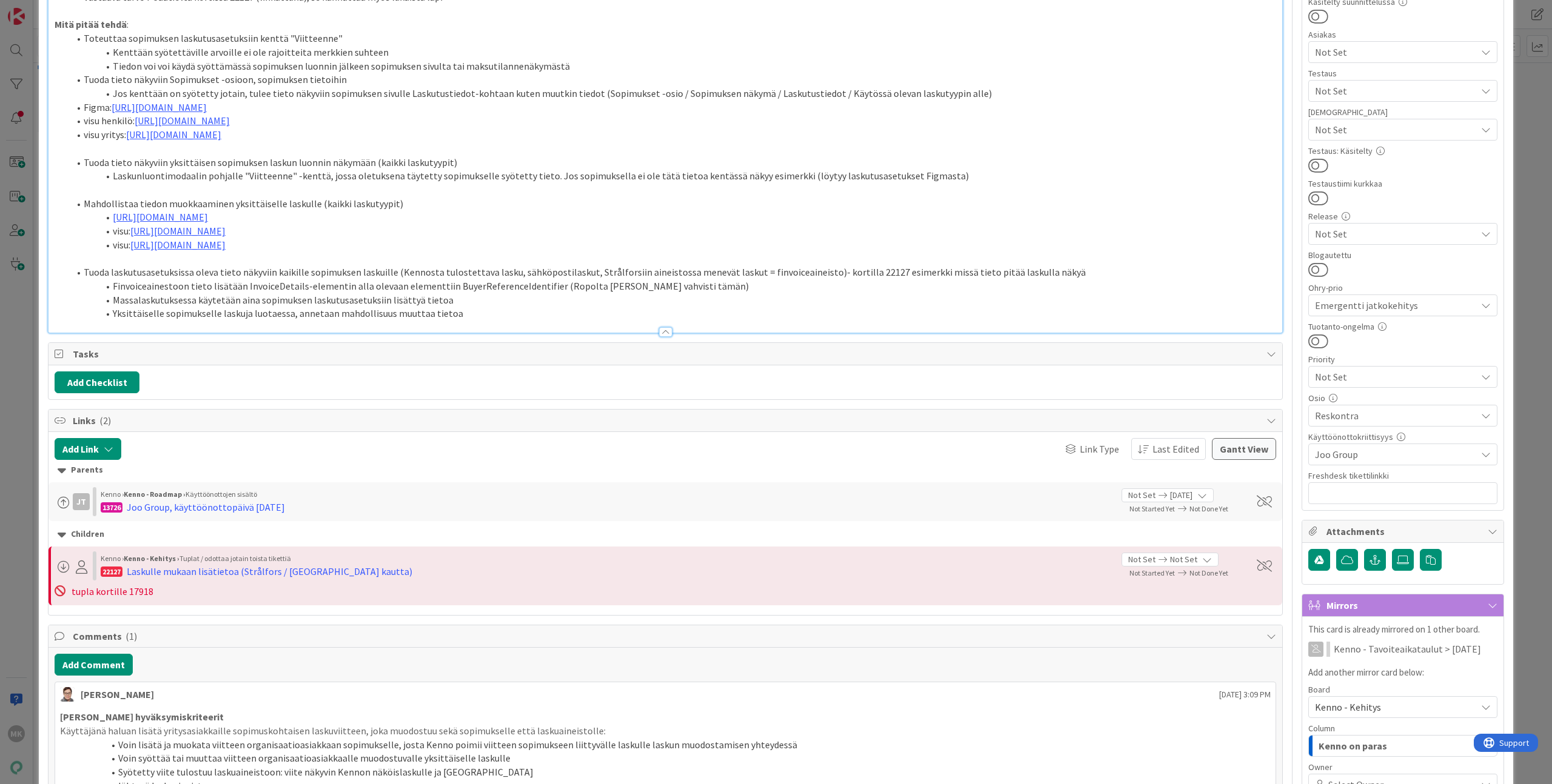
type textarea "x"
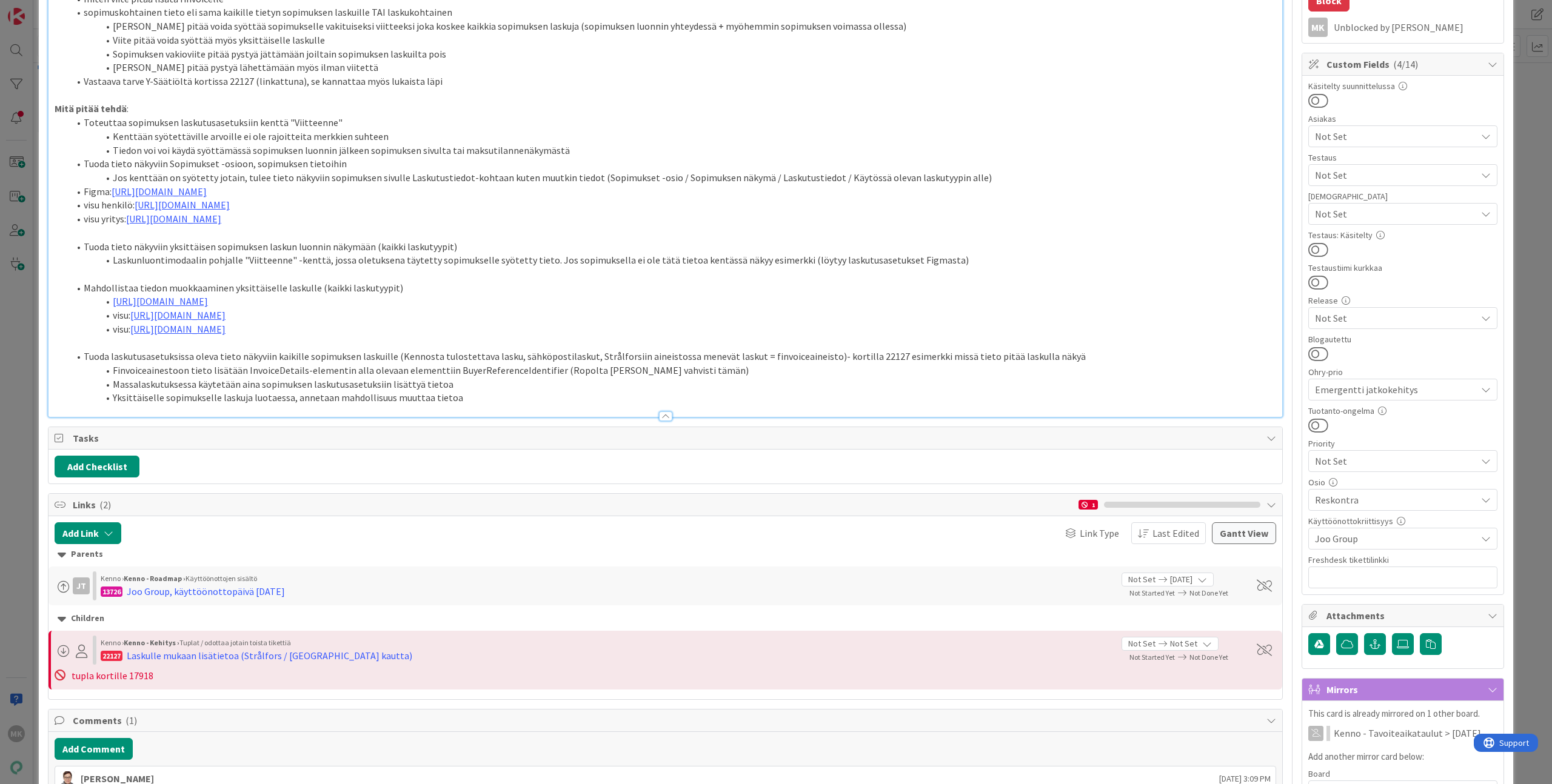
scroll to position [229, 0]
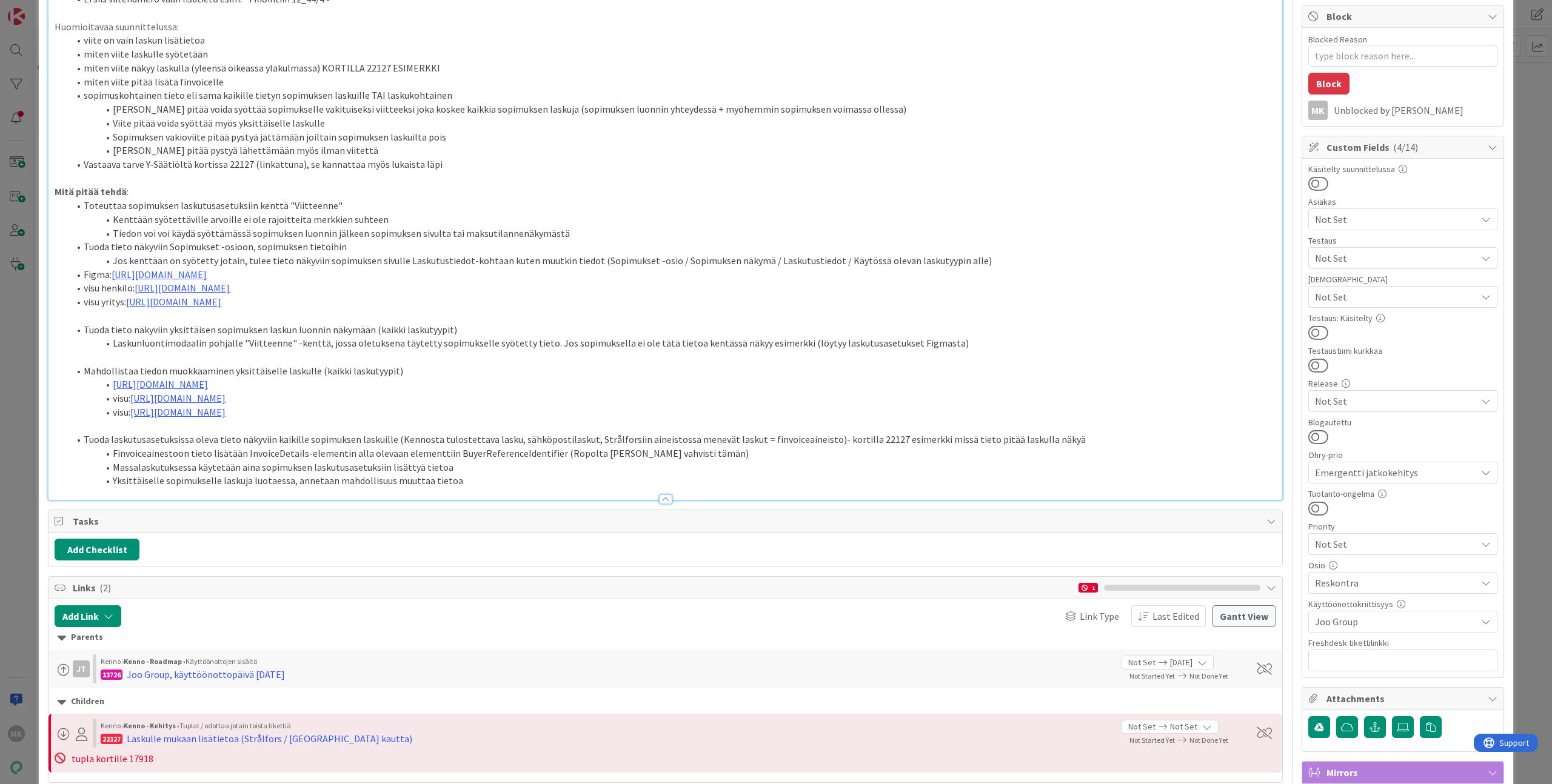
click at [562, 470] on li "Massalaskutuksessa käytetään aina sopimuksen laskutusasetuksiin lisättyä tietoa" at bounding box center [672, 467] width 1207 height 14
click at [570, 475] on li "Yksittäiselle sopimukselle laskuja luotaessa, annetaan mahdollisuus muuttaa tie…" at bounding box center [672, 480] width 1207 height 14
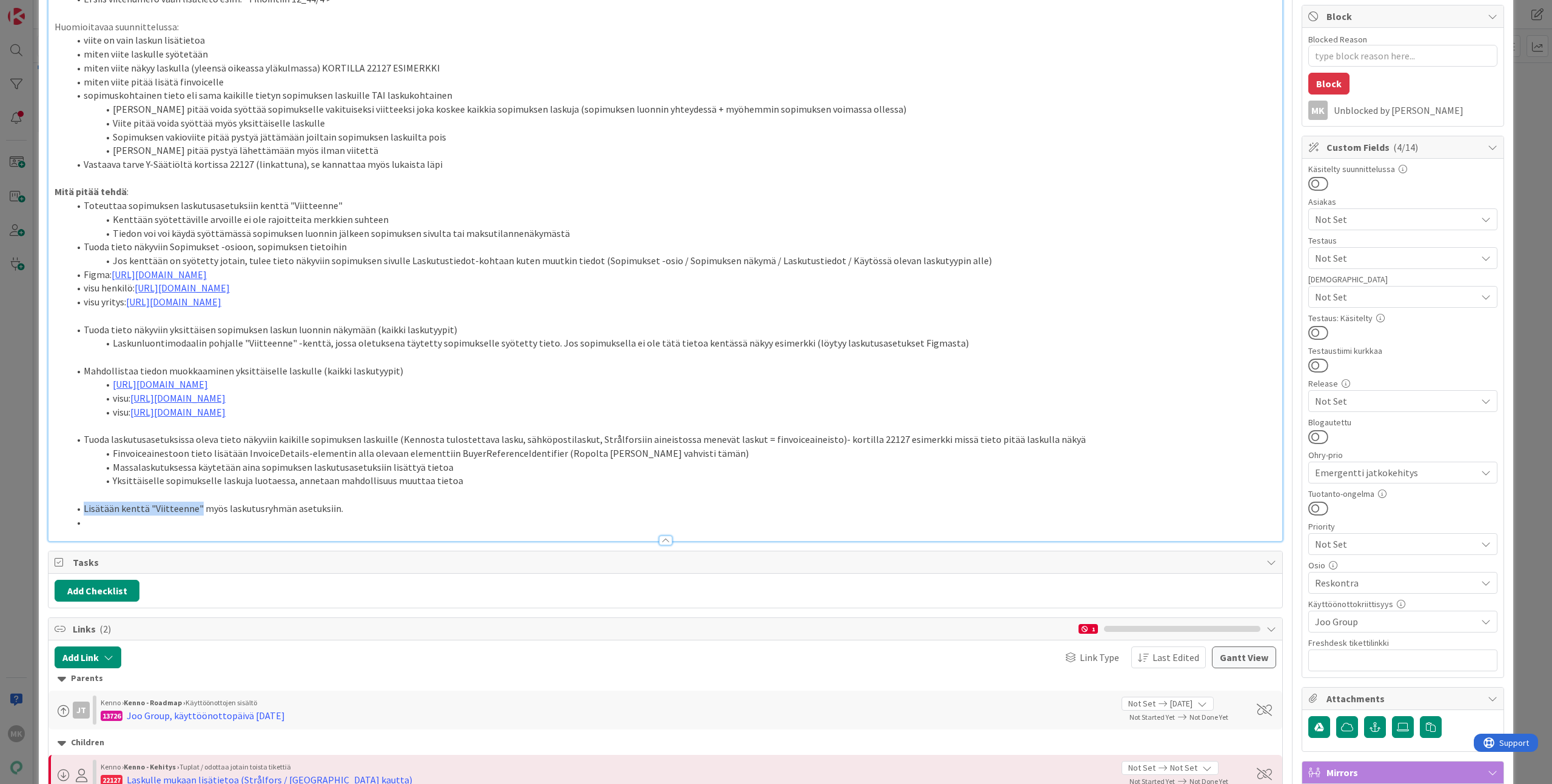
copy li "Lisätään kenttä "Viitteenne""
type textarea "x"
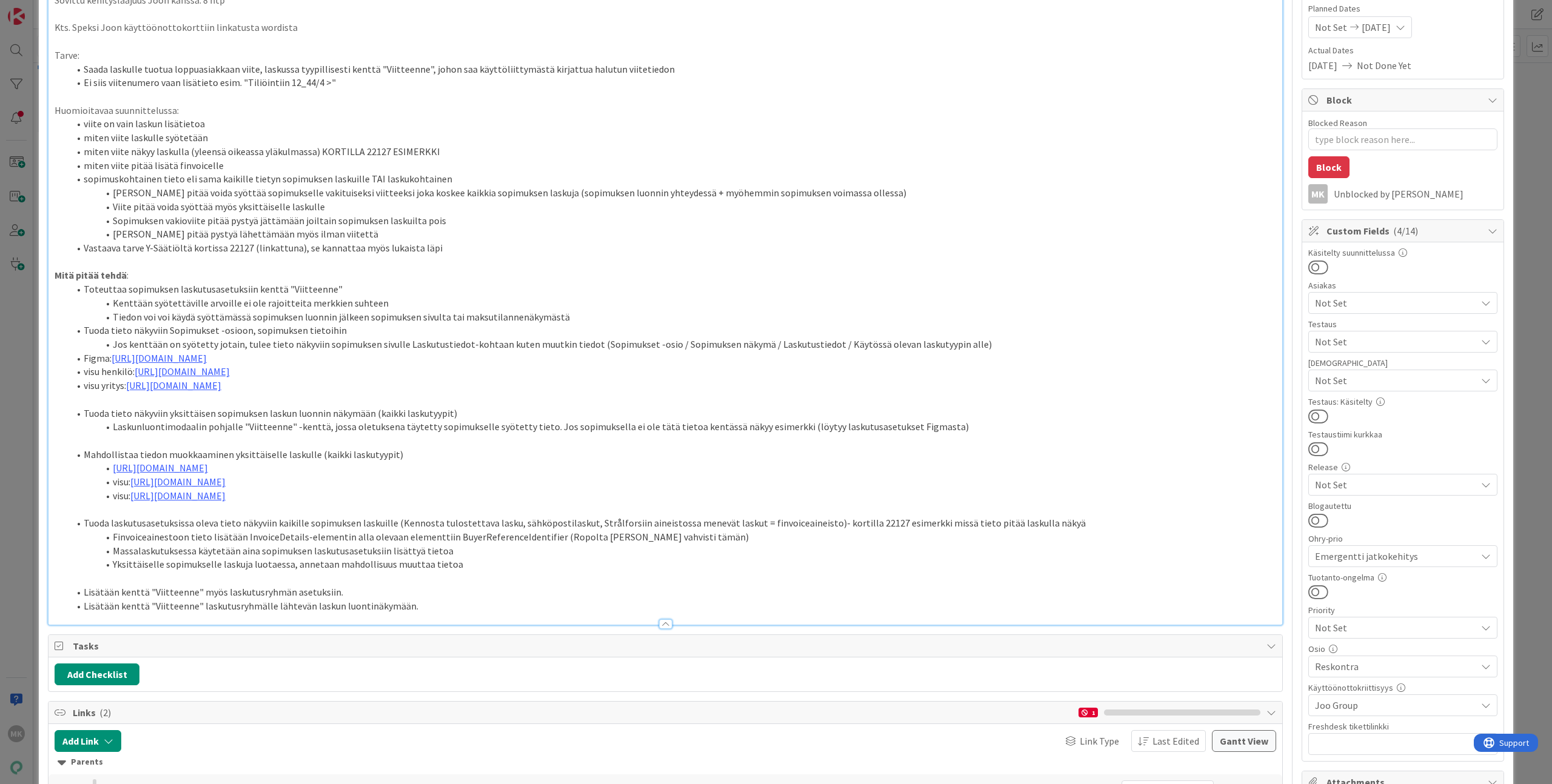
scroll to position [0, 0]
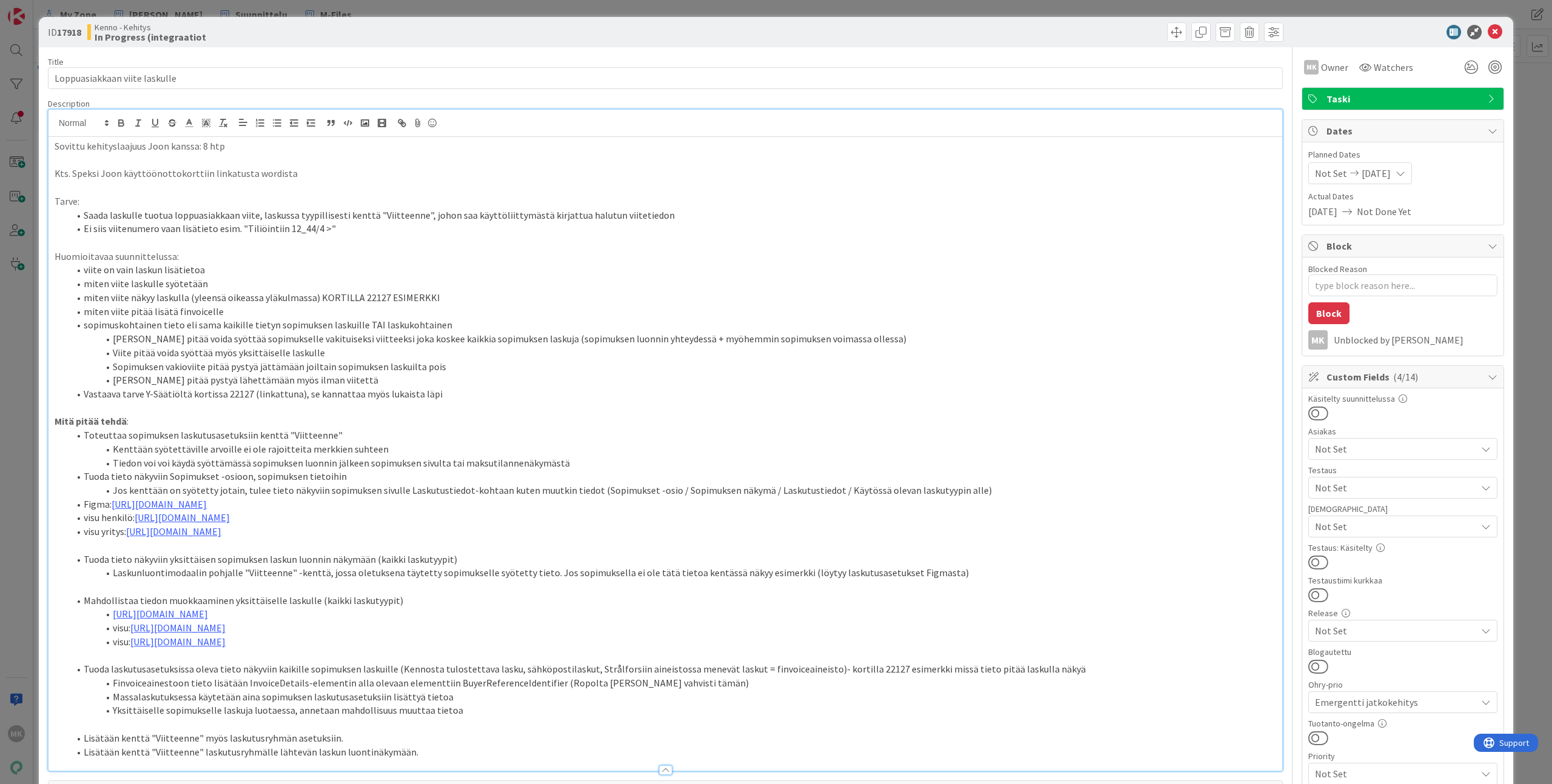
click at [595, 22] on div "ID 17918 Kenno - Kehitys In Progress (integraatiot" at bounding box center [776, 32] width 1474 height 31
click at [590, 9] on div "ID 17918 Kenno - Kehitys In Progress (integraatiot Title 29 / 128 Loppuasiakkaa…" at bounding box center [776, 392] width 1552 height 784
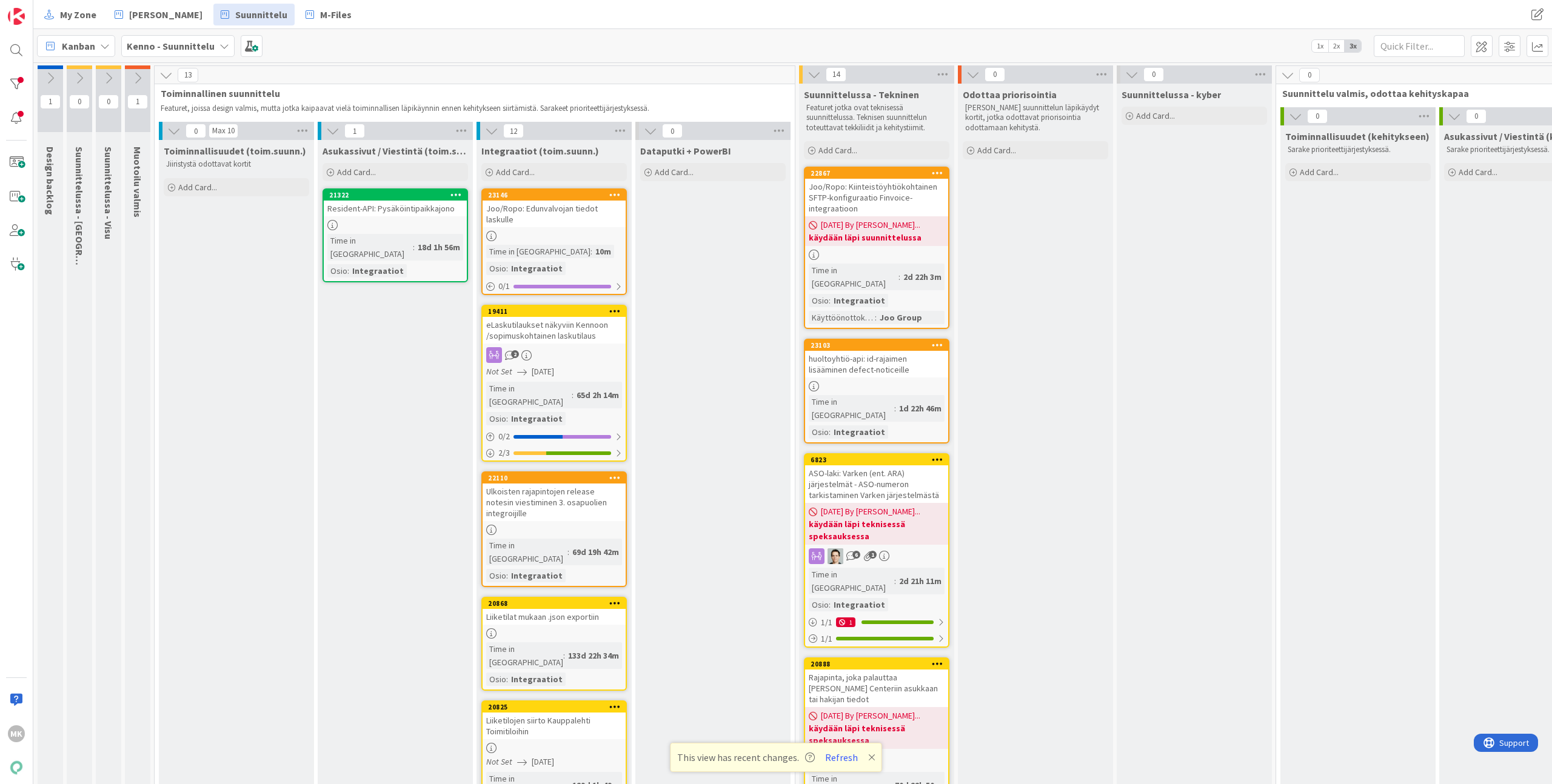
scroll to position [0, 96]
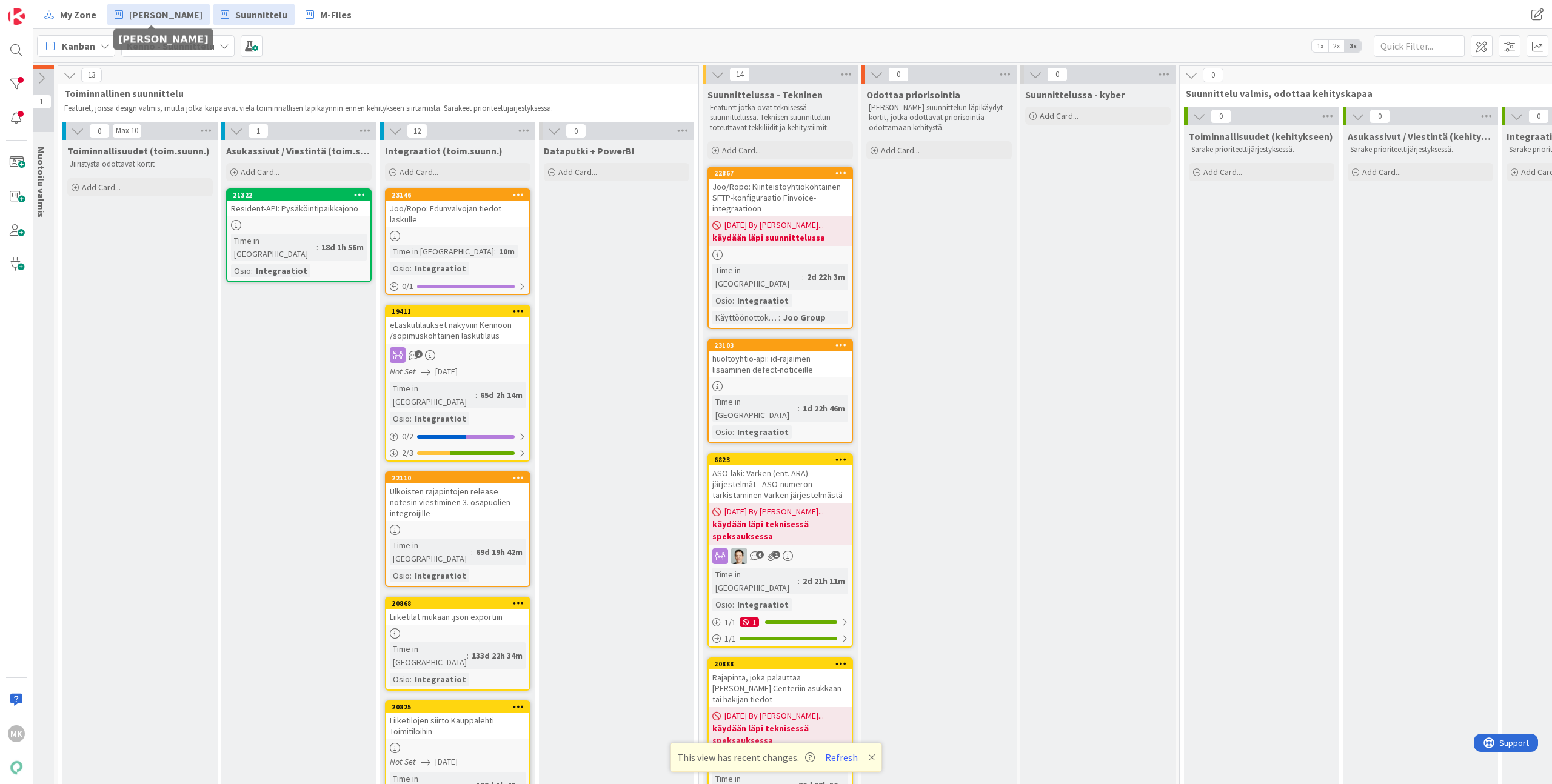
click at [172, 14] on span "[PERSON_NAME]" at bounding box center [165, 15] width 74 height 15
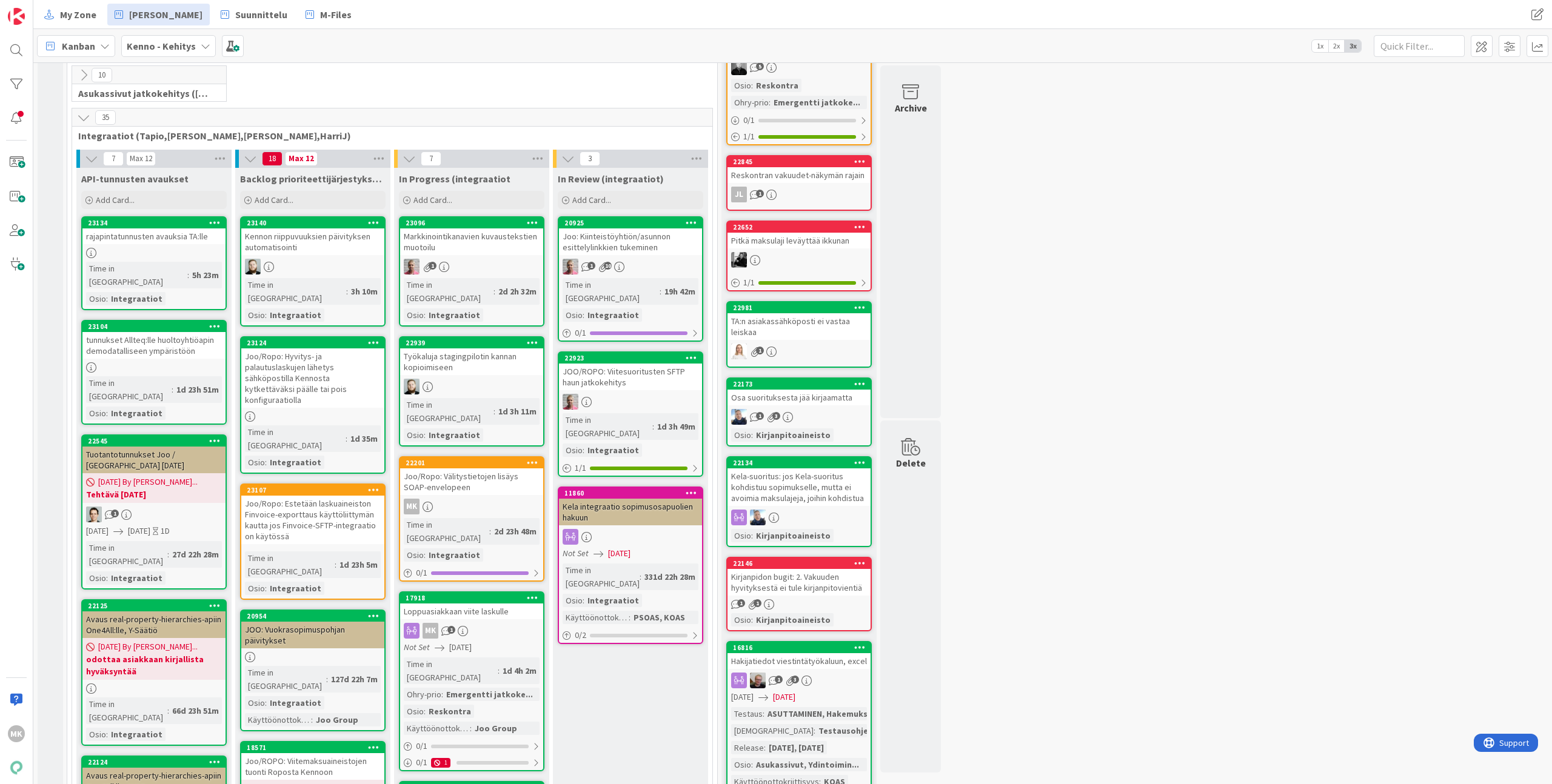
scroll to position [566, 0]
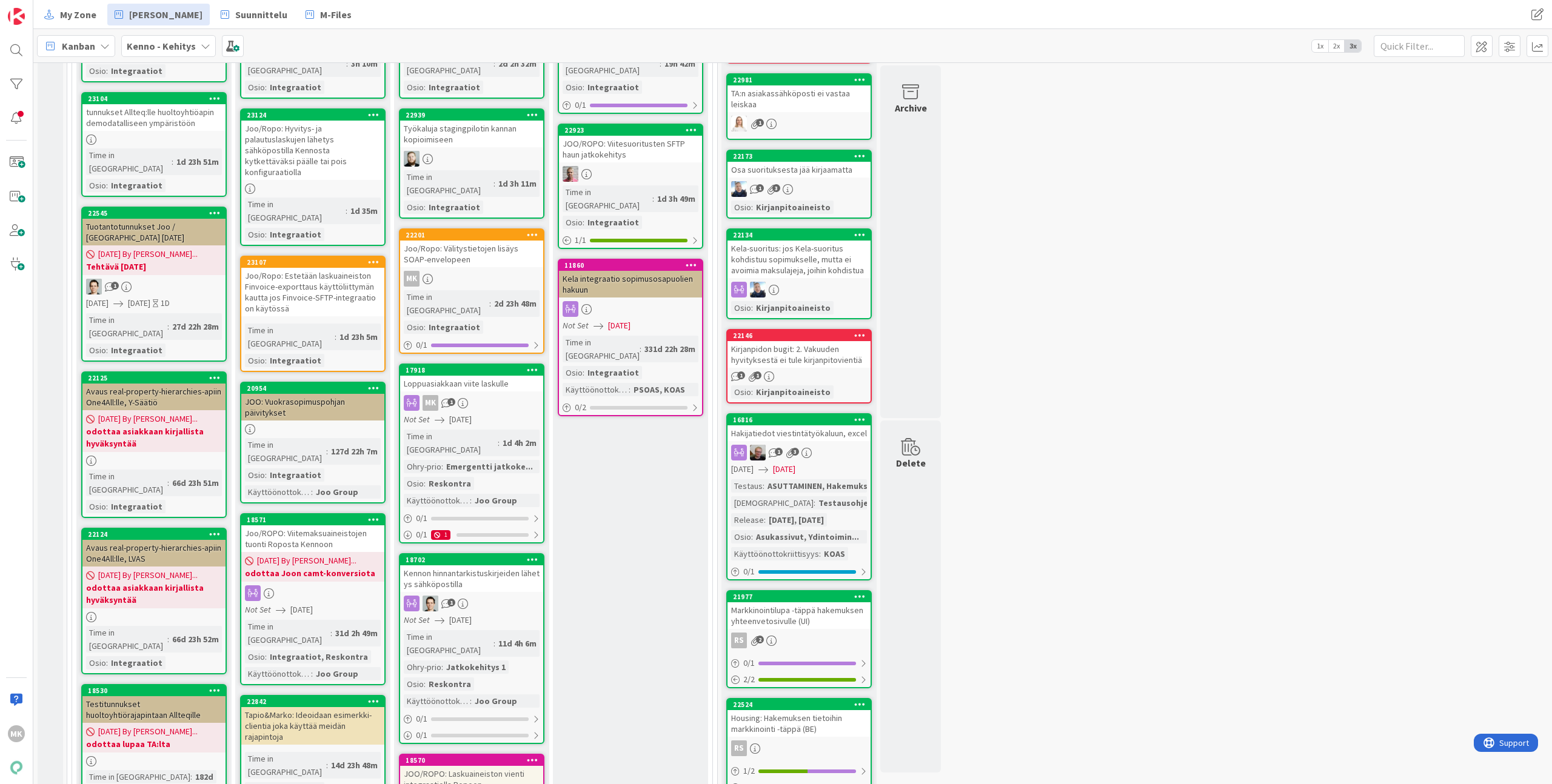
click at [502, 376] on div "Loppuasiakkaan viite laskulle" at bounding box center [471, 384] width 143 height 16
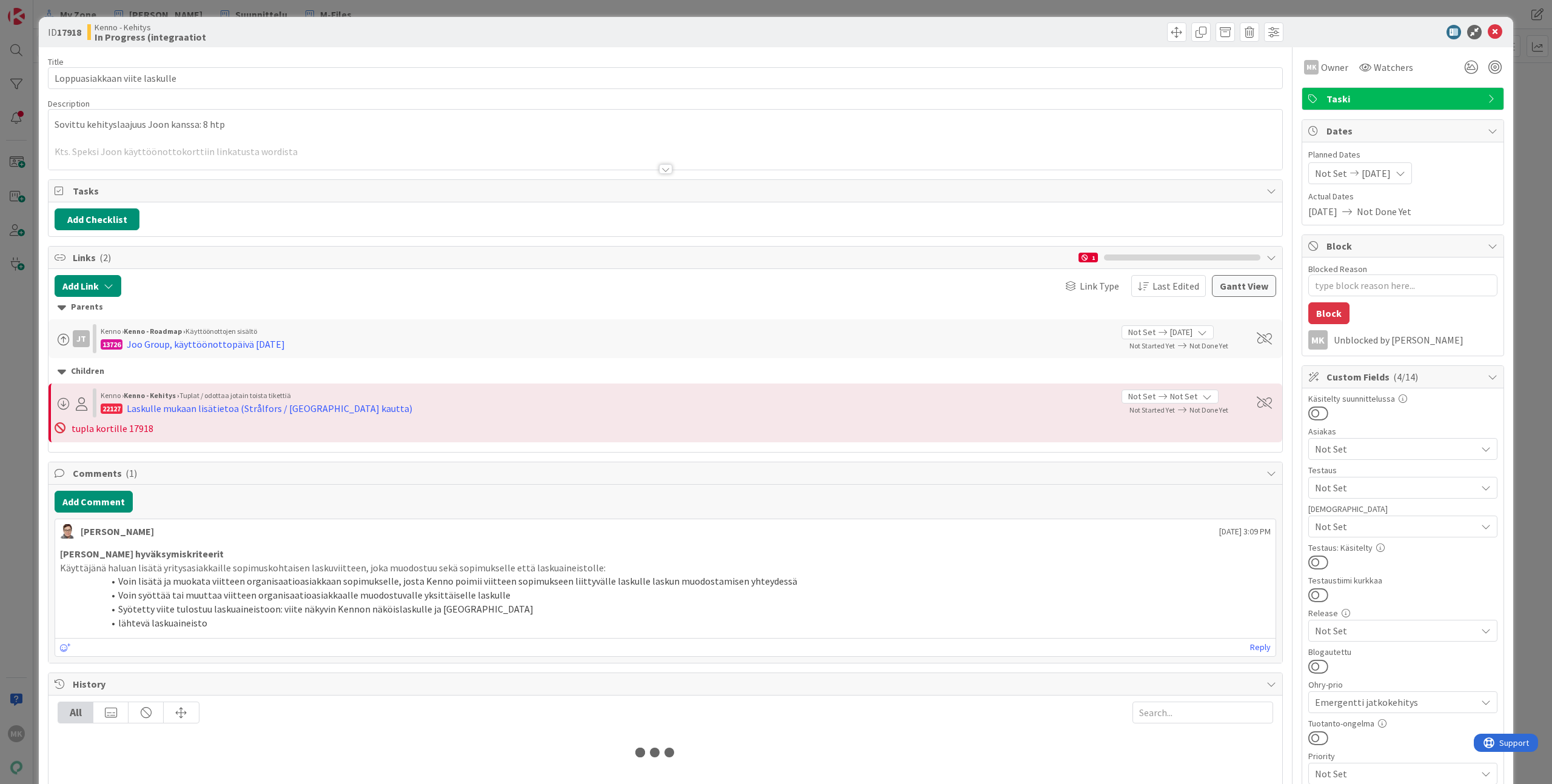
click at [487, 156] on div at bounding box center [666, 154] width 1234 height 31
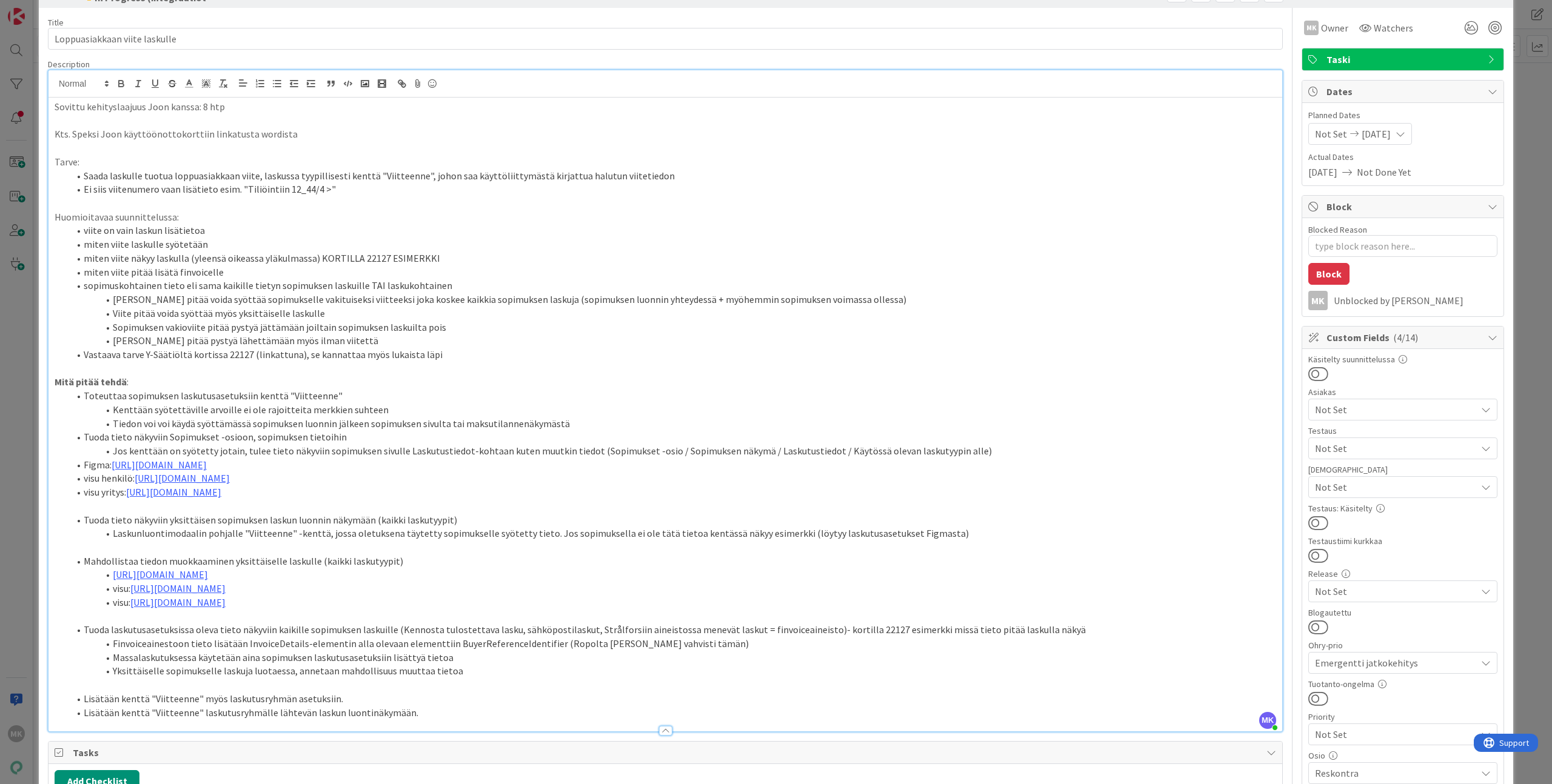
scroll to position [55, 0]
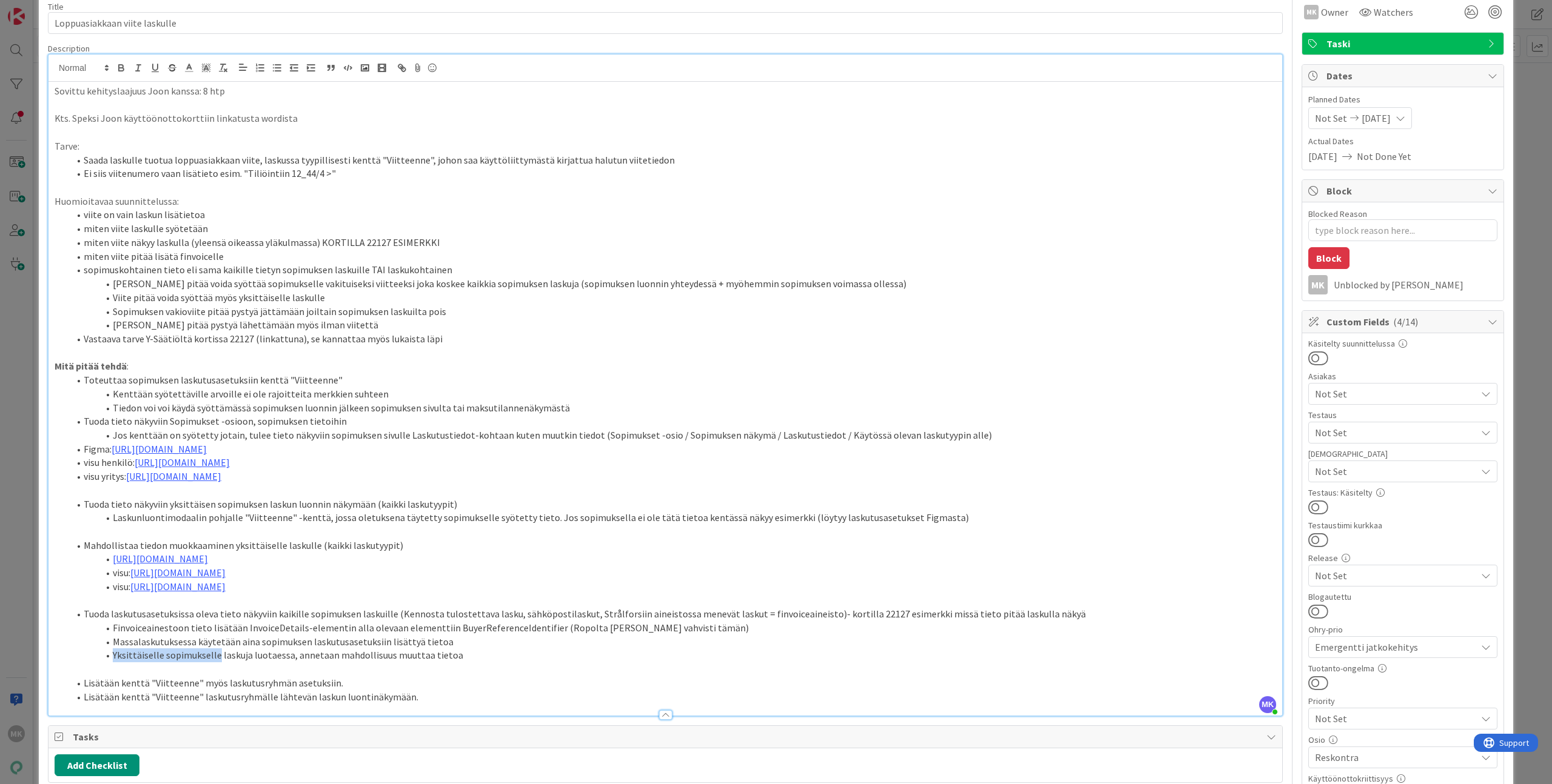
drag, startPoint x: 460, startPoint y: 649, endPoint x: 215, endPoint y: 649, distance: 245.0
click at [216, 649] on ol "Tuoda laskutusasetuksissa oleva tieto näkyviin kaikille sopimuksen laskuille (K…" at bounding box center [665, 635] width 1221 height 55
click at [198, 646] on li "Massalaskutuksessa käytetään aina sopimuksen laskutusasetuksiin lisättyä tietoa" at bounding box center [672, 641] width 1207 height 14
click at [135, 642] on li "Massalaskutuksessa käytetään aina sopimuksen laskutusasetuksiin lisättyä tietoa" at bounding box center [672, 641] width 1207 height 14
drag, startPoint x: 135, startPoint y: 642, endPoint x: 460, endPoint y: 643, distance: 325.0
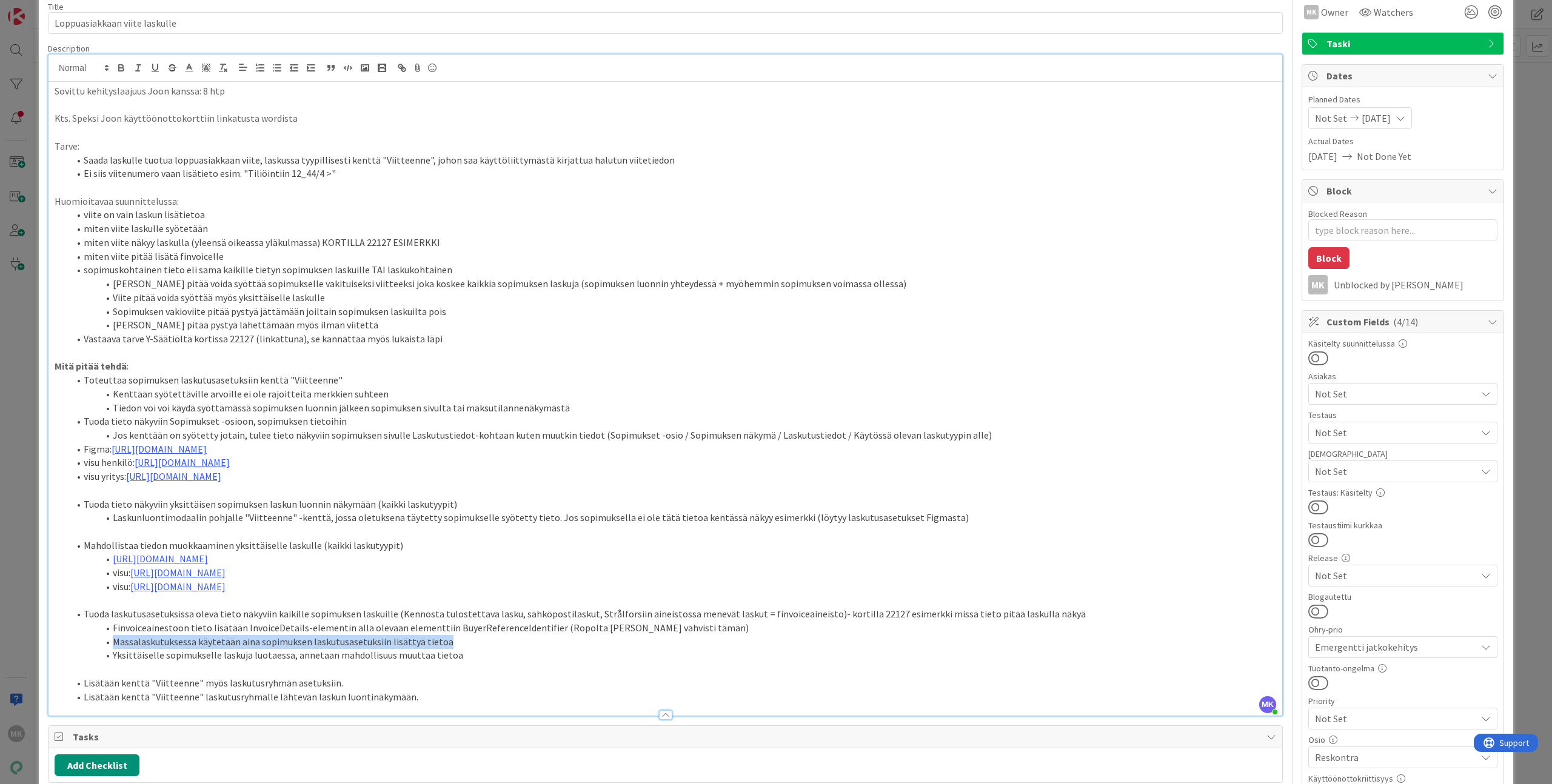
click at [460, 643] on li "Massalaskutuksessa käytetään aina sopimuksen laskutusasetuksiin lisättyä tietoa" at bounding box center [672, 641] width 1207 height 14
copy li "Massalaskutuksessa käytetään aina sopimuksen laskutusasetuksiin lisättyä tietoa"
click at [1240, 723] on div "Title 29 / 128 Loppuasiakkaan viite laskulle Description MK Marko Kankaanniemi …" at bounding box center [666, 759] width 1235 height 1533
type textarea "x"
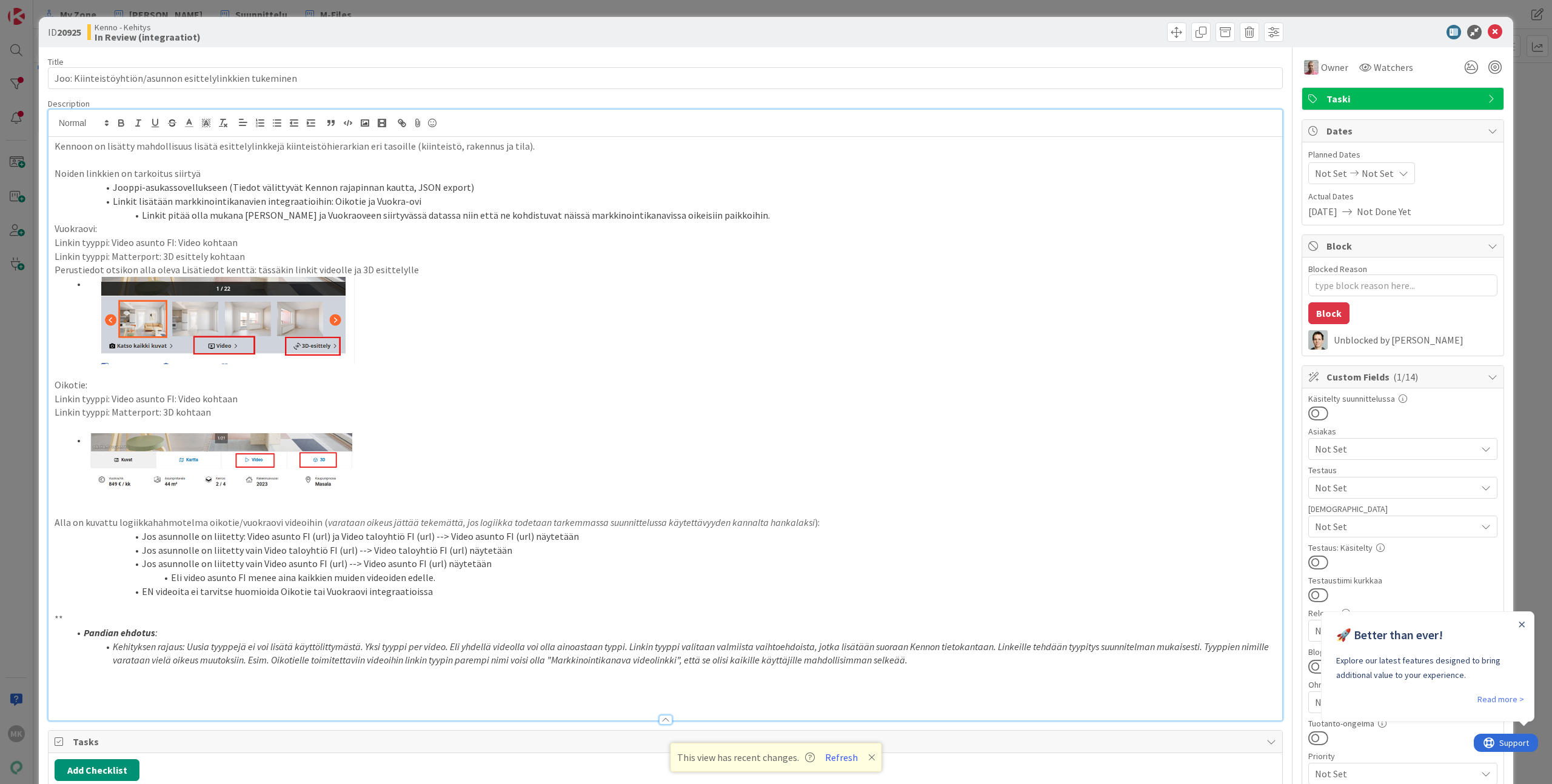
type textarea "x"
